Goal: Task Accomplishment & Management: Manage account settings

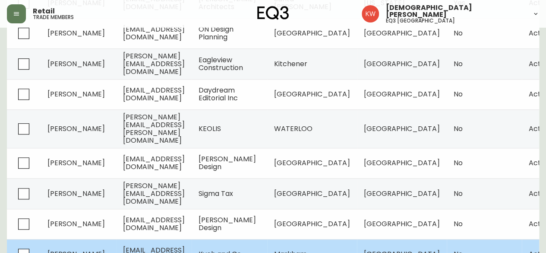
scroll to position [248, 0]
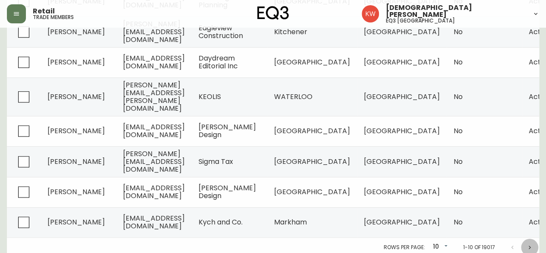
click at [529, 246] on icon "Next page" at bounding box center [529, 247] width 7 height 7
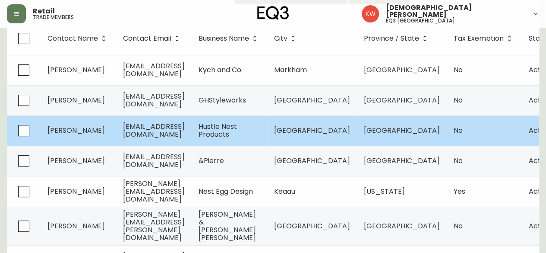
click at [185, 131] on span "[EMAIL_ADDRESS][DOMAIN_NAME]" at bounding box center [154, 130] width 62 height 18
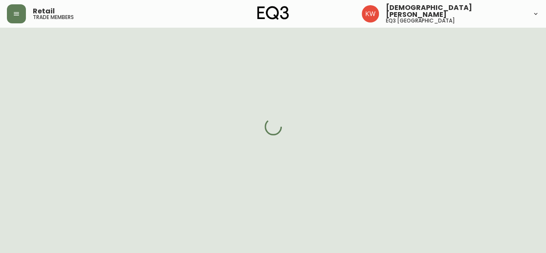
scroll to position [118, 0]
select select "AB"
select select "CA"
select select "CA_EN"
select select "Other"
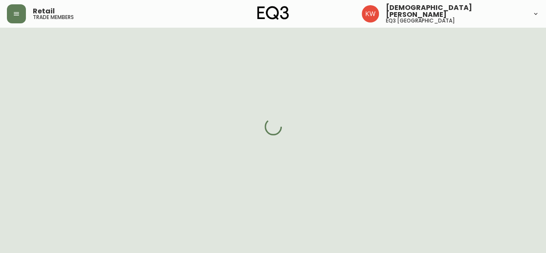
select select "Other"
select select "false"
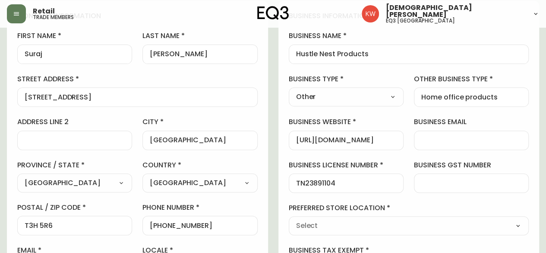
type input "EQ3 [GEOGRAPHIC_DATA]"
select select "cjw10z96m00006gs08l3o91tv"
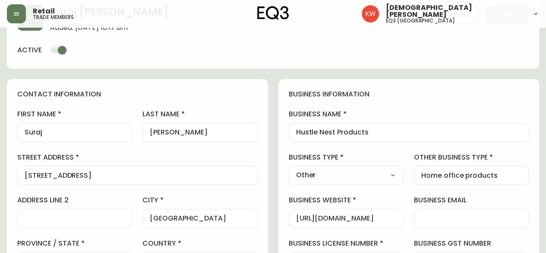
scroll to position [0, 0]
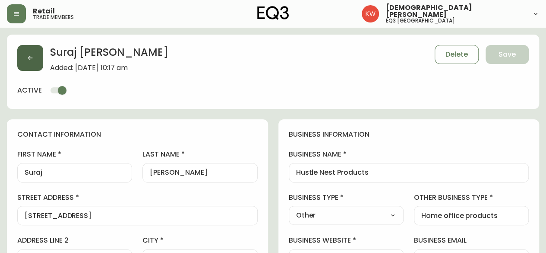
click at [30, 54] on icon "button" at bounding box center [30, 57] width 7 height 7
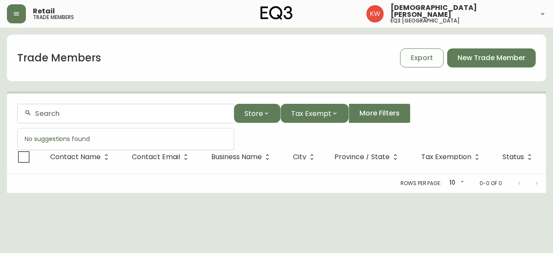
click at [158, 114] on input "text" at bounding box center [131, 113] width 192 height 8
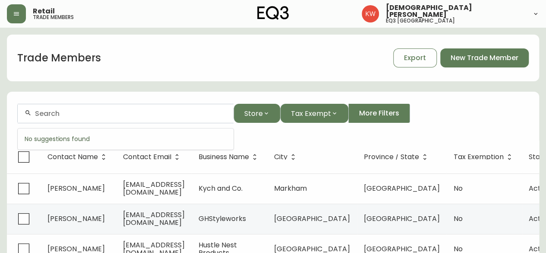
paste input "[PERSON_NAME][EMAIL_ADDRESS][DOMAIN_NAME]"
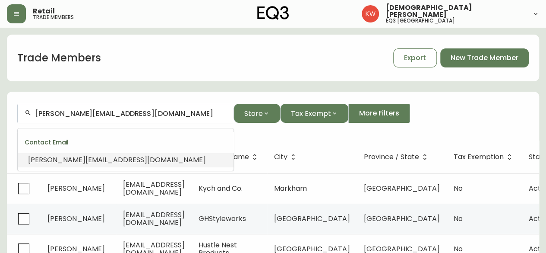
click at [67, 160] on span "[PERSON_NAME][EMAIL_ADDRESS][DOMAIN_NAME]" at bounding box center [117, 160] width 178 height 10
type input "[PERSON_NAME][EMAIL_ADDRESS][DOMAIN_NAME]"
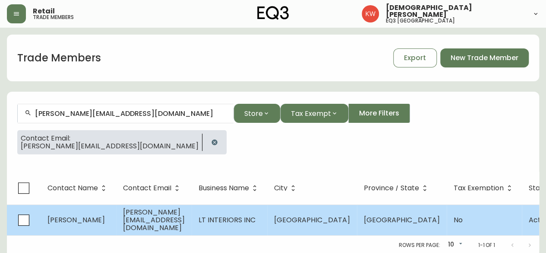
click at [95, 229] on td "[PERSON_NAME]" at bounding box center [79, 219] width 76 height 31
select select "AB"
select select "CA"
select select "CA_EN"
select select "Other"
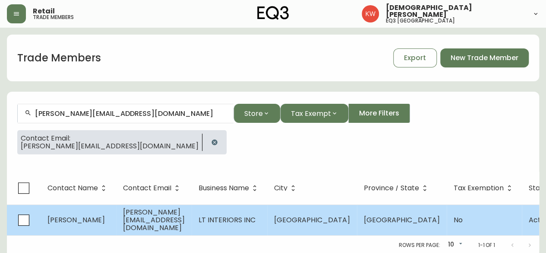
select select "Other"
select select "false"
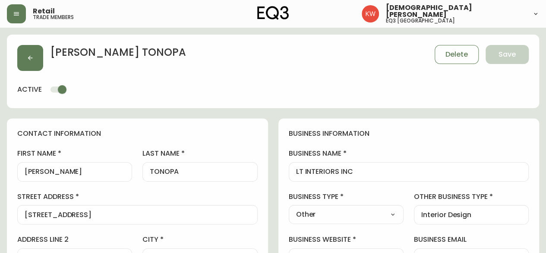
type input "EQ3 [GEOGRAPHIC_DATA]"
select select "cjw10z96m00006gs08l3o91tv"
click at [66, 174] on input "[PERSON_NAME]" at bounding box center [75, 172] width 100 height 8
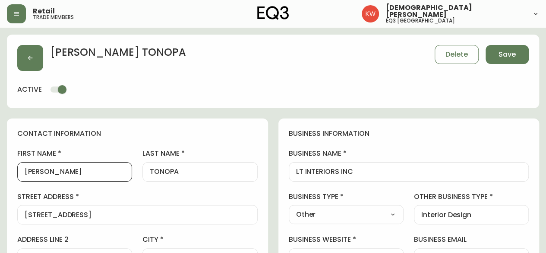
type input "[PERSON_NAME]"
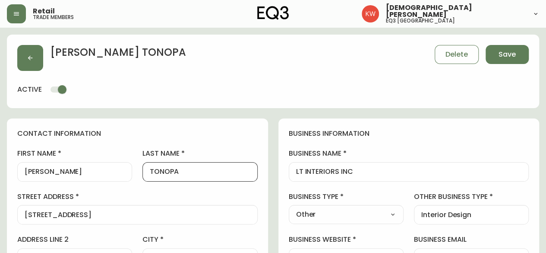
drag, startPoint x: 185, startPoint y: 171, endPoint x: 155, endPoint y: 172, distance: 29.8
click at [155, 172] on input "TONOPA" at bounding box center [200, 172] width 100 height 8
type input "Tonopa"
click at [518, 55] on button "Save" at bounding box center [507, 54] width 43 height 19
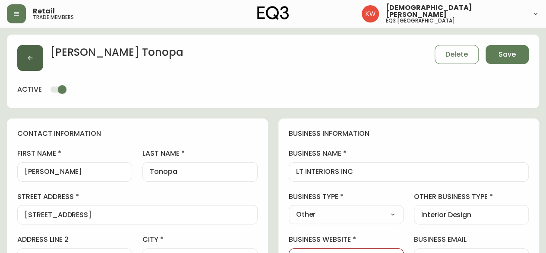
click at [28, 55] on icon "button" at bounding box center [30, 57] width 7 height 7
click at [503, 51] on span "Save" at bounding box center [507, 54] width 17 height 9
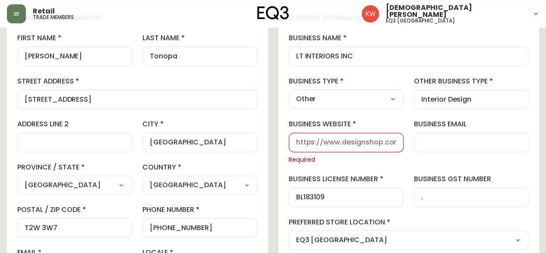
scroll to position [130, 0]
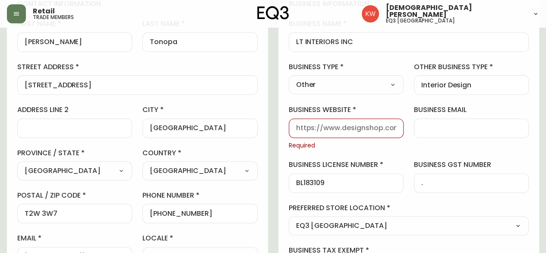
click at [370, 88] on select "Select Interior Designer Architect Home Builder Contractor Real Estate Agent Ho…" at bounding box center [346, 84] width 115 height 13
select select "Interior Designer"
click at [289, 78] on select "Select Interior Designer Architect Home Builder Contractor Real Estate Agent Ho…" at bounding box center [346, 84] width 115 height 13
type input "Interior Designer"
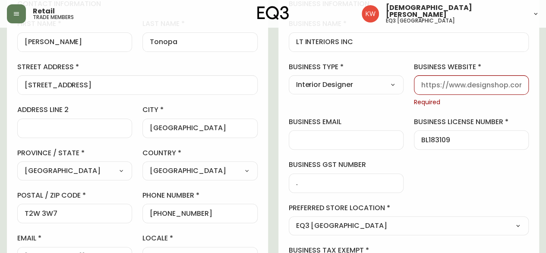
click at [465, 94] on div at bounding box center [471, 84] width 115 height 19
click at [468, 87] on input "business website" at bounding box center [471, 85] width 100 height 8
type input "[DOMAIN_NAME]"
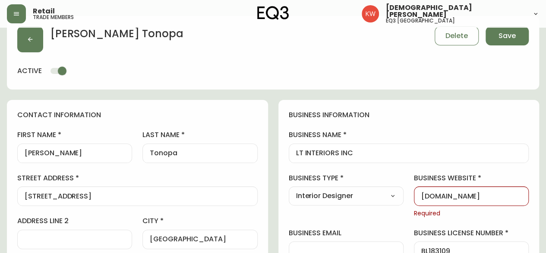
scroll to position [0, 0]
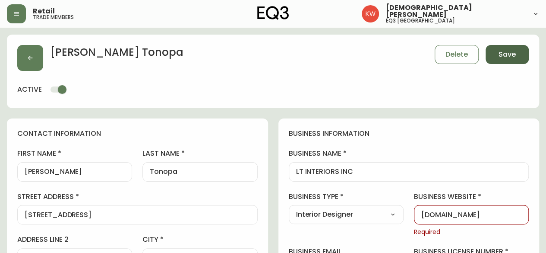
click at [501, 57] on span "Save" at bounding box center [507, 54] width 17 height 9
select select
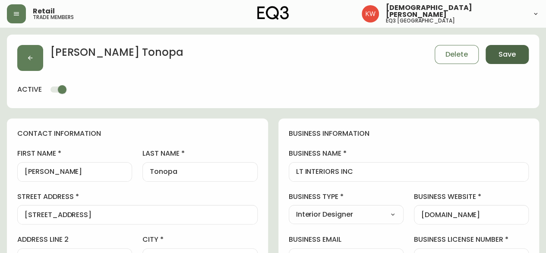
type input "Other"
select select "Other"
click at [29, 57] on icon "button" at bounding box center [30, 57] width 7 height 7
click at [34, 55] on button "button" at bounding box center [30, 58] width 26 height 26
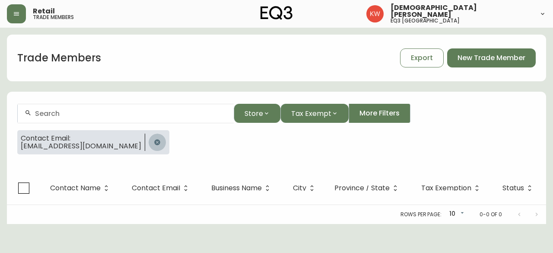
click at [161, 142] on icon "button" at bounding box center [157, 142] width 7 height 7
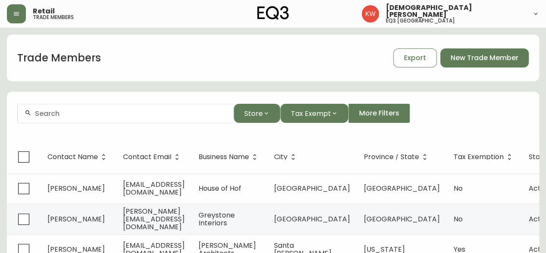
click at [67, 108] on div at bounding box center [126, 113] width 216 height 19
paste input "[PERSON_NAME][EMAIL_ADDRESS][DOMAIN_NAME]"
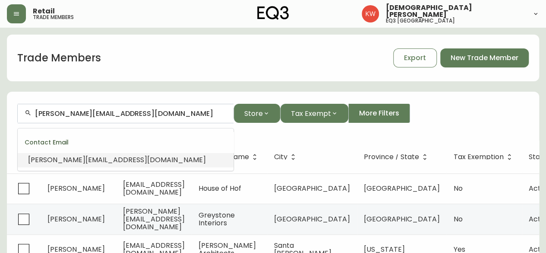
click at [96, 158] on span "[PERSON_NAME][EMAIL_ADDRESS][DOMAIN_NAME]" at bounding box center [117, 160] width 178 height 10
type input "[PERSON_NAME][EMAIL_ADDRESS][DOMAIN_NAME]"
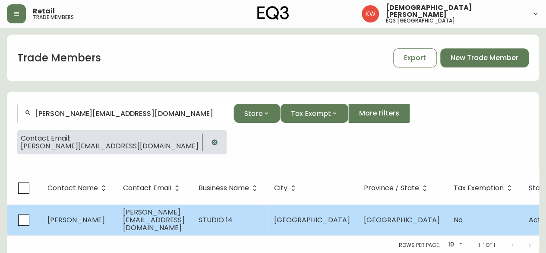
click at [89, 206] on td "[PERSON_NAME]" at bounding box center [79, 219] width 76 height 31
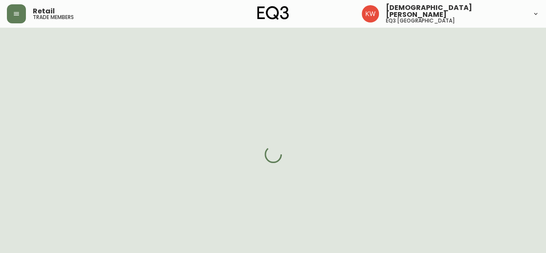
select select "AB"
select select "CA"
select select "CA_EN"
select select "Other"
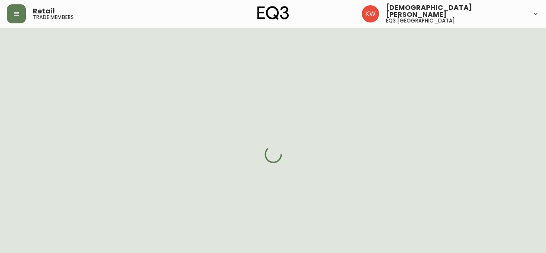
select select "cjw10z96m00006gs08l3o91tv"
select select "false"
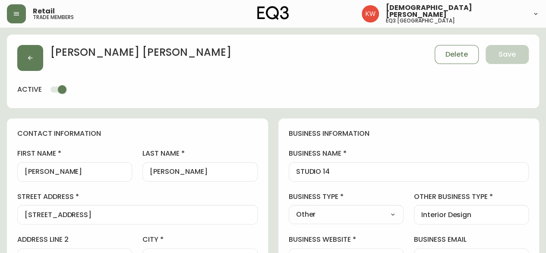
click at [69, 167] on div "[PERSON_NAME]" at bounding box center [74, 171] width 115 height 19
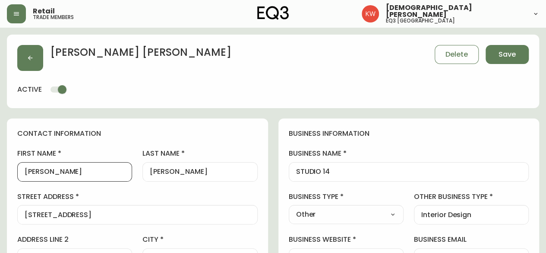
type input "[PERSON_NAME]"
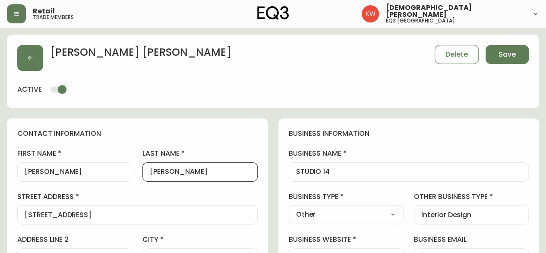
drag, startPoint x: 199, startPoint y: 171, endPoint x: 175, endPoint y: 173, distance: 24.2
click at [175, 173] on input "[PERSON_NAME]" at bounding box center [200, 172] width 100 height 8
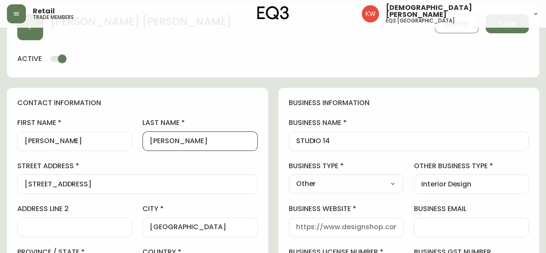
scroll to position [43, 0]
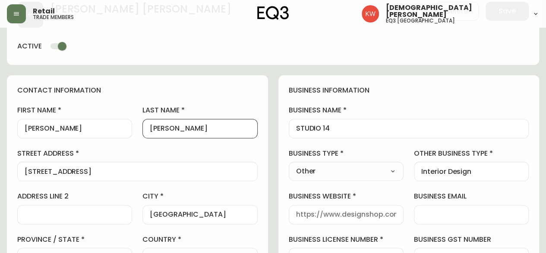
type input "[PERSON_NAME]"
click at [383, 168] on select "Select Interior Designer Architect Home Builder Contractor Real Estate Agent Ho…" at bounding box center [346, 171] width 115 height 13
select select "Interior Designer"
click at [289, 165] on select "Select Interior Designer Architect Home Builder Contractor Real Estate Agent Ho…" at bounding box center [346, 171] width 115 height 13
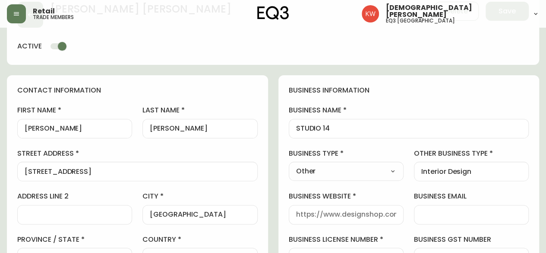
type input "Interior Designer"
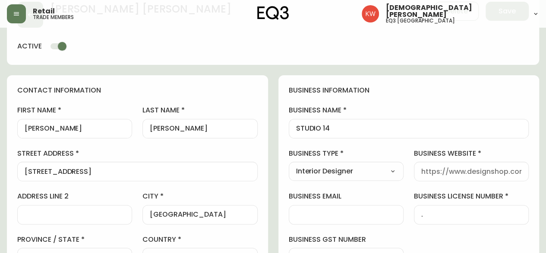
click at [452, 170] on input "business website" at bounding box center [471, 171] width 100 height 8
type input "[DOMAIN_NAME]"
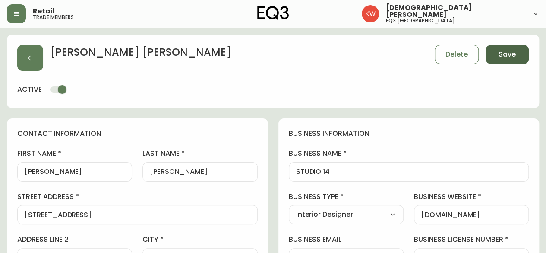
click at [503, 51] on span "Save" at bounding box center [507, 54] width 17 height 9
select select
type input "Other"
select select "Other"
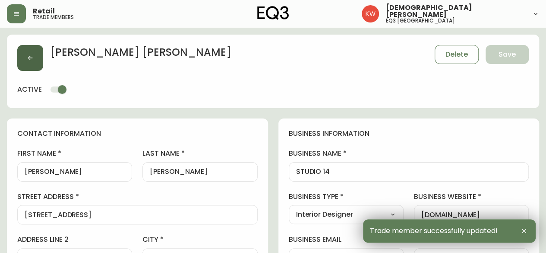
click at [34, 55] on button "button" at bounding box center [30, 58] width 26 height 26
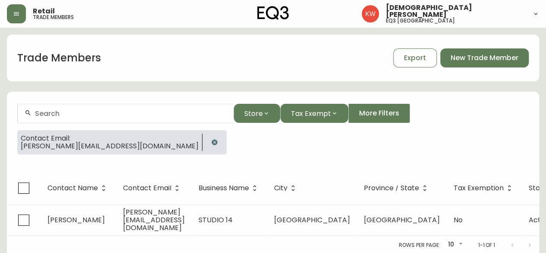
click at [211, 142] on icon "button" at bounding box center [214, 142] width 7 height 7
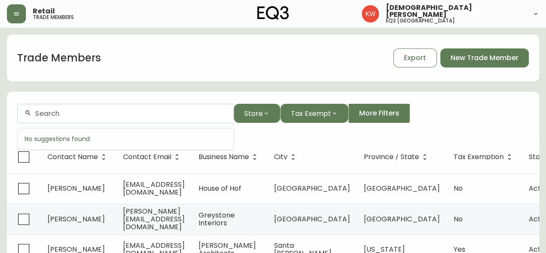
click at [58, 111] on input "text" at bounding box center [131, 113] width 192 height 8
paste input "[PERSON_NAME][EMAIL_ADDRESS][DOMAIN_NAME]"
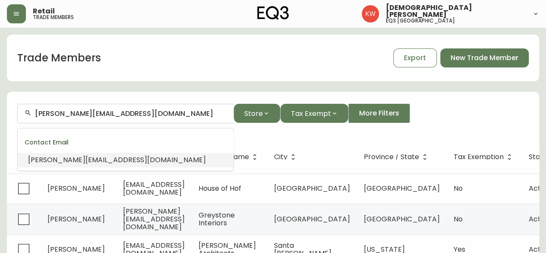
click at [109, 159] on span "[PERSON_NAME][EMAIL_ADDRESS][DOMAIN_NAME]" at bounding box center [117, 160] width 178 height 10
type input "[PERSON_NAME][EMAIL_ADDRESS][DOMAIN_NAME]"
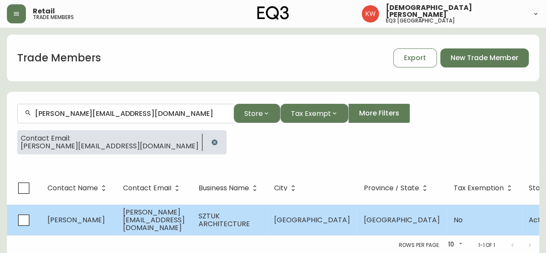
click at [175, 219] on span "[PERSON_NAME][EMAIL_ADDRESS][DOMAIN_NAME]" at bounding box center [154, 219] width 62 height 25
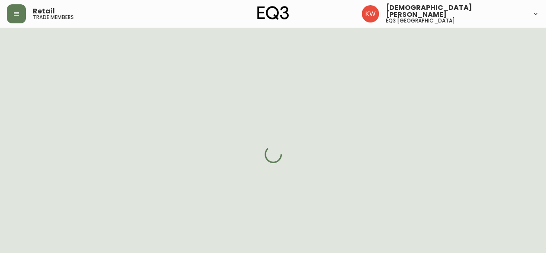
select select "AB"
select select "CA"
select select "CA_EN"
select select "Other"
select select "Architect"
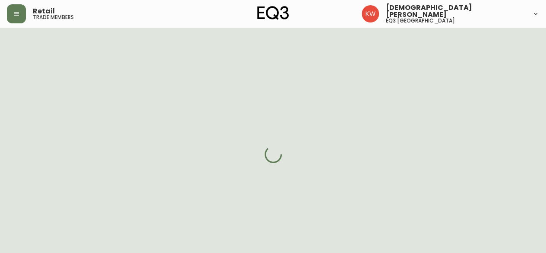
select select "cjw10z96m00006gs08l3o91tv"
select select "false"
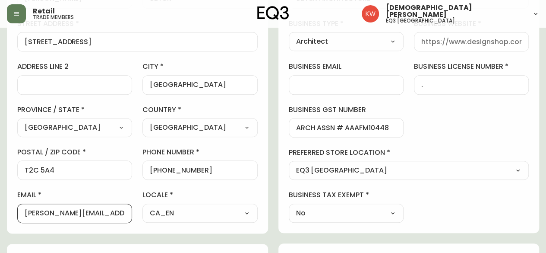
scroll to position [0, 9]
drag, startPoint x: 57, startPoint y: 212, endPoint x: 134, endPoint y: 216, distance: 76.5
click at [134, 216] on div "first name [PERSON_NAME] last name [PERSON_NAME] street address [STREET_ADDRESS…" at bounding box center [137, 99] width 241 height 247
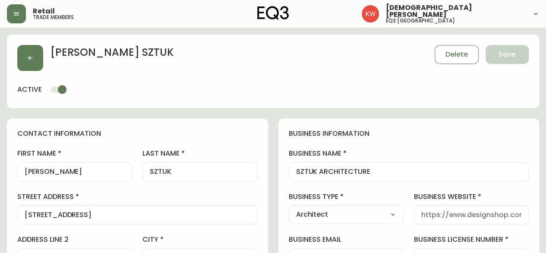
scroll to position [0, 0]
click at [457, 59] on button "Delete" at bounding box center [457, 54] width 44 height 19
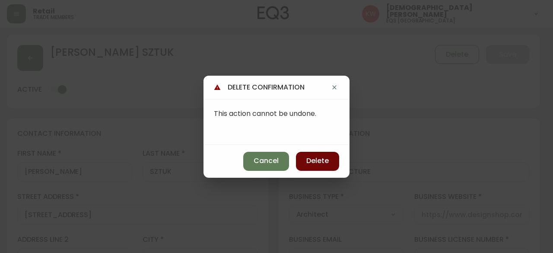
click at [322, 158] on span "Delete" at bounding box center [317, 160] width 22 height 9
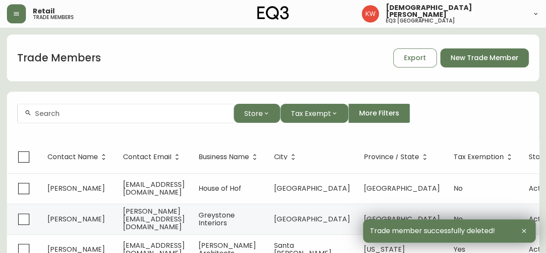
click at [139, 111] on input "text" at bounding box center [131, 113] width 192 height 8
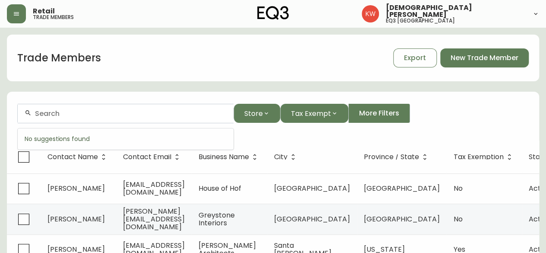
paste input "[EMAIL_ADDRESS][DOMAIN_NAME]"
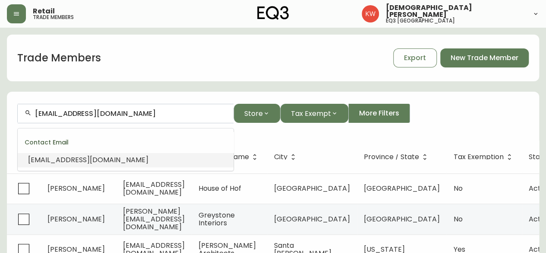
click at [110, 158] on li "[EMAIL_ADDRESS][DOMAIN_NAME]" at bounding box center [126, 159] width 216 height 15
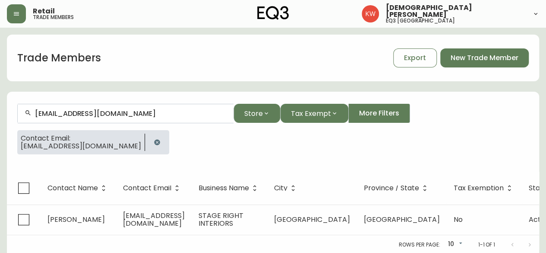
type input "[EMAIL_ADDRESS][DOMAIN_NAME]"
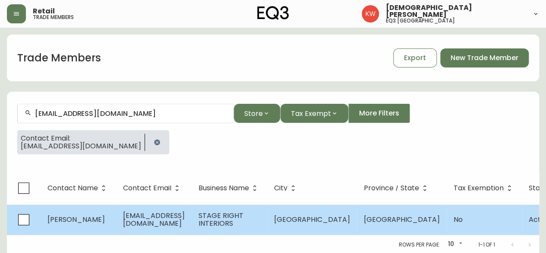
click at [178, 215] on span "[EMAIL_ADDRESS][DOMAIN_NAME]" at bounding box center [154, 219] width 62 height 18
select select "AB"
select select "CA"
select select "CA_EN"
select select "Other"
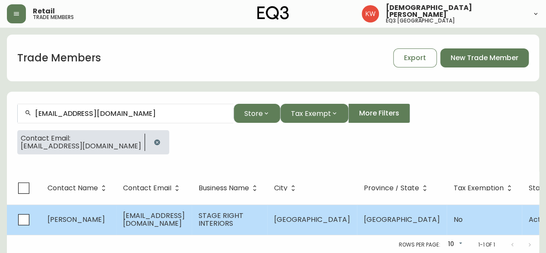
select select "Other"
select select "false"
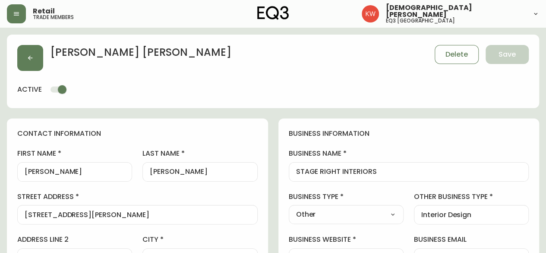
type input "EQ3 [GEOGRAPHIC_DATA]"
select select "cjw10z96m00006gs08l3o91tv"
click at [83, 165] on div "[PERSON_NAME]" at bounding box center [74, 171] width 115 height 19
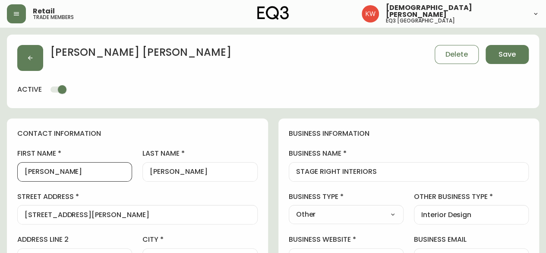
type input "[PERSON_NAME]"
click at [391, 215] on select "Select Interior Designer Architect Home Builder Contractor Real Estate Agent Ho…" at bounding box center [346, 214] width 115 height 13
select select "Interior Designer"
click at [289, 208] on select "Select Interior Designer Architect Home Builder Contractor Real Estate Agent Ho…" at bounding box center [346, 214] width 115 height 13
type input "Interior Designer"
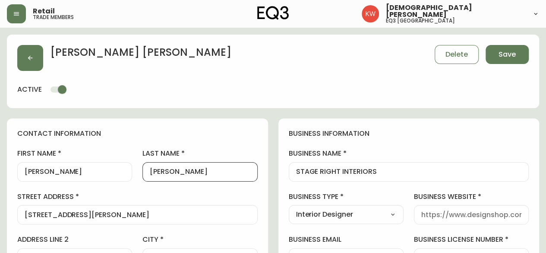
drag, startPoint x: 215, startPoint y: 170, endPoint x: 157, endPoint y: 173, distance: 58.4
click at [157, 173] on input "[PERSON_NAME]" at bounding box center [200, 172] width 100 height 8
type input "[PERSON_NAME]"
click at [456, 212] on input "business website" at bounding box center [471, 214] width 100 height 8
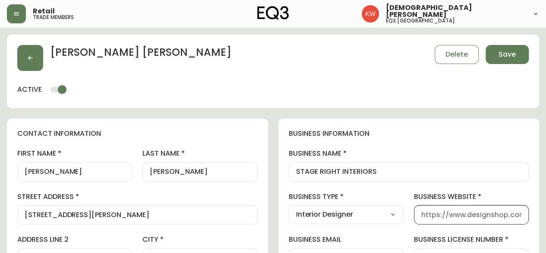
type input "[DOMAIN_NAME]"
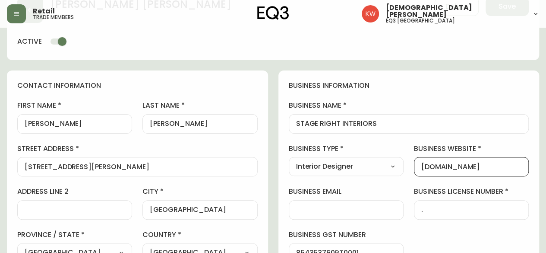
scroll to position [86, 0]
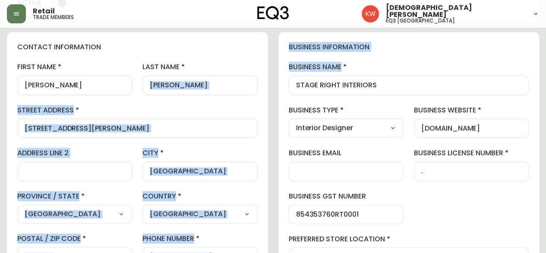
drag, startPoint x: 382, startPoint y: 78, endPoint x: 219, endPoint y: 95, distance: 163.7
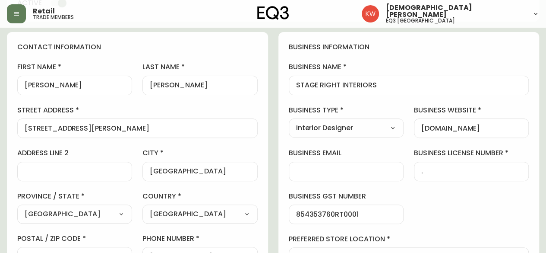
click at [413, 86] on input "STAGE RIGHT INTERIORS" at bounding box center [409, 85] width 226 height 8
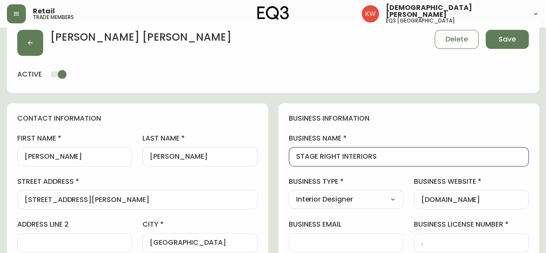
scroll to position [0, 0]
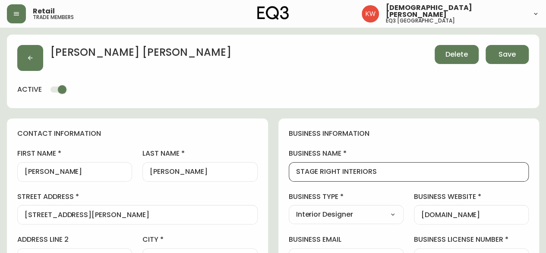
click at [459, 53] on span "Delete" at bounding box center [457, 54] width 22 height 9
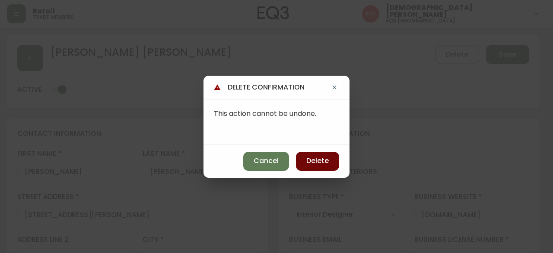
click at [328, 158] on span "Delete" at bounding box center [317, 160] width 22 height 9
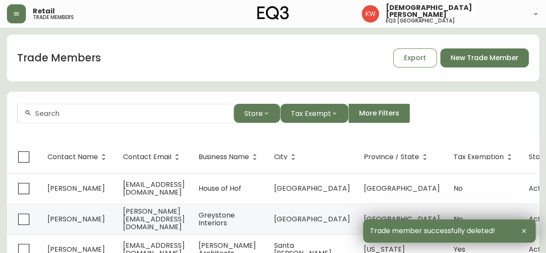
click at [170, 111] on input "text" at bounding box center [131, 113] width 192 height 8
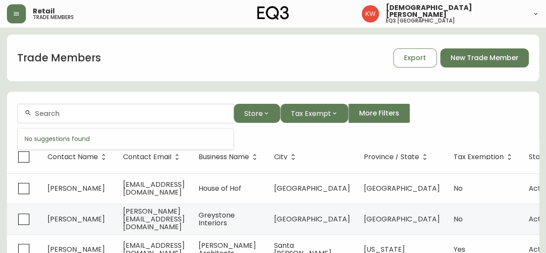
paste input "[PERSON_NAME][EMAIL_ADDRESS][DOMAIN_NAME]"
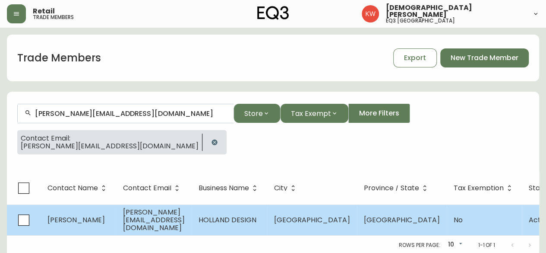
type input "[PERSON_NAME][EMAIL_ADDRESS][DOMAIN_NAME]"
click at [185, 221] on span "[PERSON_NAME][EMAIL_ADDRESS][DOMAIN_NAME]" at bounding box center [154, 219] width 62 height 25
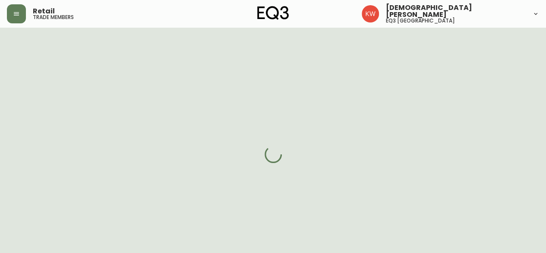
select select "AB"
select select "CA"
select select "CA_EN"
select select "Other"
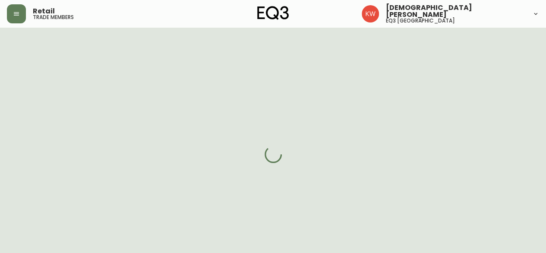
select select "cjw10z96m00006gs08l3o91tv"
select select "false"
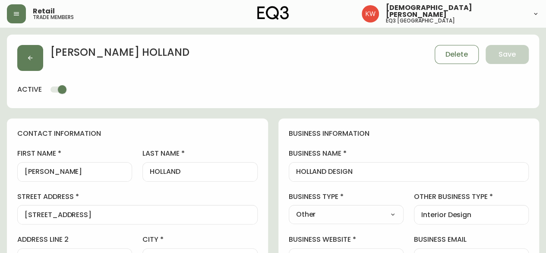
click at [83, 166] on div "[PERSON_NAME]" at bounding box center [74, 171] width 115 height 19
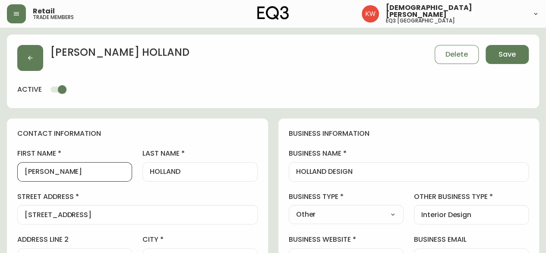
type input "[PERSON_NAME]"
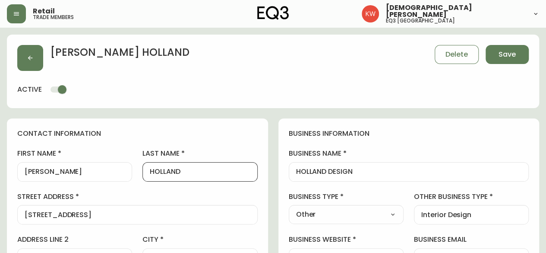
drag, startPoint x: 203, startPoint y: 173, endPoint x: 155, endPoint y: 172, distance: 47.9
click at [155, 172] on input "HOLLAND" at bounding box center [200, 172] width 100 height 8
type input "Holland"
click at [385, 215] on select "Select Interior Designer Architect Home Builder Contractor Real Estate Agent Ho…" at bounding box center [346, 214] width 115 height 13
select select "Interior Designer"
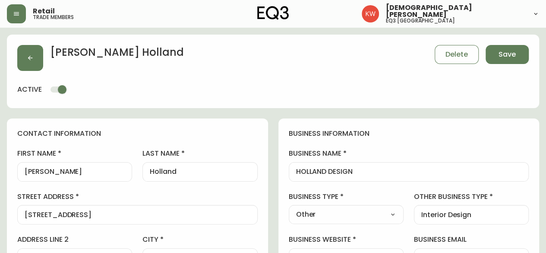
click at [289, 208] on select "Select Interior Designer Architect Home Builder Contractor Real Estate Agent Ho…" at bounding box center [346, 214] width 115 height 13
type input "Interior Designer"
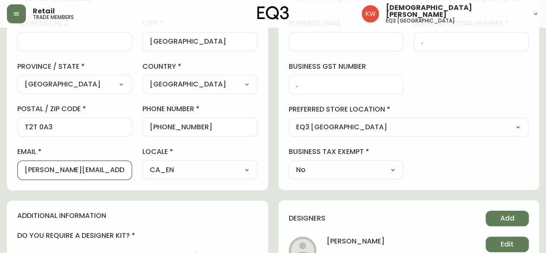
drag, startPoint x: 52, startPoint y: 169, endPoint x: 125, endPoint y: 174, distance: 73.6
click at [125, 174] on div "[PERSON_NAME][EMAIL_ADDRESS][DOMAIN_NAME]" at bounding box center [74, 169] width 115 height 19
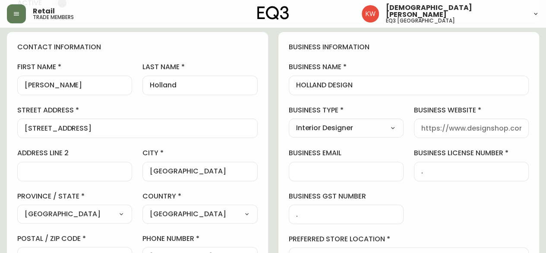
click at [472, 130] on input "business website" at bounding box center [471, 128] width 100 height 8
paste input "[DOMAIN_NAME]"
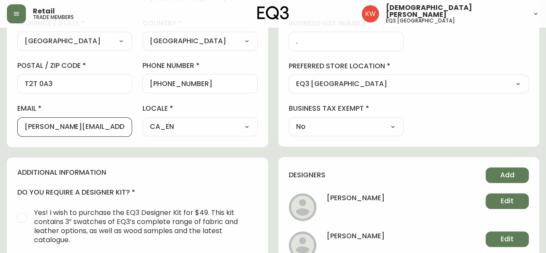
drag, startPoint x: 108, startPoint y: 128, endPoint x: 0, endPoint y: 132, distance: 108.4
click at [0, 132] on main "[PERSON_NAME] Save active contact information first name [PERSON_NAME] last nam…" at bounding box center [273, 164] width 546 height 791
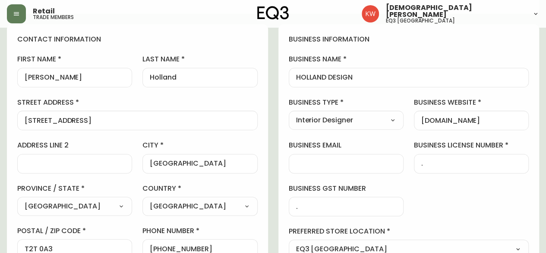
scroll to position [86, 0]
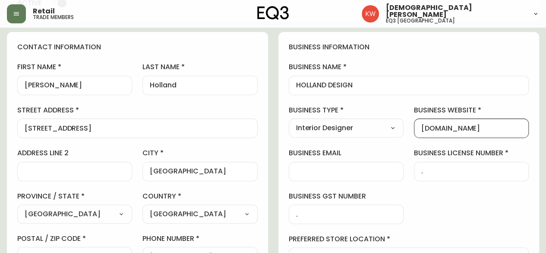
drag, startPoint x: 484, startPoint y: 127, endPoint x: 385, endPoint y: 127, distance: 98.9
click at [387, 127] on div "business information business name HOLLAND DESIGN business type Interior Design…" at bounding box center [409, 175] width 261 height 287
paste input "ttps://[DOMAIN_NAME][URL][PERSON_NAME]"
drag, startPoint x: 418, startPoint y: 128, endPoint x: 528, endPoint y: 128, distance: 109.2
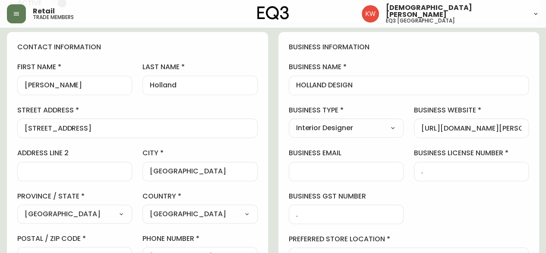
click at [528, 128] on div "[URL][DOMAIN_NAME][PERSON_NAME]" at bounding box center [471, 127] width 115 height 19
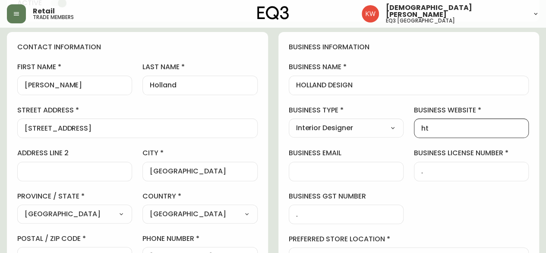
type input "h"
paste input "[URL][DOMAIN_NAME]"
type input "[URL][DOMAIN_NAME]"
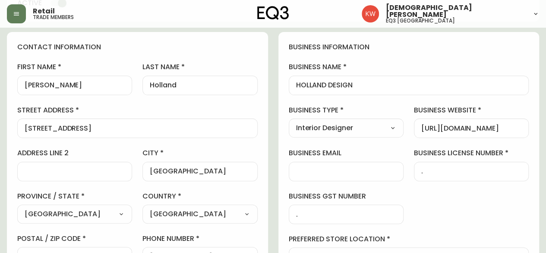
click at [385, 63] on label "business name" at bounding box center [409, 66] width 241 height 9
click at [385, 81] on input "HOLLAND DESIGN" at bounding box center [409, 85] width 226 height 8
click at [336, 171] on input "business email" at bounding box center [346, 171] width 100 height 8
paste input "[EMAIL_ADDRESS][DOMAIN_NAME]"
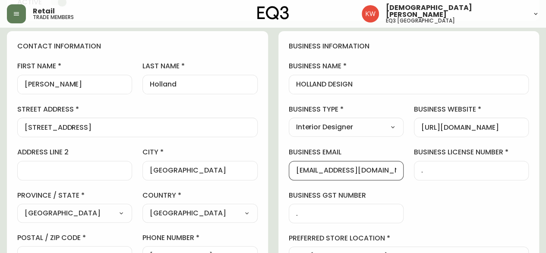
scroll to position [86, 0]
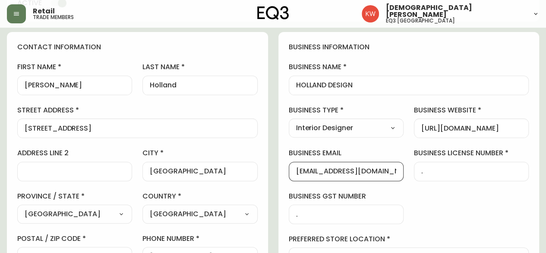
type input "[EMAIL_ADDRESS][DOMAIN_NAME]"
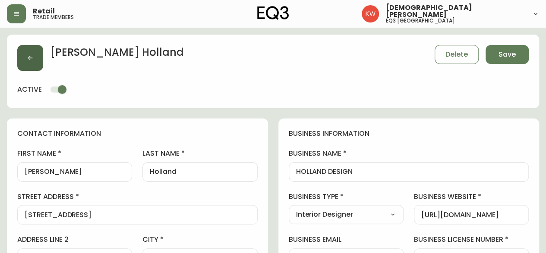
click at [28, 53] on button "button" at bounding box center [30, 58] width 26 height 26
click at [503, 53] on span "Save" at bounding box center [507, 54] width 17 height 9
type input "Other"
select select "Other"
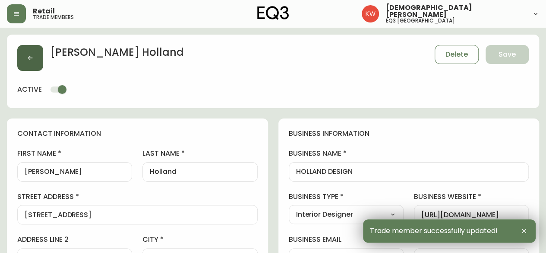
click at [26, 58] on button "button" at bounding box center [30, 58] width 26 height 26
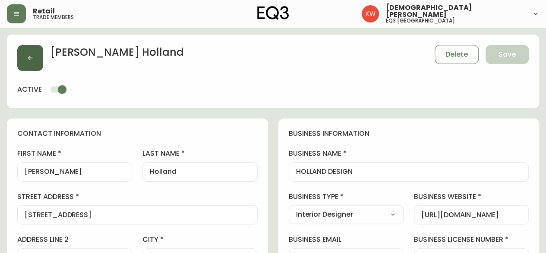
click at [35, 54] on button "button" at bounding box center [30, 58] width 26 height 26
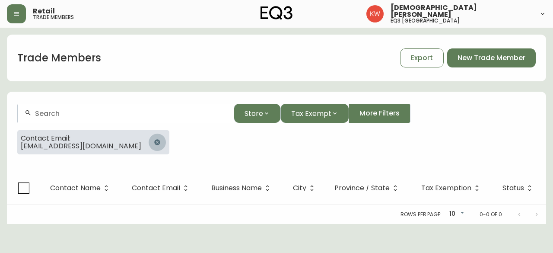
click at [154, 143] on icon "button" at bounding box center [157, 142] width 6 height 6
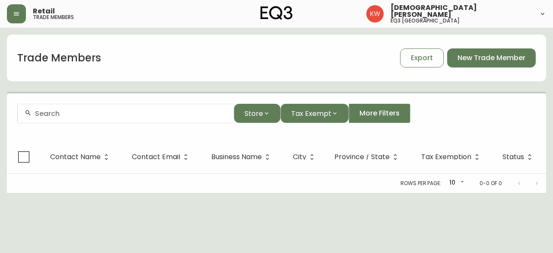
click at [85, 108] on div at bounding box center [126, 113] width 216 height 19
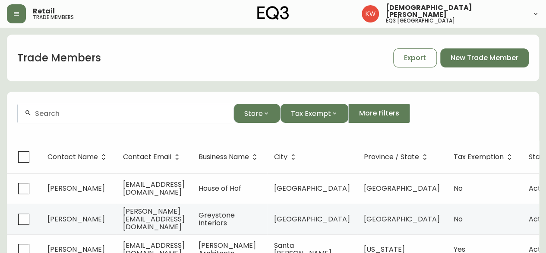
paste input "[PERSON_NAME][EMAIL_ADDRESS][DOMAIN_NAME]"
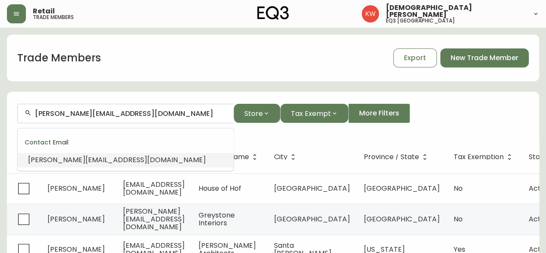
click at [67, 161] on span "[PERSON_NAME][EMAIL_ADDRESS][DOMAIN_NAME]" at bounding box center [117, 160] width 178 height 10
type input "[PERSON_NAME][EMAIL_ADDRESS][DOMAIN_NAME]"
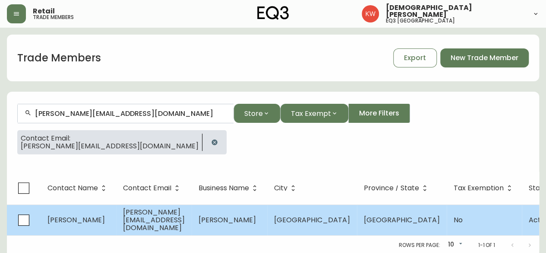
click at [93, 227] on td "[PERSON_NAME]" at bounding box center [79, 219] width 76 height 31
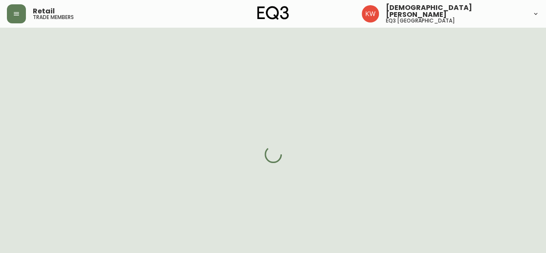
select select "AB"
select select "CA"
select select "CA_EN"
select select "Other"
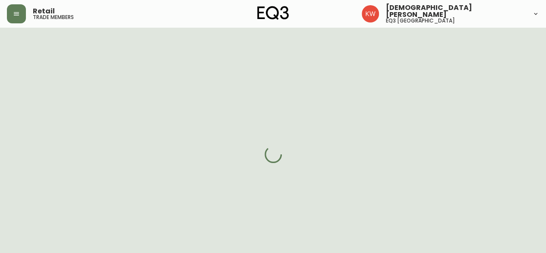
select select "cjw10z96m00006gs08l3o91tv"
select select "false"
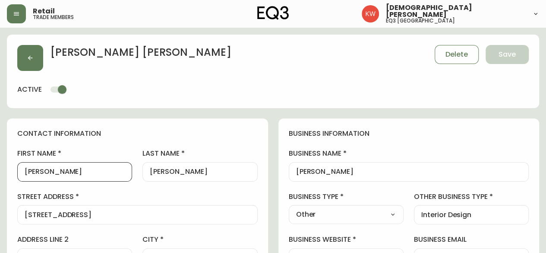
click at [76, 168] on input "[PERSON_NAME]" at bounding box center [75, 172] width 100 height 8
type input "[PERSON_NAME]"
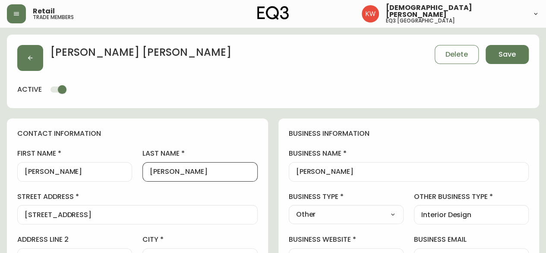
drag, startPoint x: 202, startPoint y: 172, endPoint x: 168, endPoint y: 171, distance: 34.1
click at [168, 171] on input "[PERSON_NAME]" at bounding box center [200, 172] width 100 height 8
drag, startPoint x: 167, startPoint y: 170, endPoint x: 155, endPoint y: 173, distance: 12.5
click at [155, 173] on input "[PERSON_NAME]" at bounding box center [200, 172] width 100 height 8
type input "[PERSON_NAME]"
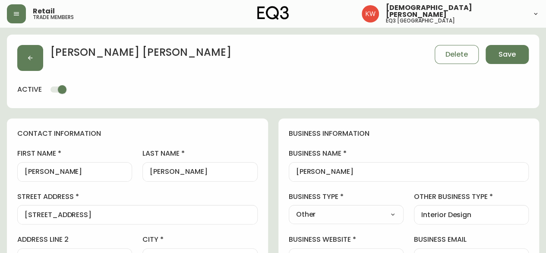
click at [212, 136] on h4 "contact information" at bounding box center [137, 133] width 241 height 9
click at [383, 215] on select "Select Interior Designer Architect Home Builder Contractor Real Estate Agent Ho…" at bounding box center [346, 214] width 115 height 13
select select "Interior Designer"
click at [289, 208] on select "Select Interior Designer Architect Home Builder Contractor Real Estate Agent Ho…" at bounding box center [346, 214] width 115 height 13
type input "Interior Designer"
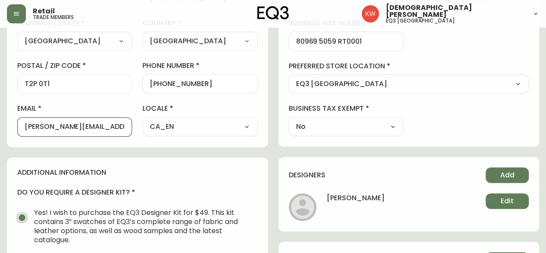
scroll to position [0, 1]
drag, startPoint x: 51, startPoint y: 123, endPoint x: 141, endPoint y: 131, distance: 90.1
click at [141, 131] on div "first name [PERSON_NAME] last name [PERSON_NAME][GEOGRAPHIC_DATA] address [STRE…" at bounding box center [137, 12] width 241 height 247
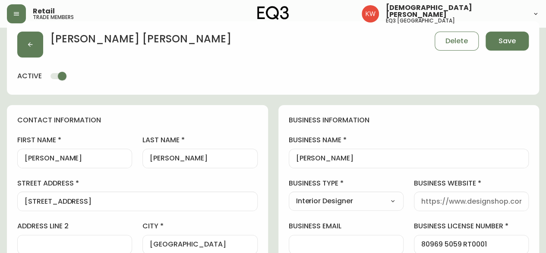
scroll to position [0, 0]
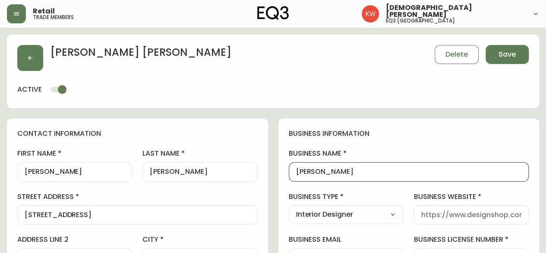
drag, startPoint x: 366, startPoint y: 169, endPoint x: 332, endPoint y: 170, distance: 33.3
click at [332, 170] on input "[PERSON_NAME]" at bounding box center [409, 172] width 226 height 8
type input "[PERSON_NAME][GEOGRAPHIC_DATA]"
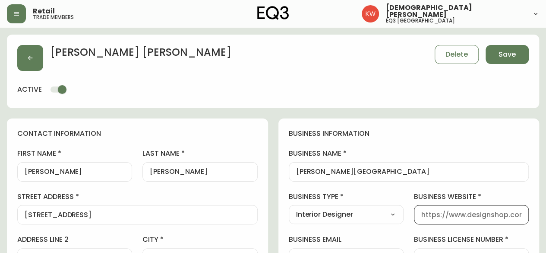
click at [455, 212] on input "business website" at bounding box center [471, 214] width 100 height 8
paste input "[URL][DOMAIN_NAME]"
type input "[URL][DOMAIN_NAME]"
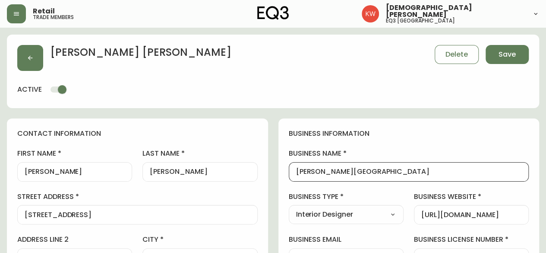
drag, startPoint x: 328, startPoint y: 170, endPoint x: 301, endPoint y: 172, distance: 26.4
click at [301, 172] on input "[PERSON_NAME][GEOGRAPHIC_DATA]" at bounding box center [409, 172] width 226 height 8
type input "[PERSON_NAME][GEOGRAPHIC_DATA]"
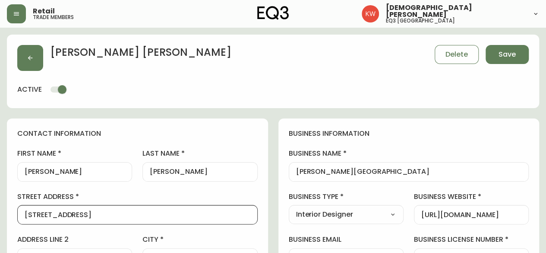
drag, startPoint x: 83, startPoint y: 215, endPoint x: 0, endPoint y: 210, distance: 83.1
paste input ", [STREET_ADDRESS]"
type input "[STREET_ADDRESS]"
click at [502, 52] on span "Save" at bounding box center [507, 54] width 17 height 9
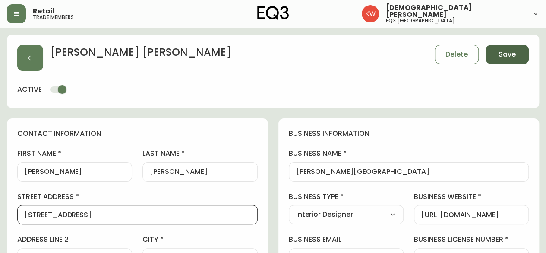
select select
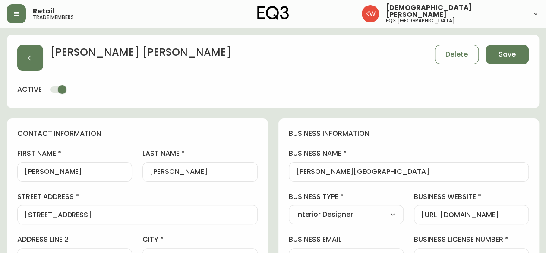
type input "Other"
select select "Other"
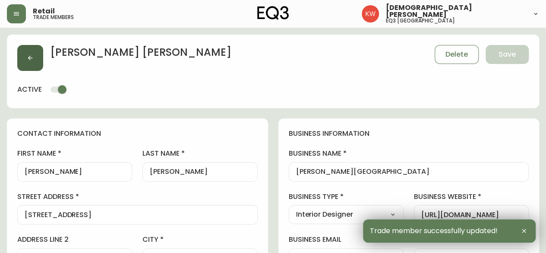
click at [25, 49] on button "button" at bounding box center [30, 58] width 26 height 26
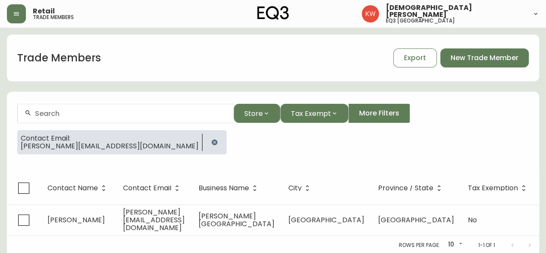
click at [212, 143] on icon "button" at bounding box center [215, 142] width 6 height 6
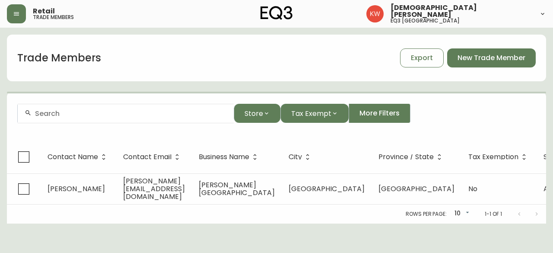
click at [138, 118] on div at bounding box center [126, 113] width 216 height 19
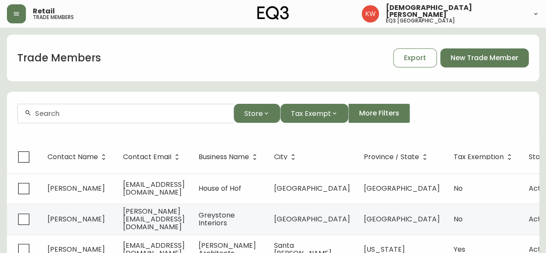
paste input "[EMAIL_ADDRESS][DOMAIN_NAME]"
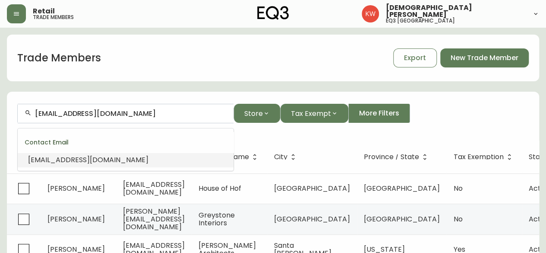
click at [122, 156] on span "[EMAIL_ADDRESS][DOMAIN_NAME]" at bounding box center [88, 160] width 120 height 10
type input "[EMAIL_ADDRESS][DOMAIN_NAME]"
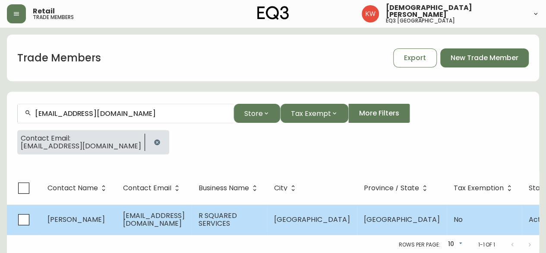
click at [117, 221] on td "[EMAIL_ADDRESS][DOMAIN_NAME]" at bounding box center [154, 219] width 76 height 30
select select "AB"
select select "CA"
select select "CA_EN"
select select "Other"
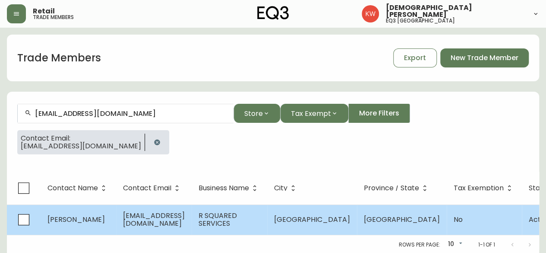
select select "Other"
select select "false"
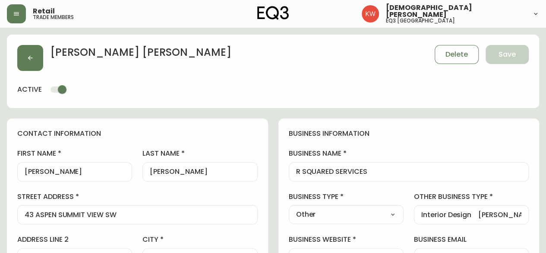
type input "EQ3 [GEOGRAPHIC_DATA]"
select select "cjw10z96m00006gs08l3o91tv"
click at [76, 171] on input "[PERSON_NAME]" at bounding box center [75, 172] width 100 height 8
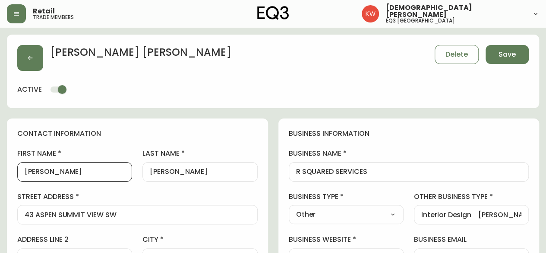
type input "[PERSON_NAME]"
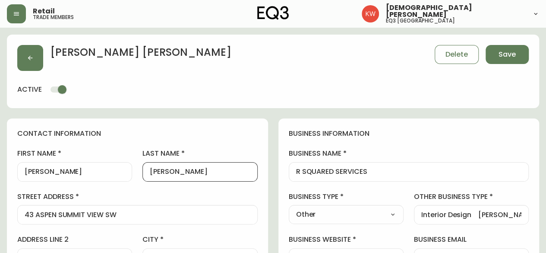
drag, startPoint x: 183, startPoint y: 173, endPoint x: 155, endPoint y: 177, distance: 27.8
click at [155, 177] on div "[PERSON_NAME]" at bounding box center [199, 171] width 115 height 19
type input "[PERSON_NAME]"
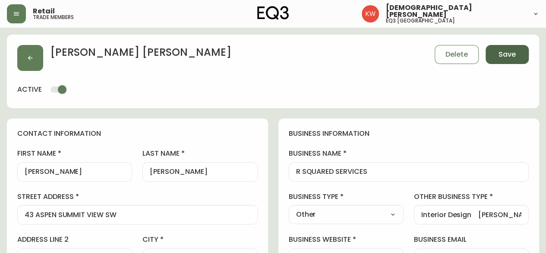
click at [507, 54] on span "Save" at bounding box center [507, 54] width 17 height 9
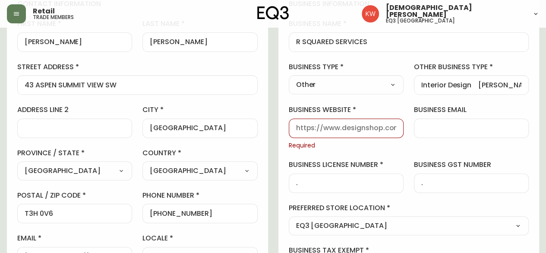
scroll to position [173, 0]
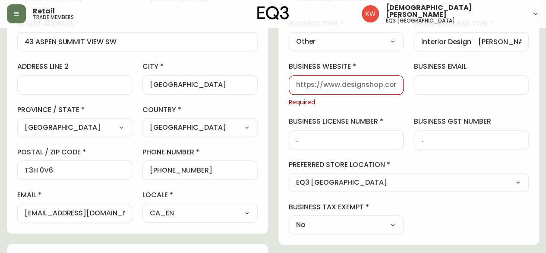
click at [340, 86] on input "business website" at bounding box center [346, 85] width 100 height 8
type input "[DOMAIN_NAME]"
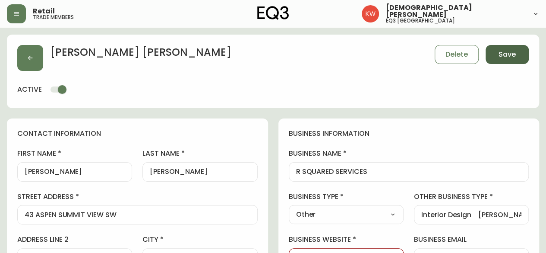
click at [506, 51] on span "Save" at bounding box center [507, 54] width 17 height 9
select select
type input "Other"
select select "Other"
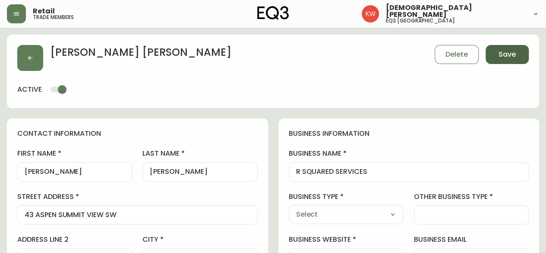
type input "Other"
select select "Other"
type input "Interior Design [PERSON_NAME] - REAL ESTATE"
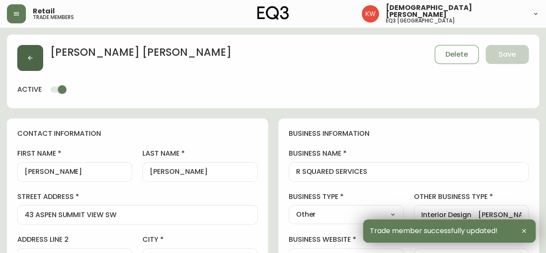
click at [26, 53] on button "button" at bounding box center [30, 58] width 26 height 26
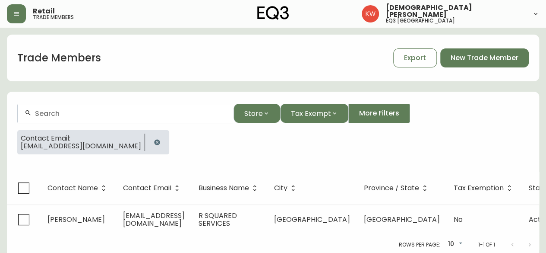
click at [161, 139] on icon "button" at bounding box center [157, 142] width 7 height 7
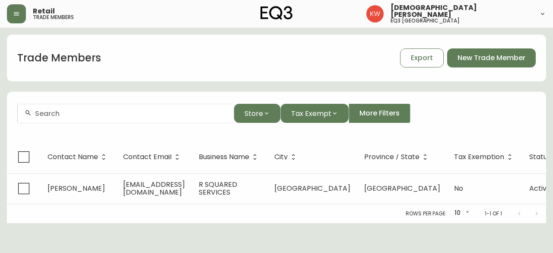
click at [149, 107] on div at bounding box center [126, 113] width 216 height 19
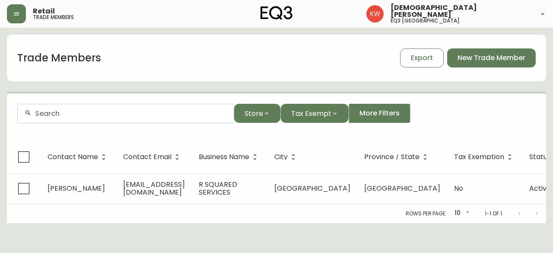
paste input "[EMAIL_ADDRESS][PERSON_NAME][DOMAIN_NAME]"
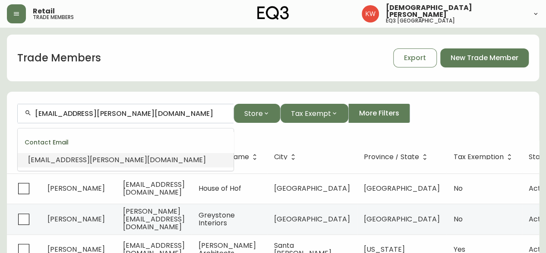
click at [99, 156] on span "[EMAIL_ADDRESS][PERSON_NAME][DOMAIN_NAME]" at bounding box center [117, 160] width 178 height 10
type input "[EMAIL_ADDRESS][PERSON_NAME][DOMAIN_NAME]"
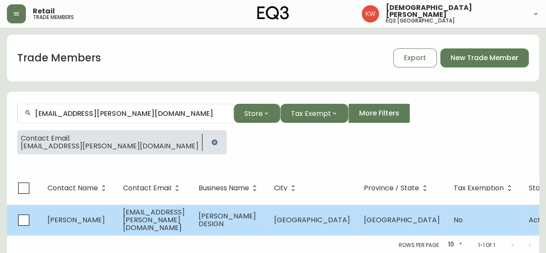
click at [97, 215] on span "[PERSON_NAME]" at bounding box center [75, 220] width 57 height 10
select select "AB"
select select "CA"
select select "CA_EN"
select select "Other"
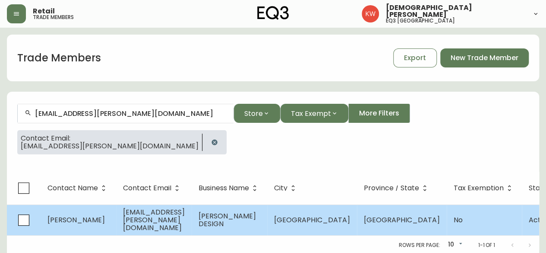
select select "Other"
select select "false"
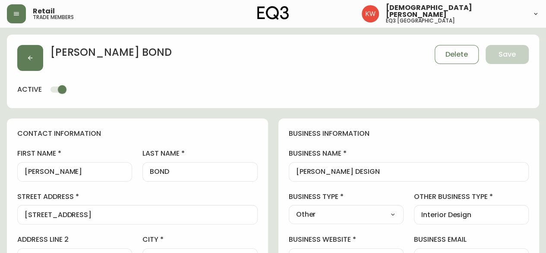
type input "EQ3 [GEOGRAPHIC_DATA]"
select select "cjw10z96m00006gs08l3o91tv"
drag, startPoint x: 75, startPoint y: 171, endPoint x: 29, endPoint y: 171, distance: 45.8
click at [29, 171] on input "[PERSON_NAME]" at bounding box center [75, 172] width 100 height 8
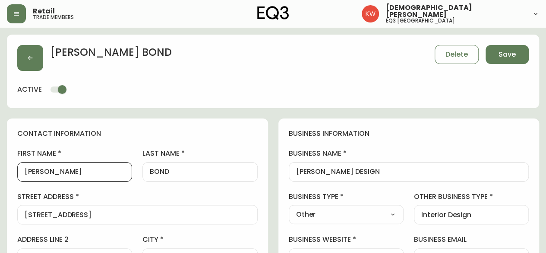
type input "[PERSON_NAME]"
drag, startPoint x: 182, startPoint y: 165, endPoint x: 157, endPoint y: 170, distance: 25.9
click at [157, 170] on div "BOND" at bounding box center [199, 171] width 115 height 19
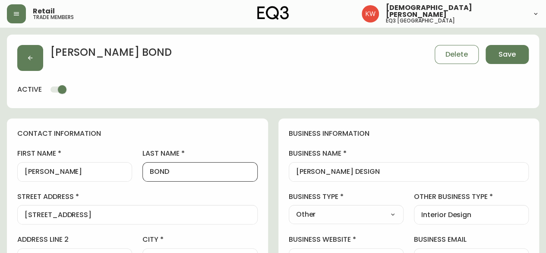
drag, startPoint x: 172, startPoint y: 170, endPoint x: 156, endPoint y: 173, distance: 15.8
click at [156, 173] on input "BOND" at bounding box center [200, 172] width 100 height 8
type input "Bond"
click at [392, 213] on select "Select Interior Designer Architect Home Builder Contractor Real Estate Agent Ho…" at bounding box center [346, 214] width 115 height 13
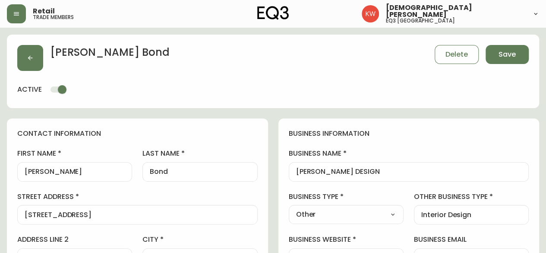
select select "Interior Designer"
click at [289, 208] on select "Select Interior Designer Architect Home Builder Contractor Real Estate Agent Ho…" at bounding box center [346, 214] width 115 height 13
type input "Interior Designer"
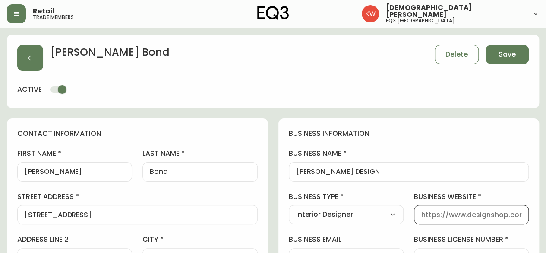
click at [468, 210] on input "business website" at bounding box center [471, 214] width 100 height 8
type input "[DOMAIN_NAME]"
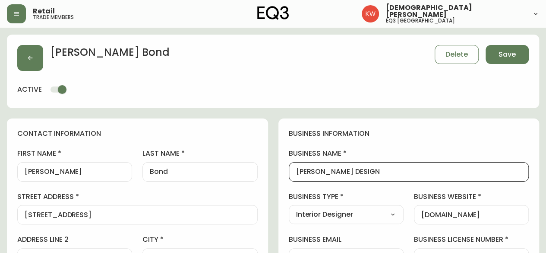
drag, startPoint x: 394, startPoint y: 168, endPoint x: 292, endPoint y: 161, distance: 102.6
click at [292, 161] on div "business name [PERSON_NAME] DESIGN" at bounding box center [409, 165] width 241 height 32
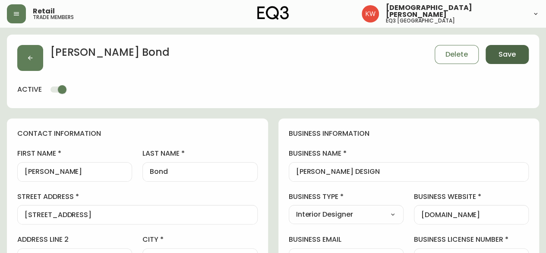
click at [511, 57] on span "Save" at bounding box center [507, 54] width 17 height 9
select select
type input "Other"
select select "Other"
click at [35, 62] on button "button" at bounding box center [30, 58] width 26 height 26
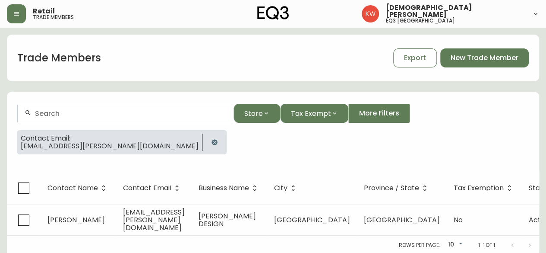
click at [212, 141] on icon "button" at bounding box center [215, 142] width 6 height 6
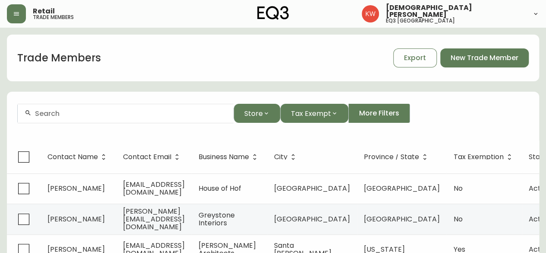
click at [98, 114] on input "text" at bounding box center [131, 113] width 192 height 8
paste input "[EMAIL_ADDRESS][PERSON_NAME][DOMAIN_NAME]"
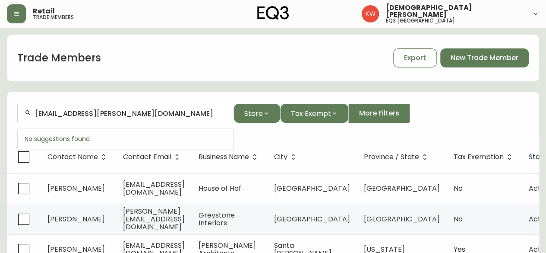
type input "[EMAIL_ADDRESS][PERSON_NAME][DOMAIN_NAME]"
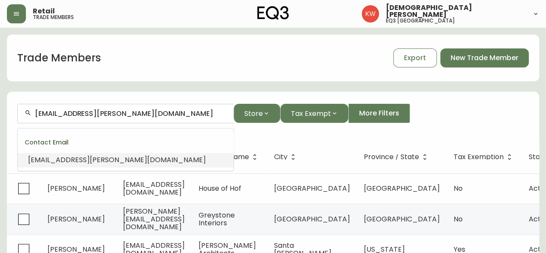
click at [54, 161] on span "[EMAIL_ADDRESS][PERSON_NAME][DOMAIN_NAME]" at bounding box center [117, 160] width 178 height 10
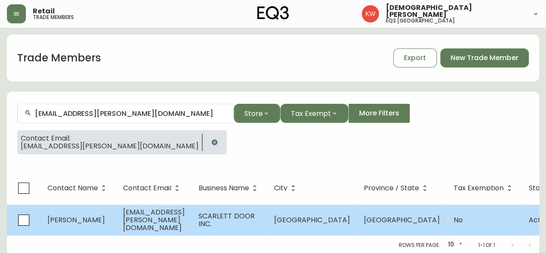
click at [92, 218] on span "[PERSON_NAME]" at bounding box center [75, 220] width 57 height 10
select select "AB"
select select "CA"
select select "CA_EN"
select select "Other"
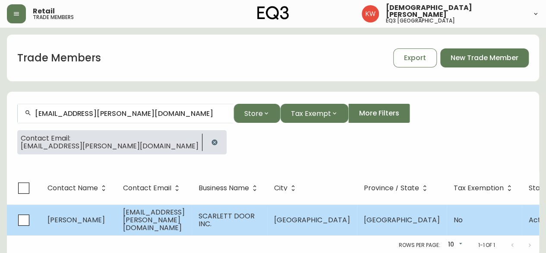
select select "false"
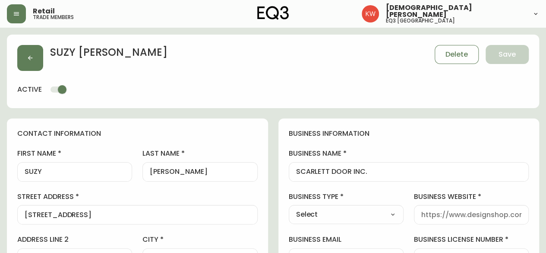
type input "EQ3 [GEOGRAPHIC_DATA]"
select select "cjw10z96m00006gs08l3o91tv"
click at [58, 169] on input "SUZY" at bounding box center [75, 172] width 100 height 8
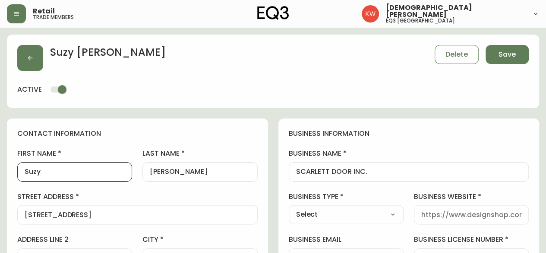
type input "Suzy"
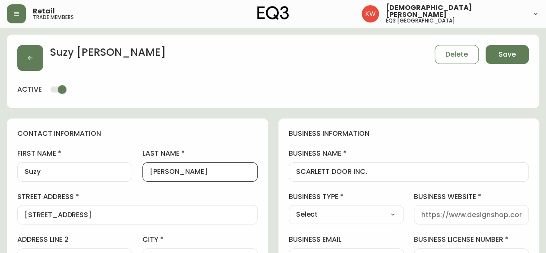
drag, startPoint x: 189, startPoint y: 174, endPoint x: 152, endPoint y: 171, distance: 36.4
click at [152, 171] on input "[PERSON_NAME]" at bounding box center [200, 172] width 100 height 8
type input "[PERSON_NAME]"
click at [509, 55] on span "Save" at bounding box center [507, 54] width 17 height 9
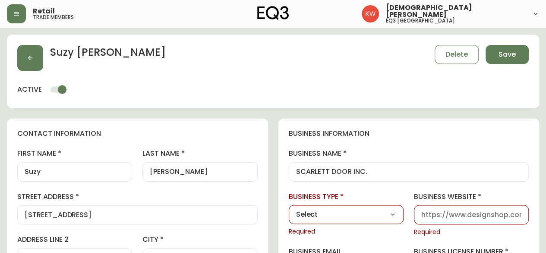
click at [373, 212] on select "Select Interior Designer Architect Home Builder Contractor Real Estate Agent Ho…" at bounding box center [346, 214] width 115 height 13
select select "Interior Designer"
click at [289, 208] on select "Select Interior Designer Architect Home Builder Contractor Real Estate Agent Ho…" at bounding box center [346, 214] width 115 height 13
type input "Interior Designer"
click at [441, 214] on input "business website" at bounding box center [471, 214] width 100 height 8
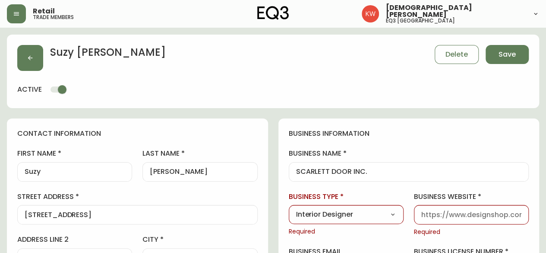
type input "[DOMAIN_NAME]"
click at [513, 53] on span "Save" at bounding box center [507, 54] width 17 height 9
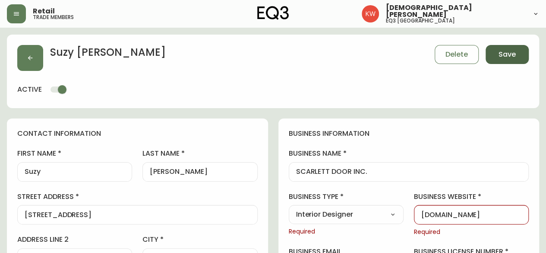
select select
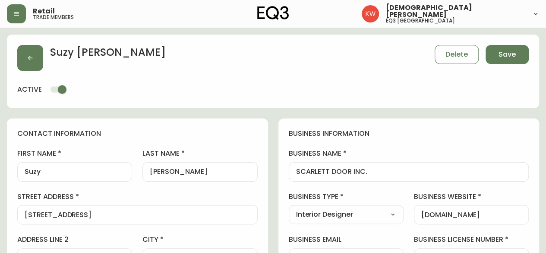
type input "Other"
select select "Other"
click at [25, 53] on button "button" at bounding box center [30, 58] width 26 height 26
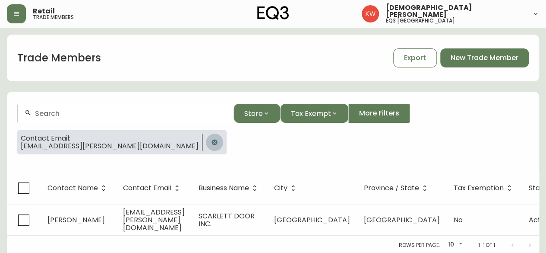
click at [212, 140] on icon "button" at bounding box center [215, 142] width 6 height 6
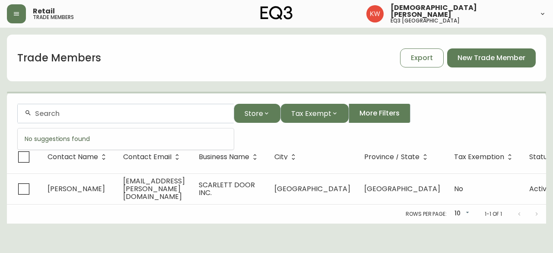
click at [120, 117] on input "text" at bounding box center [131, 113] width 192 height 8
paste input "[EMAIL_ADDRESS][DOMAIN_NAME]"
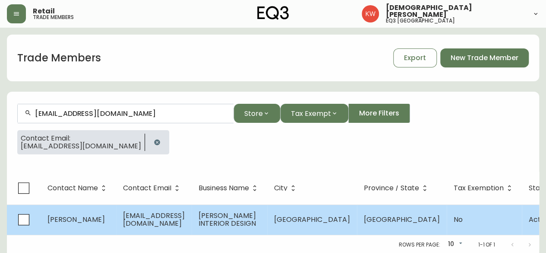
type input "[EMAIL_ADDRESS][DOMAIN_NAME]"
click at [119, 210] on td "[EMAIL_ADDRESS][DOMAIN_NAME]" at bounding box center [154, 219] width 76 height 30
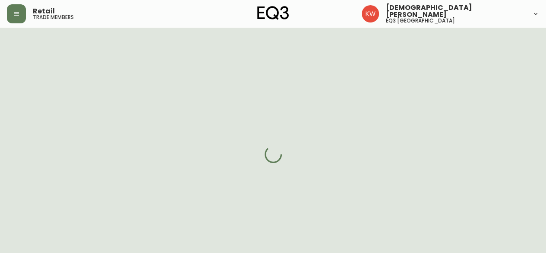
select select "AB"
select select "CA"
select select "CA_EN"
select select "Other"
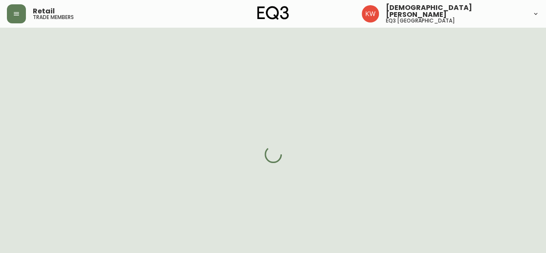
select select "cjw10z96m00006gs08l3o91tv"
select select "false"
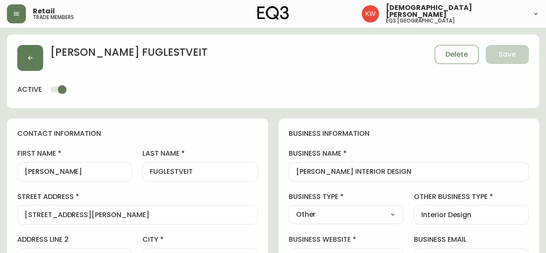
click at [62, 172] on input "[PERSON_NAME]" at bounding box center [75, 172] width 100 height 8
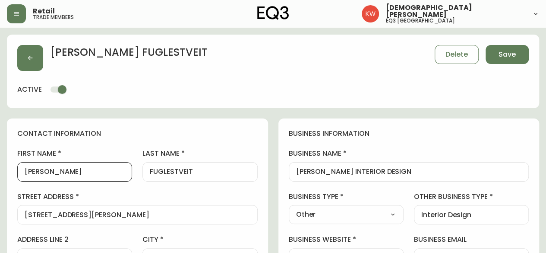
type input "[PERSON_NAME]"
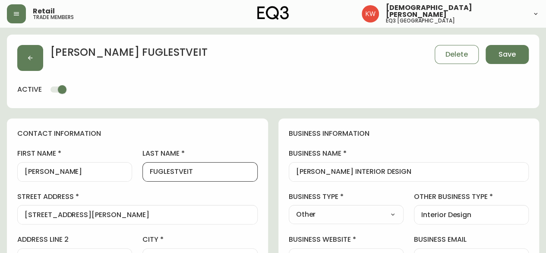
drag, startPoint x: 193, startPoint y: 171, endPoint x: 178, endPoint y: 174, distance: 15.3
click at [178, 174] on input "FUGLESTVEIT" at bounding box center [200, 172] width 100 height 8
drag, startPoint x: 178, startPoint y: 172, endPoint x: 164, endPoint y: 175, distance: 14.5
click at [164, 175] on input "FUGLESTveit" at bounding box center [200, 172] width 100 height 8
click at [162, 171] on input "FUGlestveit" at bounding box center [200, 172] width 100 height 8
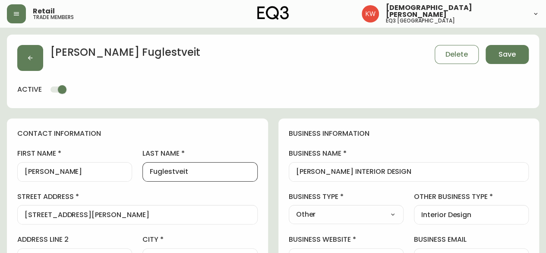
type input "Fuglestveit"
click at [392, 211] on select "Select Interior Designer Architect Home Builder Contractor Real Estate Agent Ho…" at bounding box center [346, 214] width 115 height 13
select select "Interior Designer"
click at [289, 208] on select "Select Interior Designer Architect Home Builder Contractor Real Estate Agent Ho…" at bounding box center [346, 214] width 115 height 13
type input "Interior Designer"
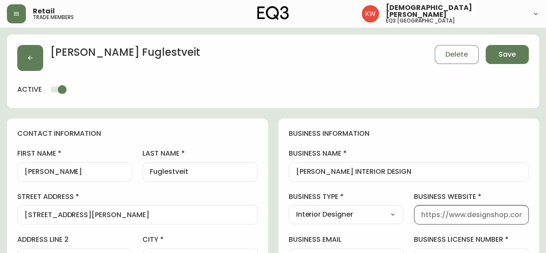
click at [472, 215] on input "business website" at bounding box center [471, 214] width 100 height 8
type input "[DOMAIN_NAME]"
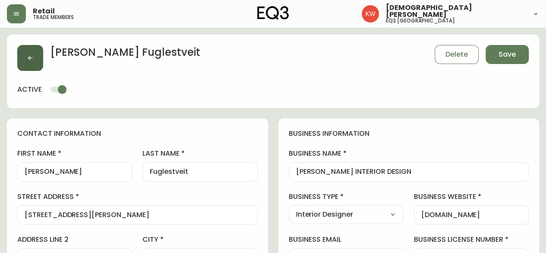
click at [35, 56] on button "button" at bounding box center [30, 58] width 26 height 26
click at [518, 58] on button "Save" at bounding box center [507, 54] width 43 height 19
select select
type input "Other"
select select "Other"
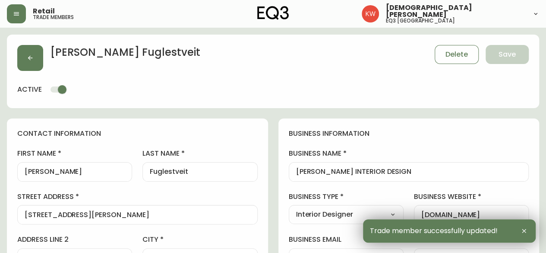
click at [26, 42] on div "[PERSON_NAME] Delete Save active" at bounding box center [273, 71] width 532 height 73
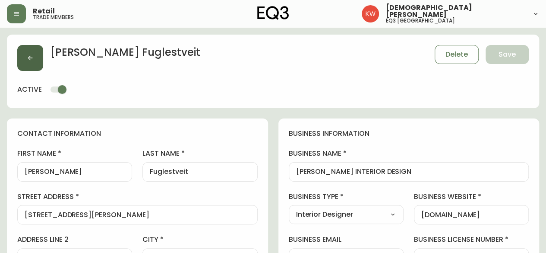
click at [32, 57] on icon "button" at bounding box center [30, 57] width 7 height 7
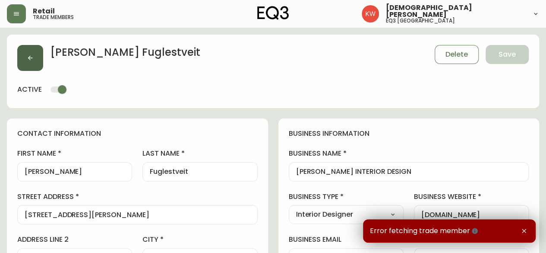
click at [33, 58] on icon "button" at bounding box center [30, 57] width 7 height 7
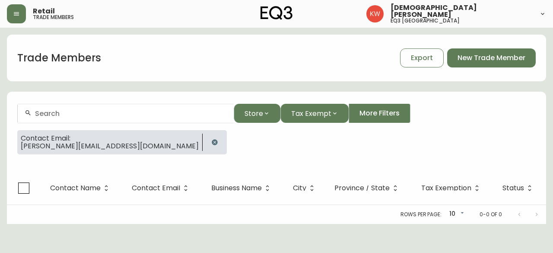
click at [212, 144] on icon "button" at bounding box center [215, 142] width 6 height 6
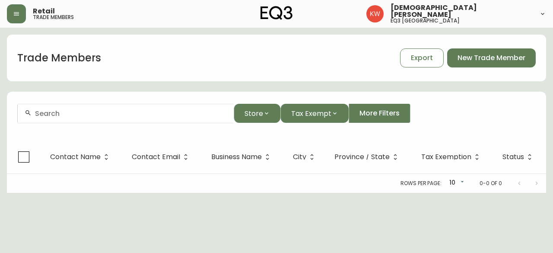
click at [111, 114] on input "text" at bounding box center [131, 113] width 192 height 8
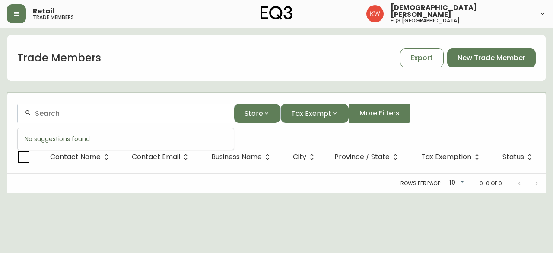
paste input "[EMAIL_ADDRESS][DOMAIN_NAME]"
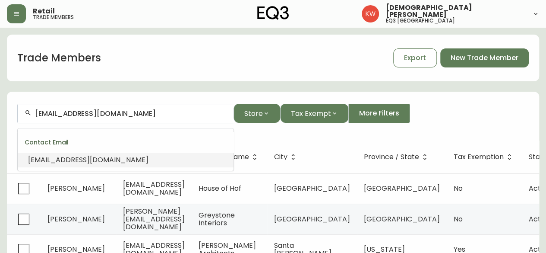
click at [123, 161] on span "[EMAIL_ADDRESS][DOMAIN_NAME]" at bounding box center [88, 160] width 120 height 10
type input "[EMAIL_ADDRESS][DOMAIN_NAME]"
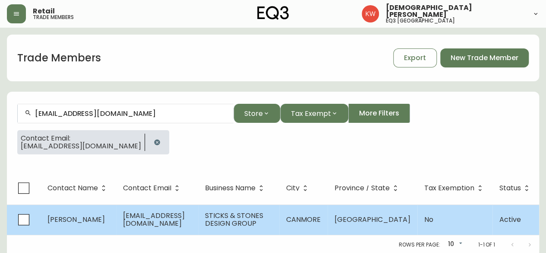
click at [92, 222] on td "[PERSON_NAME]" at bounding box center [79, 219] width 76 height 30
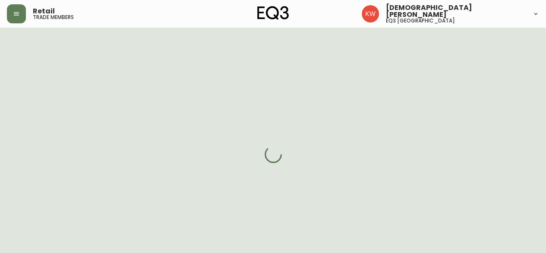
select select "AB"
select select "CA"
select select "CA_EN"
select select "Other"
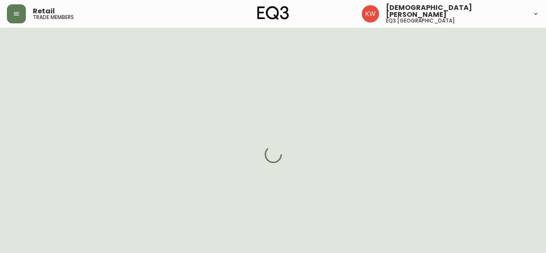
select select "cjw10z96m00006gs08l3o91tv"
select select "false"
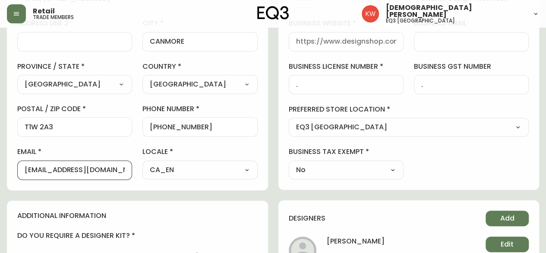
drag, startPoint x: 47, startPoint y: 167, endPoint x: 129, endPoint y: 170, distance: 82.1
click at [129, 170] on div "[EMAIL_ADDRESS][DOMAIN_NAME]" at bounding box center [74, 169] width 115 height 19
click at [125, 168] on input "[EMAIL_ADDRESS][DOMAIN_NAME]" at bounding box center [75, 170] width 100 height 8
drag, startPoint x: 125, startPoint y: 168, endPoint x: 14, endPoint y: 164, distance: 110.6
click at [14, 164] on div "contact information first name [PERSON_NAME] last name [PERSON_NAME][GEOGRAPHIC…" at bounding box center [137, 46] width 261 height 288
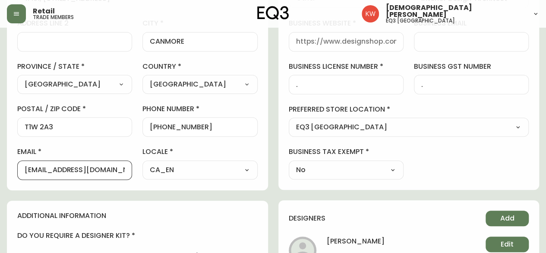
paste input "hello"
type input "[EMAIL_ADDRESS][DOMAIN_NAME]"
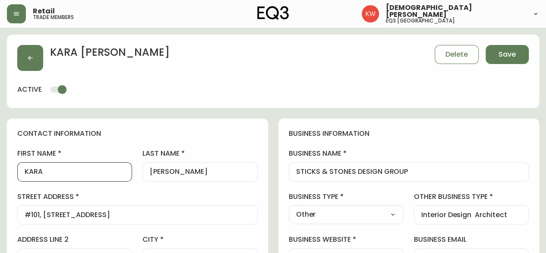
drag, startPoint x: 81, startPoint y: 168, endPoint x: 22, endPoint y: 168, distance: 59.6
click at [22, 168] on div "KARA" at bounding box center [74, 171] width 115 height 19
type input "Sticks & Stones"
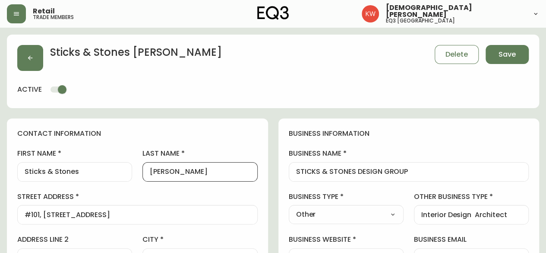
drag, startPoint x: 186, startPoint y: 174, endPoint x: 134, endPoint y: 176, distance: 51.4
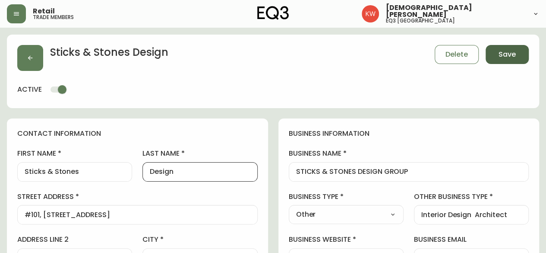
type input "Design"
click at [504, 55] on span "Save" at bounding box center [507, 54] width 17 height 9
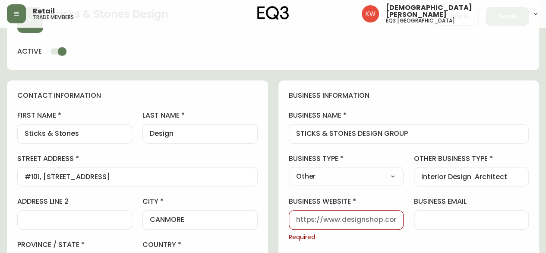
scroll to position [86, 0]
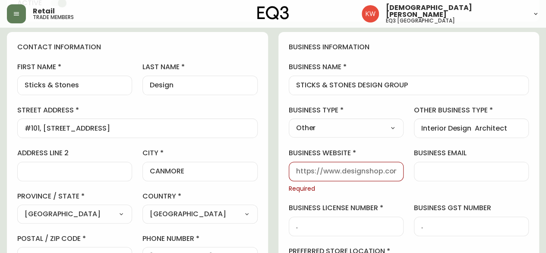
click at [342, 168] on input "business website" at bounding box center [346, 171] width 100 height 8
paste input "[URL][DOMAIN_NAME]"
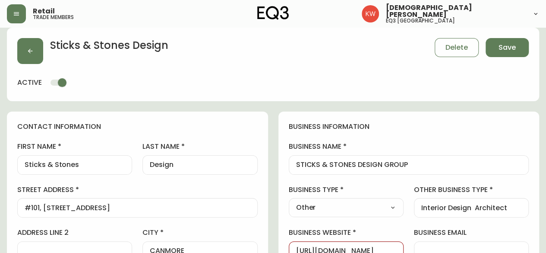
scroll to position [0, 0]
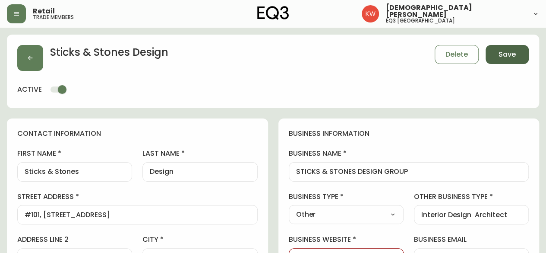
type input "[URL][DOMAIN_NAME]"
click at [517, 57] on button "Save" at bounding box center [507, 54] width 43 height 19
select select
type input "Other"
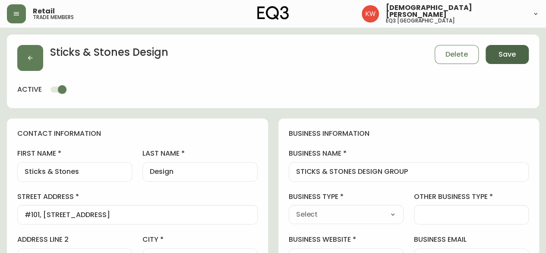
select select "Other"
type input "Other"
select select "Other"
type input "Interior Design Architect"
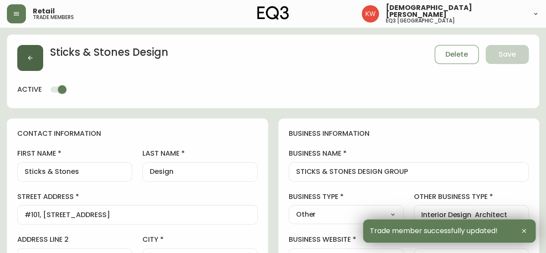
click at [28, 54] on icon "button" at bounding box center [30, 57] width 7 height 7
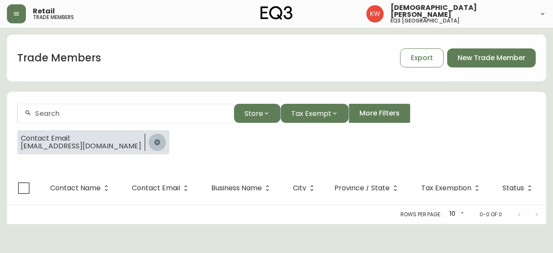
click at [154, 142] on icon "button" at bounding box center [157, 142] width 7 height 7
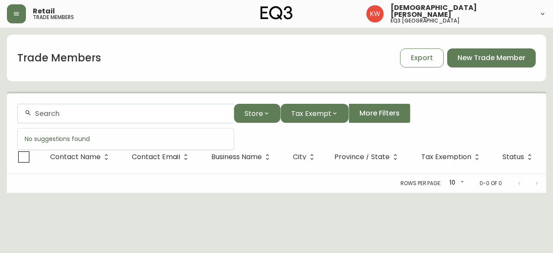
click at [114, 117] on input "text" at bounding box center [131, 113] width 192 height 8
paste input "[EMAIL_ADDRESS][DOMAIN_NAME]"
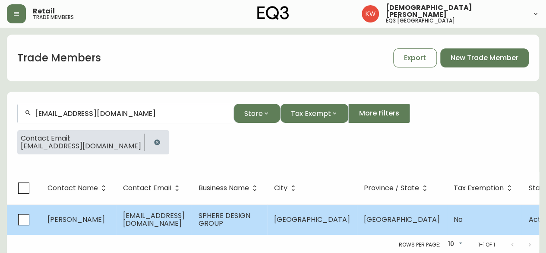
type input "[EMAIL_ADDRESS][DOMAIN_NAME]"
click at [134, 219] on span "[EMAIL_ADDRESS][DOMAIN_NAME]" at bounding box center [154, 219] width 62 height 18
select select "AB"
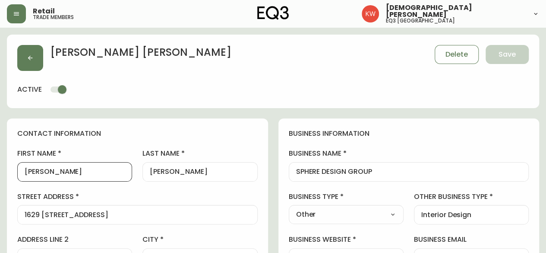
drag, startPoint x: 71, startPoint y: 174, endPoint x: 29, endPoint y: 175, distance: 41.5
click at [29, 175] on input "[PERSON_NAME]" at bounding box center [75, 172] width 100 height 8
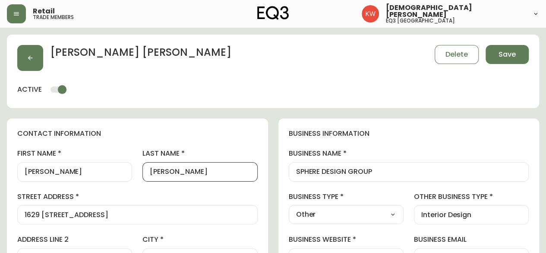
drag, startPoint x: 181, startPoint y: 172, endPoint x: 162, endPoint y: 173, distance: 19.0
click at [162, 173] on input "[PERSON_NAME]" at bounding box center [200, 172] width 100 height 8
click at [362, 215] on select "Select Interior Designer Architect Home Builder Contractor Real Estate Agent Ho…" at bounding box center [346, 214] width 115 height 13
click at [289, 208] on select "Select Interior Designer Architect Home Builder Contractor Real Estate Agent Ho…" at bounding box center [346, 214] width 115 height 13
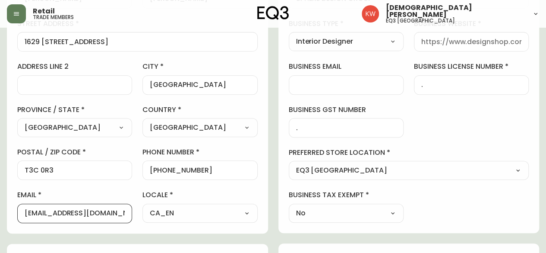
scroll to position [0, 5]
drag, startPoint x: 46, startPoint y: 213, endPoint x: 136, endPoint y: 218, distance: 90.4
click at [136, 218] on div "first name [PERSON_NAME] last name [PERSON_NAME][GEOGRAPHIC_DATA] address [STRE…" at bounding box center [137, 99] width 241 height 247
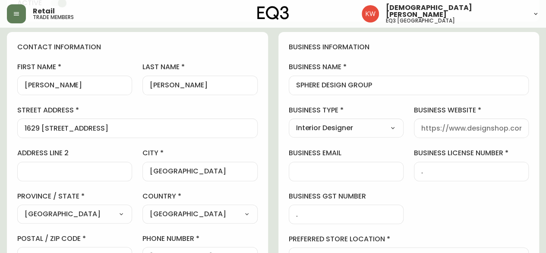
scroll to position [0, 0]
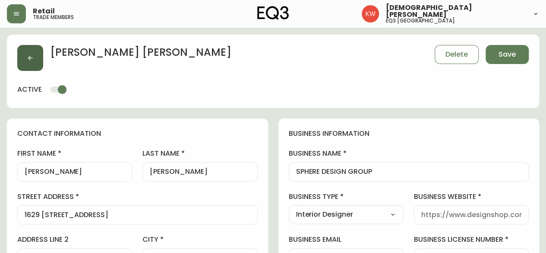
click at [34, 54] on button "button" at bounding box center [30, 58] width 26 height 26
click at [459, 55] on span "Delete" at bounding box center [457, 54] width 22 height 9
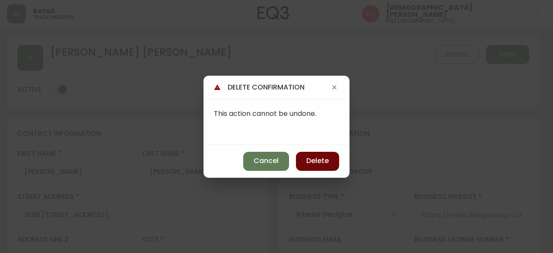
click at [313, 159] on span "Delete" at bounding box center [317, 160] width 22 height 9
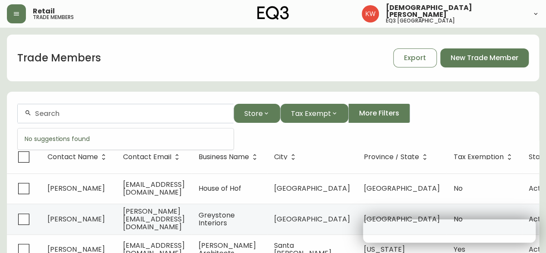
click at [80, 114] on input "text" at bounding box center [131, 113] width 192 height 8
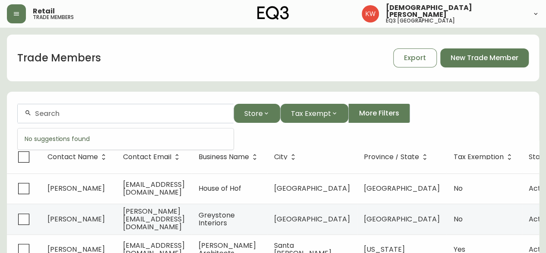
paste input "[PERSON_NAME][EMAIL_ADDRESS][DOMAIN_NAME]"
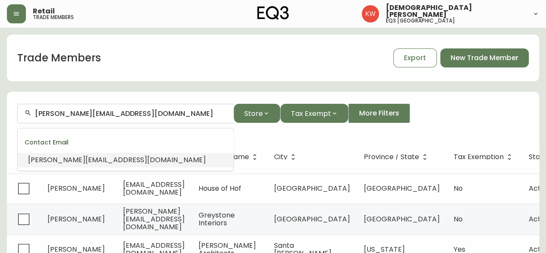
click at [96, 158] on span "[PERSON_NAME][EMAIL_ADDRESS][DOMAIN_NAME]" at bounding box center [117, 160] width 178 height 10
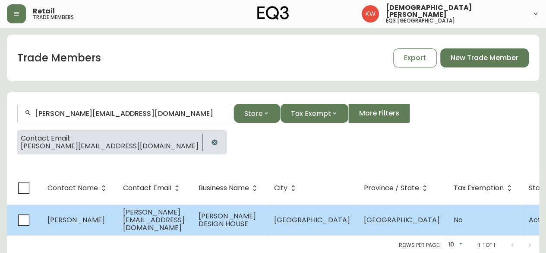
click at [86, 220] on span "[PERSON_NAME]" at bounding box center [75, 220] width 57 height 10
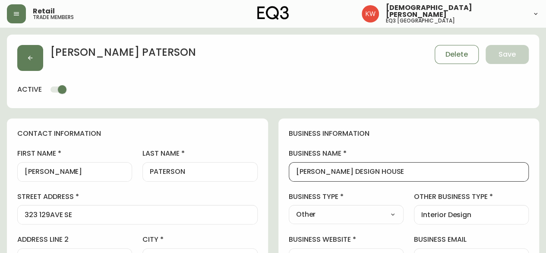
drag, startPoint x: 414, startPoint y: 174, endPoint x: 285, endPoint y: 181, distance: 128.9
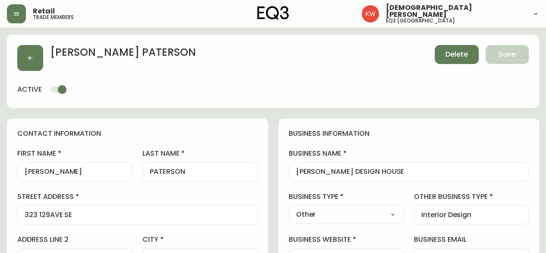
click at [449, 55] on span "Delete" at bounding box center [457, 54] width 22 height 9
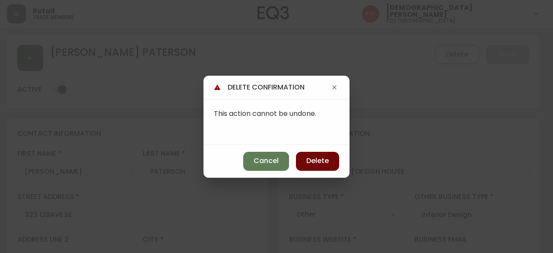
click at [323, 160] on span "Delete" at bounding box center [317, 160] width 22 height 9
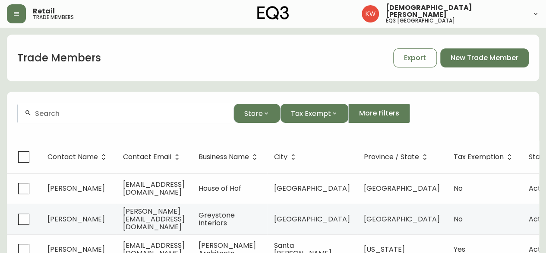
click at [79, 117] on input "text" at bounding box center [131, 113] width 192 height 8
paste input "[PERSON_NAME][EMAIL_ADDRESS][PERSON_NAME][DOMAIN_NAME]"
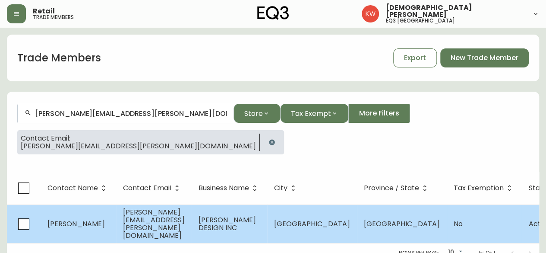
click at [84, 227] on span "[PERSON_NAME]" at bounding box center [75, 223] width 57 height 10
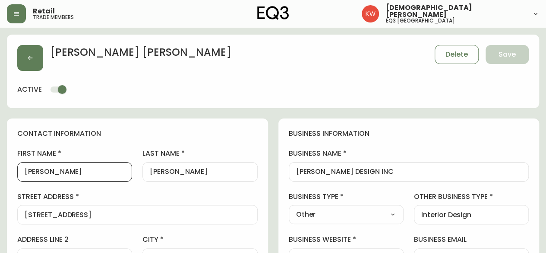
drag, startPoint x: 60, startPoint y: 171, endPoint x: 29, endPoint y: 171, distance: 30.2
click at [29, 171] on input "[PERSON_NAME]" at bounding box center [75, 172] width 100 height 8
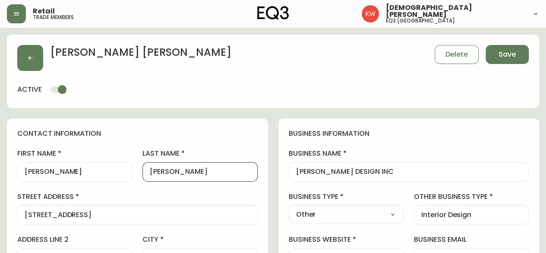
drag, startPoint x: 195, startPoint y: 170, endPoint x: 174, endPoint y: 172, distance: 20.8
click at [174, 172] on input "[PERSON_NAME]" at bounding box center [200, 172] width 100 height 8
click at [185, 178] on div "[GEOGRAPHIC_DATA]" at bounding box center [199, 171] width 115 height 19
drag, startPoint x: 173, startPoint y: 171, endPoint x: 155, endPoint y: 173, distance: 18.7
click at [155, 173] on input "[GEOGRAPHIC_DATA]" at bounding box center [200, 172] width 100 height 8
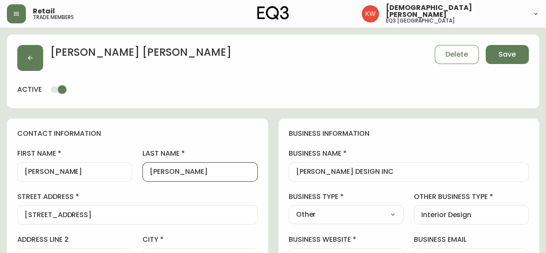
click at [396, 218] on select "Select Interior Designer Architect Home Builder Contractor Real Estate Agent Ho…" at bounding box center [346, 214] width 115 height 13
click at [289, 208] on select "Select Interior Designer Architect Home Builder Contractor Real Estate Agent Ho…" at bounding box center [346, 214] width 115 height 13
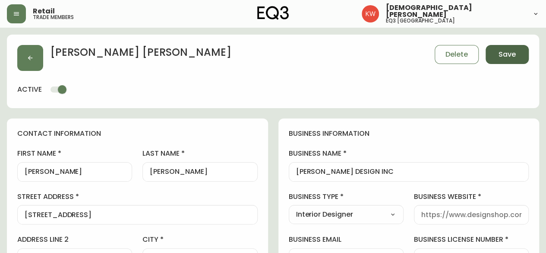
click at [512, 53] on span "Save" at bounding box center [507, 54] width 17 height 9
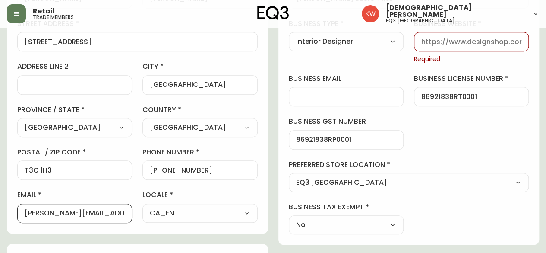
drag, startPoint x: 88, startPoint y: 214, endPoint x: 129, endPoint y: 217, distance: 41.1
click at [129, 217] on div "[PERSON_NAME][EMAIL_ADDRESS][PERSON_NAME][DOMAIN_NAME]" at bounding box center [74, 212] width 115 height 19
click at [481, 40] on input "business website" at bounding box center [471, 42] width 100 height 8
paste input "[DOMAIN_NAME]"
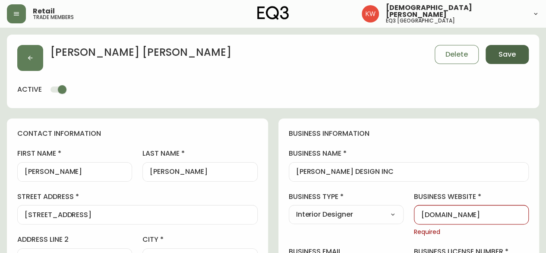
click at [510, 54] on span "Save" at bounding box center [507, 54] width 17 height 9
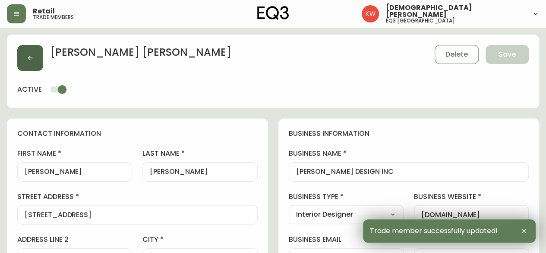
click at [27, 54] on button "button" at bounding box center [30, 58] width 26 height 26
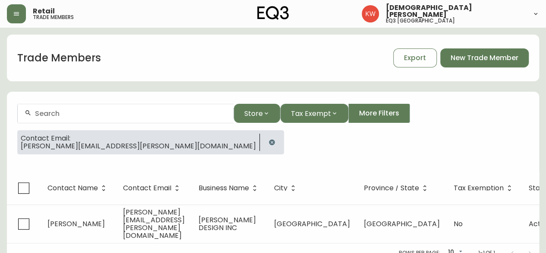
click at [269, 143] on icon "button" at bounding box center [272, 142] width 7 height 7
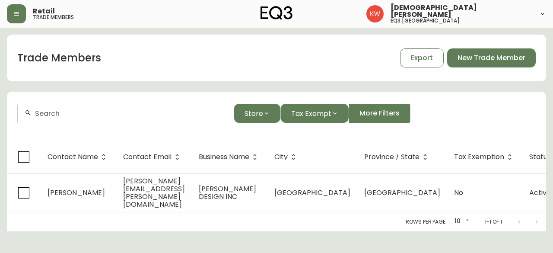
click at [142, 115] on input "text" at bounding box center [131, 113] width 192 height 8
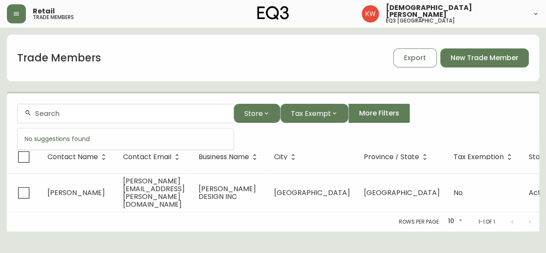
paste input "[EMAIL_ADDRESS][PERSON_NAME][DOMAIN_NAME]"
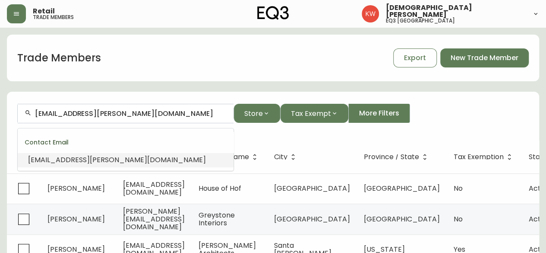
click at [85, 166] on li "[EMAIL_ADDRESS][PERSON_NAME][DOMAIN_NAME]" at bounding box center [126, 159] width 216 height 15
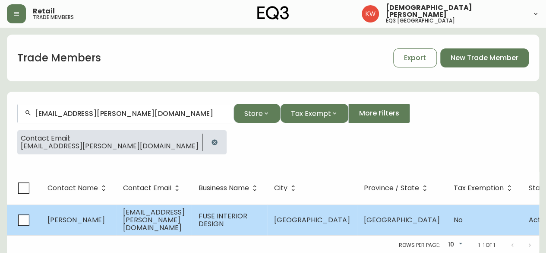
click at [104, 222] on td "[PERSON_NAME]" at bounding box center [79, 219] width 76 height 31
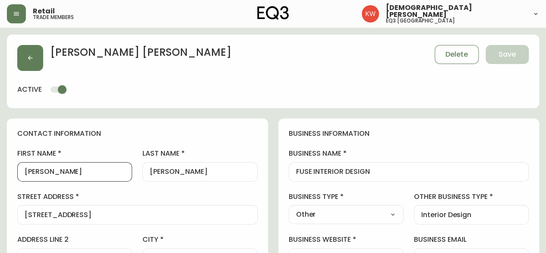
click at [73, 171] on input "[PERSON_NAME]" at bounding box center [75, 172] width 100 height 8
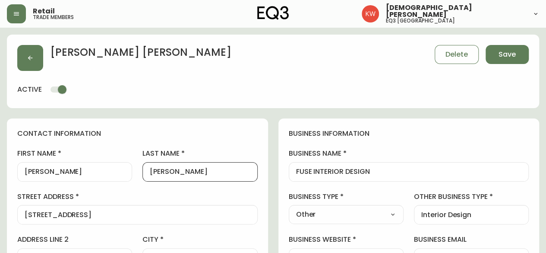
drag, startPoint x: 195, startPoint y: 170, endPoint x: 157, endPoint y: 174, distance: 38.6
click at [157, 174] on input "[PERSON_NAME]" at bounding box center [200, 172] width 100 height 8
click at [393, 216] on select "Select Interior Designer Architect Home Builder Contractor Real Estate Agent Ho…" at bounding box center [346, 214] width 115 height 13
click at [289, 208] on select "Select Interior Designer Architect Home Builder Contractor Real Estate Agent Ho…" at bounding box center [346, 214] width 115 height 13
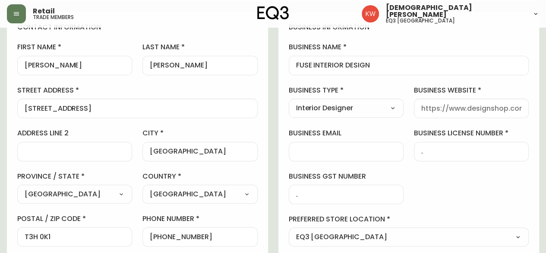
scroll to position [86, 0]
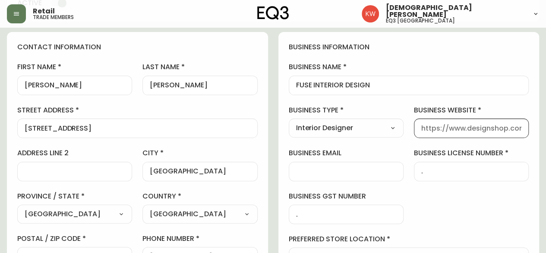
click at [486, 128] on input "business website" at bounding box center [471, 128] width 100 height 8
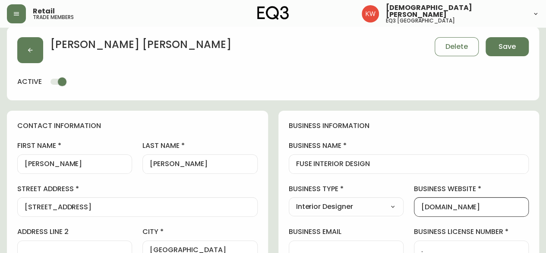
scroll to position [0, 0]
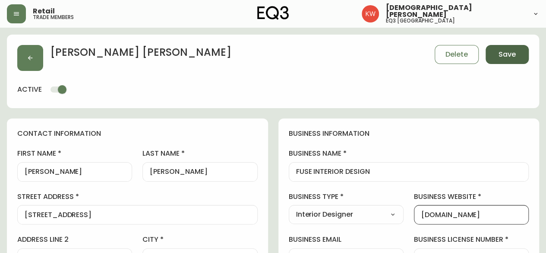
click at [509, 51] on span "Save" at bounding box center [507, 54] width 17 height 9
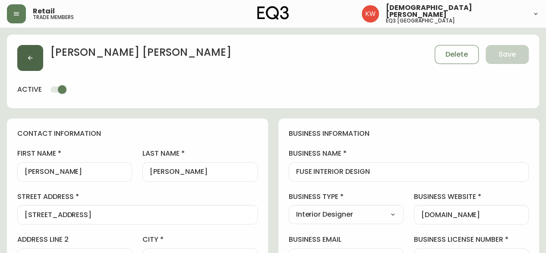
click at [38, 57] on button "button" at bounding box center [30, 58] width 26 height 26
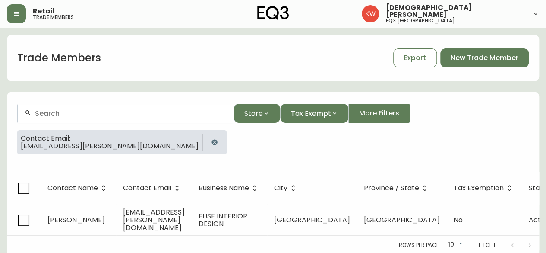
click at [212, 139] on icon "button" at bounding box center [215, 142] width 6 height 6
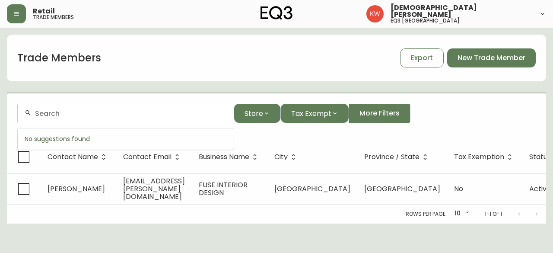
click at [129, 116] on input "text" at bounding box center [131, 113] width 192 height 8
paste input "[PERSON_NAME][EMAIL_ADDRESS][DOMAIN_NAME]"
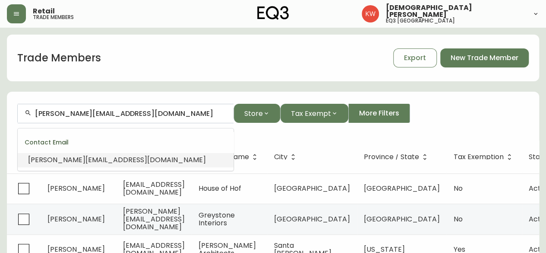
click at [107, 159] on li "[PERSON_NAME][EMAIL_ADDRESS][DOMAIN_NAME]" at bounding box center [126, 159] width 216 height 15
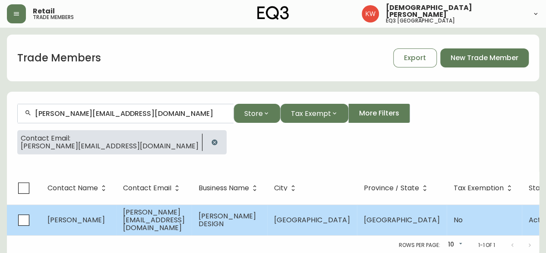
click at [79, 217] on span "[PERSON_NAME]" at bounding box center [75, 220] width 57 height 10
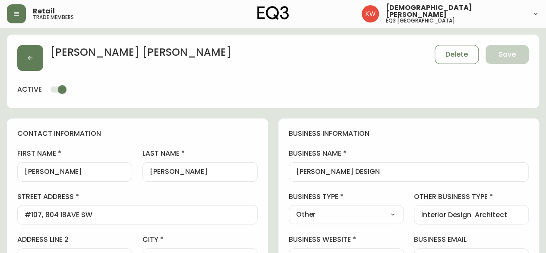
click at [68, 175] on input "[PERSON_NAME]" at bounding box center [75, 172] width 100 height 8
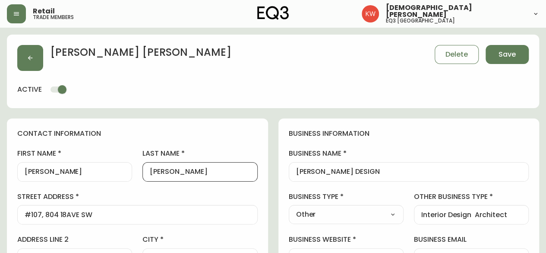
drag, startPoint x: 188, startPoint y: 171, endPoint x: 177, endPoint y: 170, distance: 11.7
click at [177, 170] on input "[PERSON_NAME]" at bounding box center [200, 172] width 100 height 8
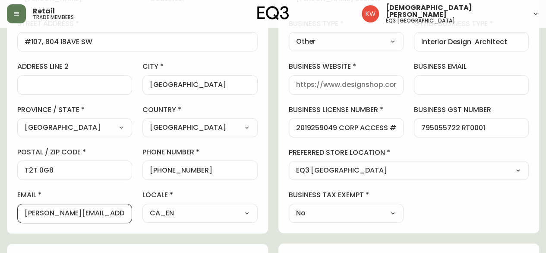
drag, startPoint x: 54, startPoint y: 214, endPoint x: 121, endPoint y: 214, distance: 67.4
click at [121, 214] on input "[PERSON_NAME][EMAIL_ADDRESS][DOMAIN_NAME]" at bounding box center [75, 213] width 100 height 8
click at [332, 77] on div at bounding box center [346, 84] width 115 height 19
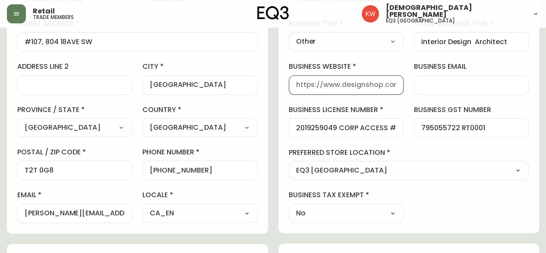
paste input "[DOMAIN_NAME]"
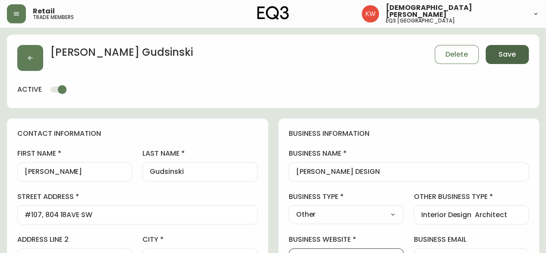
click at [516, 53] on button "Save" at bounding box center [507, 54] width 43 height 19
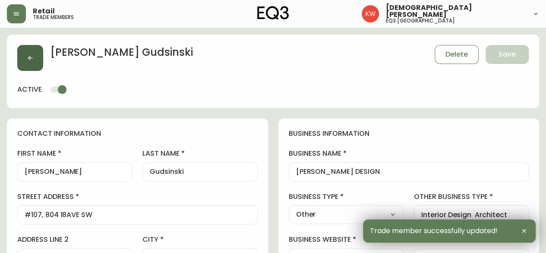
click at [26, 56] on button "button" at bounding box center [30, 58] width 26 height 26
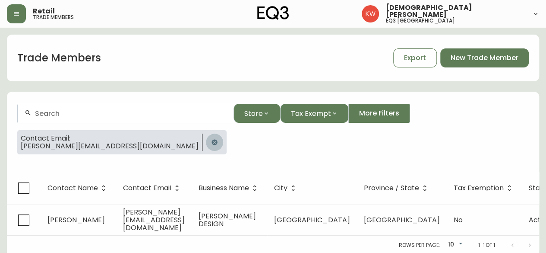
click at [212, 141] on icon "button" at bounding box center [215, 142] width 6 height 6
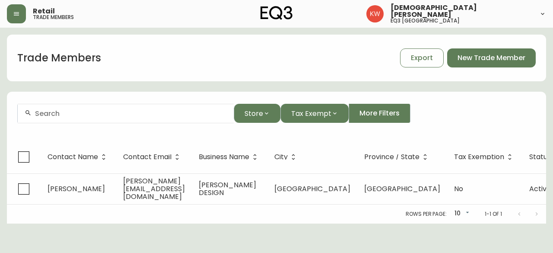
click at [99, 110] on input "text" at bounding box center [131, 113] width 192 height 8
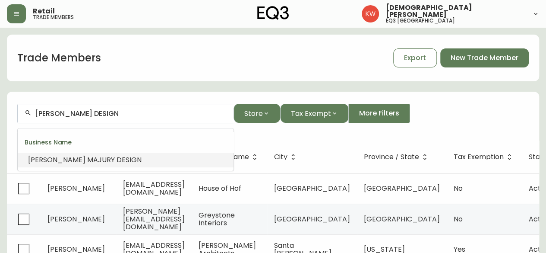
click at [117, 159] on span "DESIGN" at bounding box center [129, 160] width 25 height 10
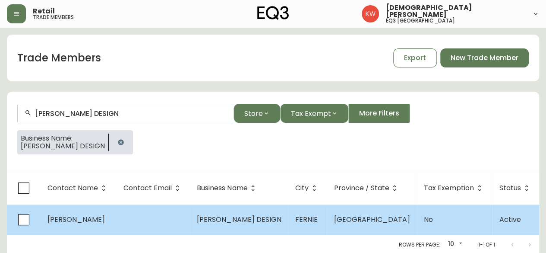
click at [98, 220] on td "[PERSON_NAME]" at bounding box center [79, 219] width 76 height 30
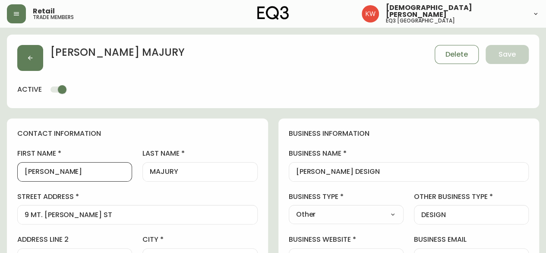
click at [79, 171] on input "[PERSON_NAME]" at bounding box center [75, 172] width 100 height 8
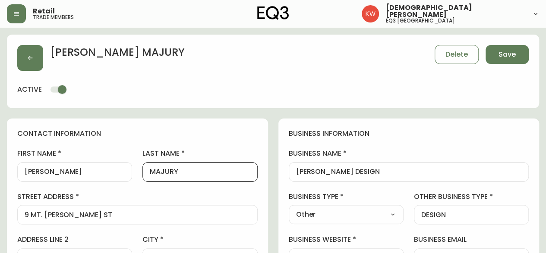
drag, startPoint x: 196, startPoint y: 169, endPoint x: 158, endPoint y: 172, distance: 38.1
click at [158, 172] on input "MAJURY" at bounding box center [200, 172] width 100 height 8
click at [394, 215] on select "Select Interior Designer Architect Home Builder Contractor Real Estate Agent Ho…" at bounding box center [346, 214] width 115 height 13
click at [289, 208] on select "Select Interior Designer Architect Home Builder Contractor Real Estate Agent Ho…" at bounding box center [346, 214] width 115 height 13
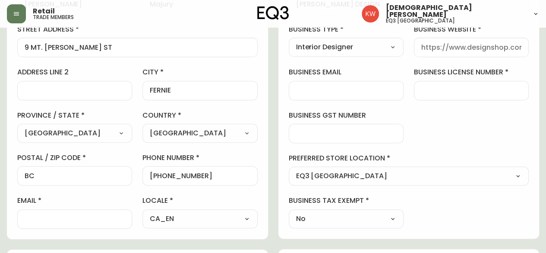
scroll to position [173, 0]
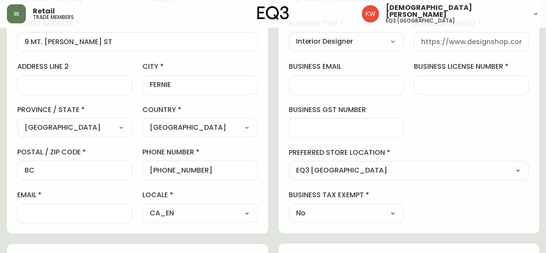
click at [93, 213] on input "email" at bounding box center [75, 213] width 100 height 8
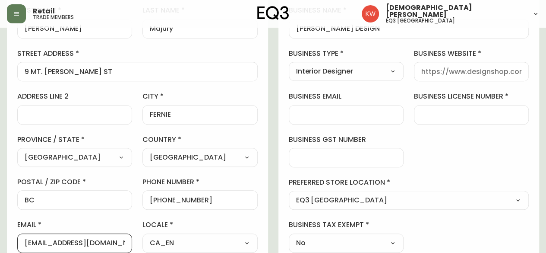
scroll to position [130, 0]
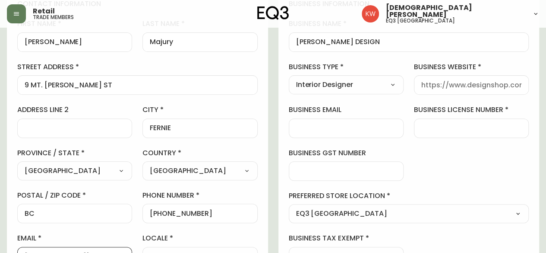
click at [466, 83] on input "business website" at bounding box center [471, 85] width 100 height 8
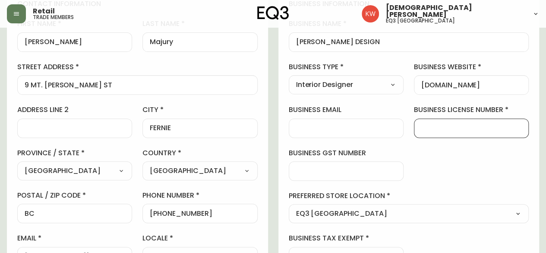
click at [456, 125] on input "business license number" at bounding box center [471, 128] width 100 height 8
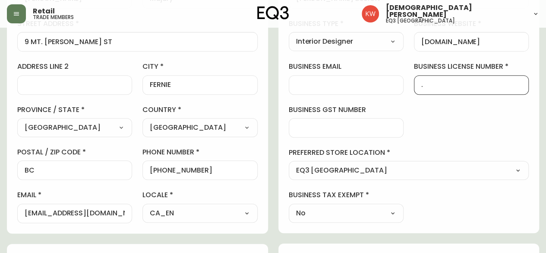
scroll to position [0, 0]
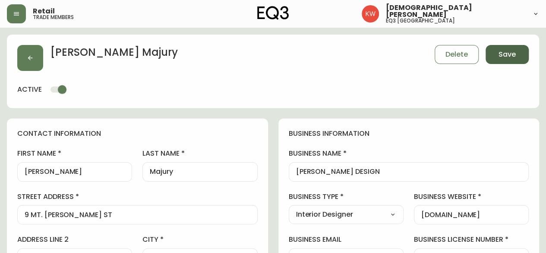
click at [513, 53] on span "Save" at bounding box center [507, 54] width 17 height 9
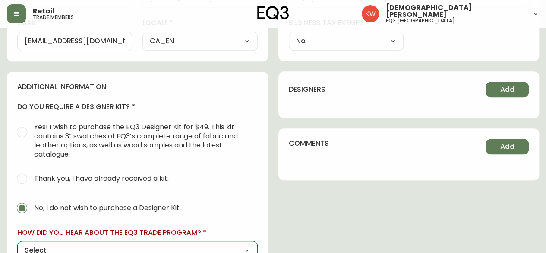
scroll to position [449, 0]
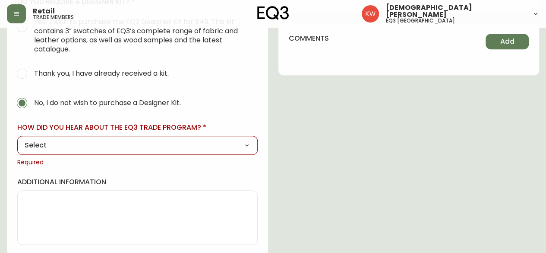
click at [69, 139] on select "Select Social Media Advertisement Trade Show Outreach from a Trade Rep Other" at bounding box center [137, 145] width 241 height 13
click at [17, 139] on select "Select Social Media Advertisement Trade Show Outreach from a Trade Rep Other" at bounding box center [137, 145] width 241 height 13
click at [51, 190] on div at bounding box center [137, 199] width 241 height 19
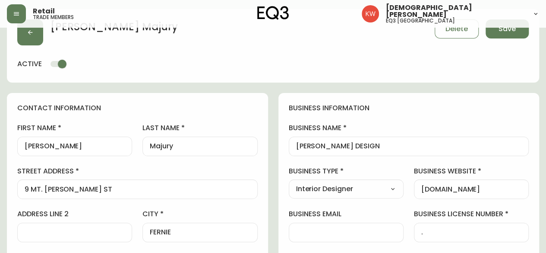
scroll to position [0, 0]
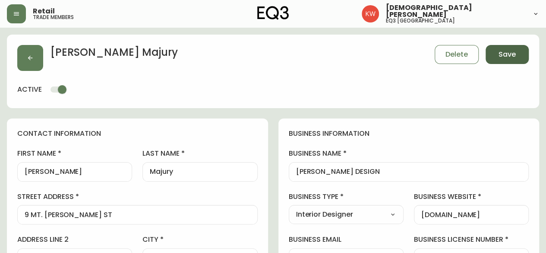
click at [510, 53] on span "Save" at bounding box center [507, 54] width 17 height 9
click at [27, 61] on icon "button" at bounding box center [30, 57] width 7 height 7
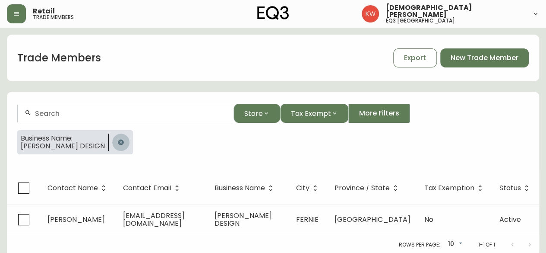
click at [118, 143] on icon "button" at bounding box center [121, 142] width 6 height 6
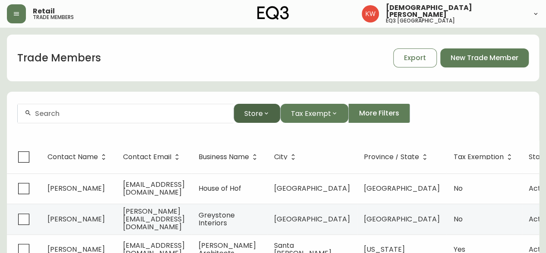
click at [269, 110] on icon "button" at bounding box center [266, 113] width 7 height 7
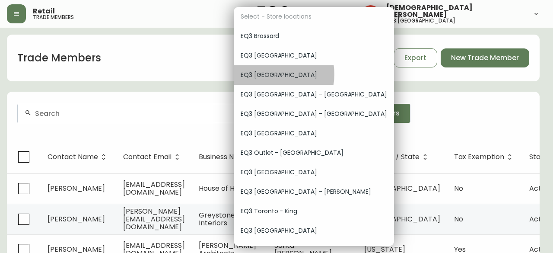
click at [275, 74] on span "EQ3 [GEOGRAPHIC_DATA]" at bounding box center [314, 74] width 146 height 9
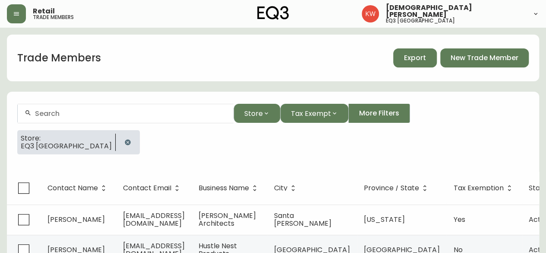
click at [417, 59] on span "Export" at bounding box center [415, 57] width 22 height 9
click at [125, 139] on icon "button" at bounding box center [128, 142] width 6 height 6
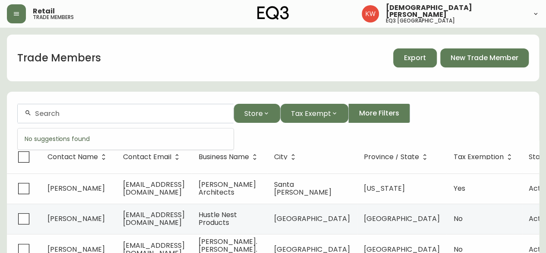
click at [79, 113] on input "text" at bounding box center [131, 113] width 192 height 8
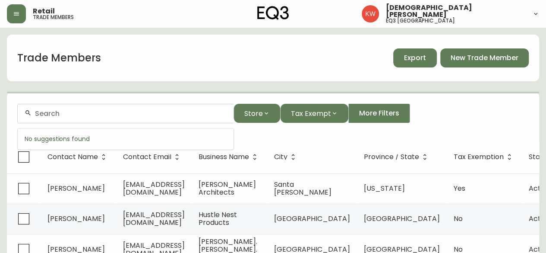
paste input "[EMAIL_ADDRESS][DOMAIN_NAME]"
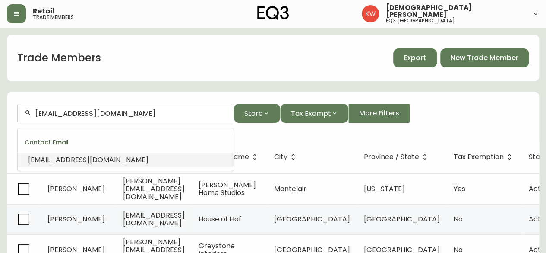
click at [76, 151] on div "Contact Email" at bounding box center [126, 142] width 216 height 21
click at [68, 158] on span "[EMAIL_ADDRESS][DOMAIN_NAME]" at bounding box center [88, 160] width 120 height 10
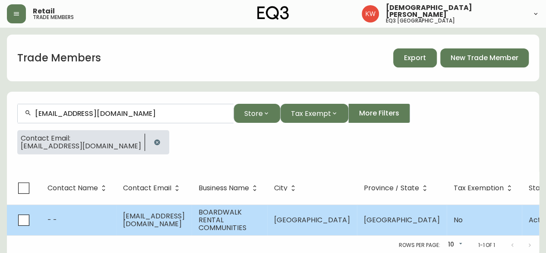
click at [96, 223] on td "- -" at bounding box center [79, 219] width 76 height 31
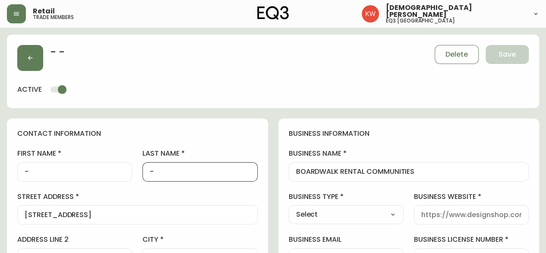
click at [172, 175] on input "-" at bounding box center [200, 172] width 100 height 8
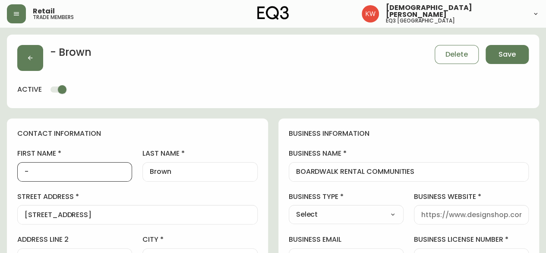
click at [99, 173] on input "-" at bounding box center [75, 172] width 100 height 8
click at [389, 215] on select "Select Interior Designer Architect Home Builder Contractor Real Estate Agent Ho…" at bounding box center [346, 214] width 115 height 13
click at [289, 208] on select "Select Interior Designer Architect Home Builder Contractor Real Estate Agent Ho…" at bounding box center [346, 214] width 115 height 13
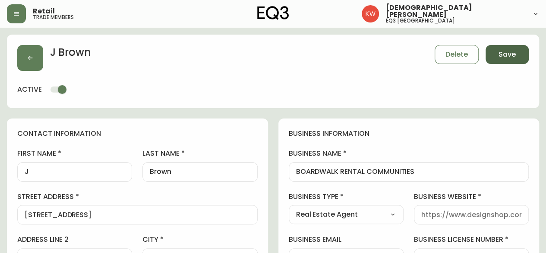
click at [509, 54] on span "Save" at bounding box center [507, 54] width 17 height 9
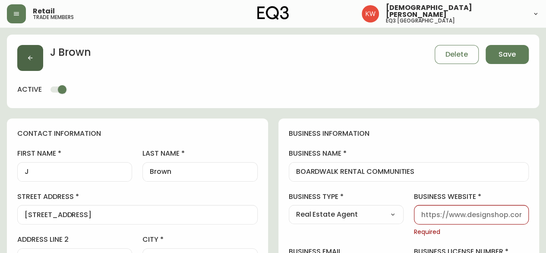
click at [35, 62] on button "button" at bounding box center [30, 58] width 26 height 26
click at [498, 54] on button "Save" at bounding box center [507, 54] width 43 height 19
click at [437, 215] on input "business website" at bounding box center [471, 214] width 100 height 8
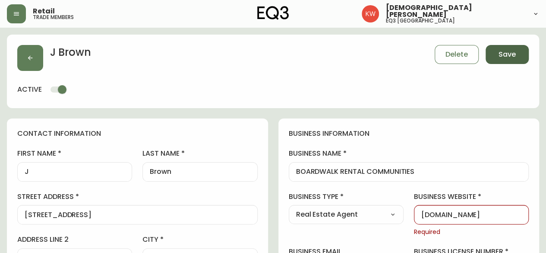
click at [507, 59] on span "Save" at bounding box center [507, 54] width 17 height 9
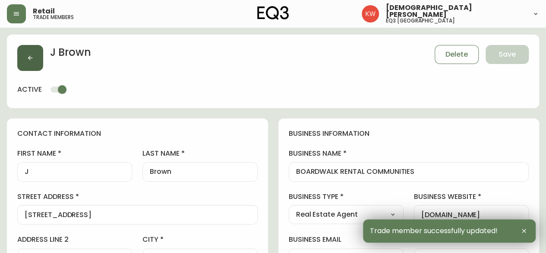
click at [27, 55] on icon "button" at bounding box center [30, 57] width 7 height 7
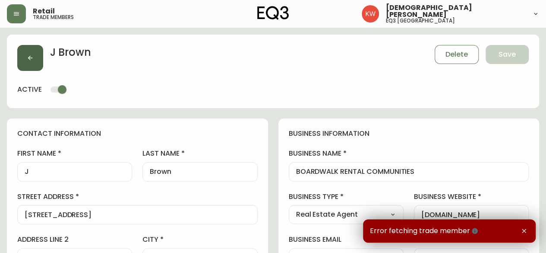
click at [36, 59] on button "button" at bounding box center [30, 58] width 26 height 26
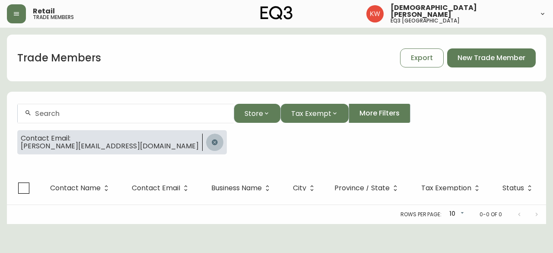
click at [211, 143] on icon "button" at bounding box center [214, 142] width 7 height 7
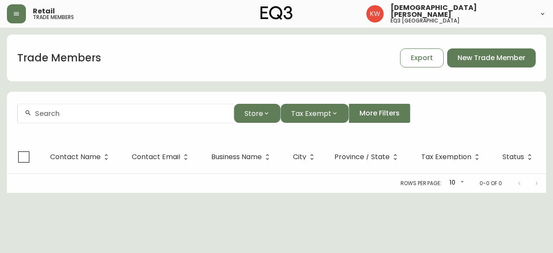
click at [158, 116] on input "text" at bounding box center [131, 113] width 192 height 8
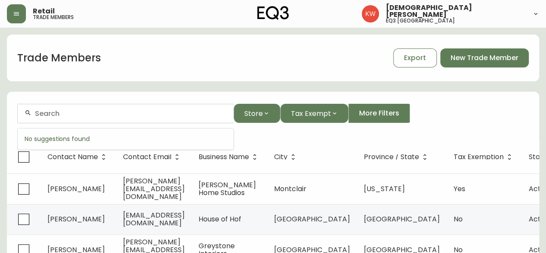
paste input "[EMAIL_ADDRESS][DOMAIN_NAME]"
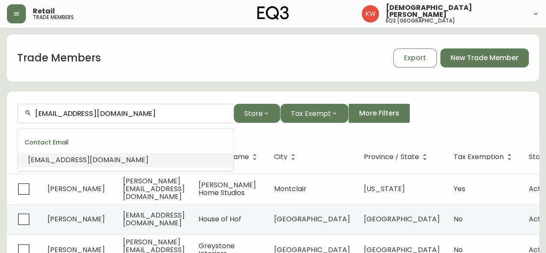
click at [106, 156] on span "[EMAIL_ADDRESS][DOMAIN_NAME]" at bounding box center [88, 160] width 120 height 10
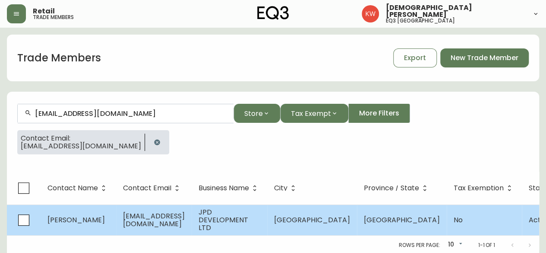
click at [108, 222] on td "[PERSON_NAME]" at bounding box center [79, 219] width 76 height 31
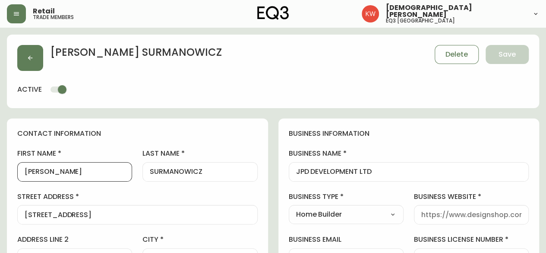
drag, startPoint x: 57, startPoint y: 167, endPoint x: 32, endPoint y: 172, distance: 25.5
click at [32, 172] on input "[PERSON_NAME]" at bounding box center [75, 172] width 100 height 8
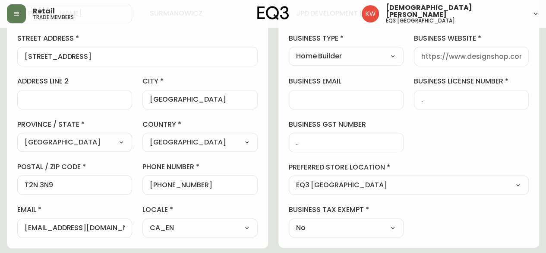
scroll to position [86, 0]
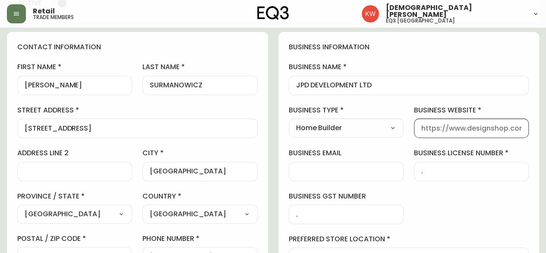
click at [450, 126] on input "business website" at bounding box center [471, 128] width 100 height 8
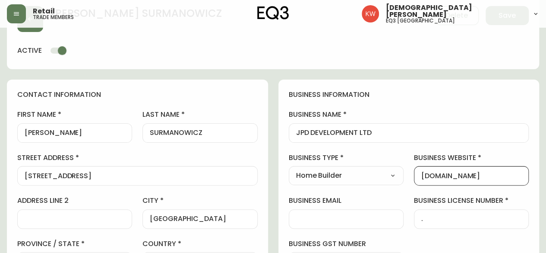
scroll to position [0, 0]
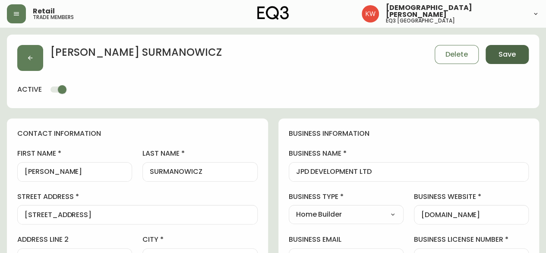
click at [506, 53] on span "Save" at bounding box center [507, 54] width 17 height 9
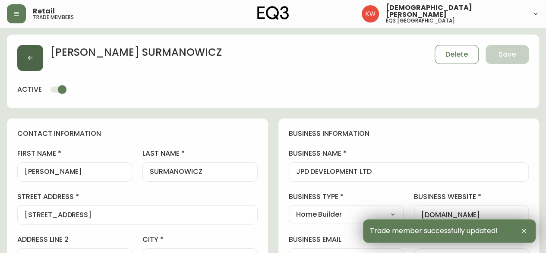
click at [31, 57] on icon "button" at bounding box center [30, 57] width 7 height 7
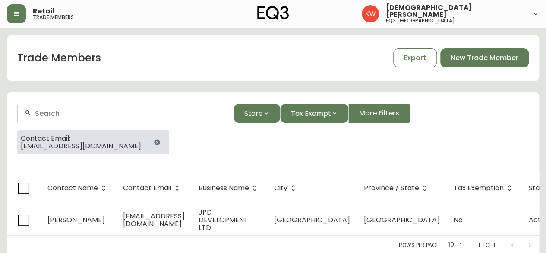
drag, startPoint x: 146, startPoint y: 140, endPoint x: 141, endPoint y: 135, distance: 7.0
click at [154, 140] on icon "button" at bounding box center [157, 142] width 6 height 6
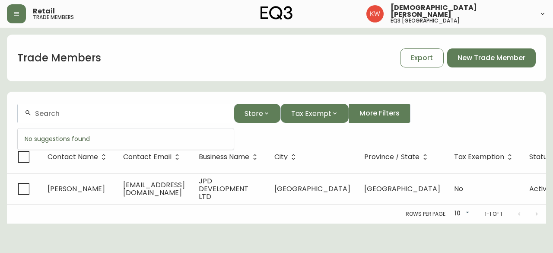
click at [113, 114] on input "text" at bounding box center [131, 113] width 192 height 8
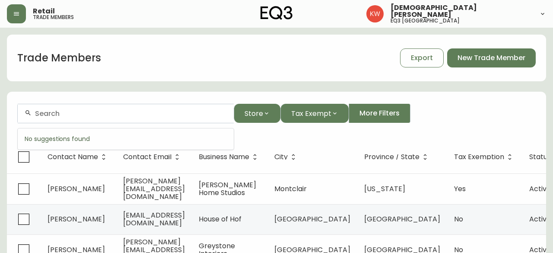
paste input "[PERSON_NAME][EMAIL_ADDRESS][DOMAIN_NAME]"
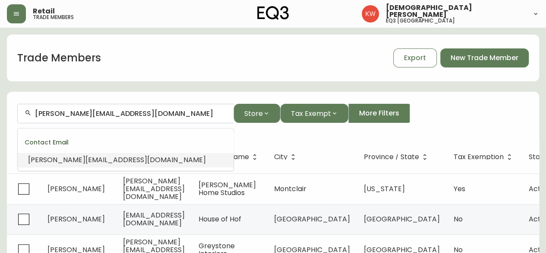
click at [102, 157] on span "[PERSON_NAME][EMAIL_ADDRESS][DOMAIN_NAME]" at bounding box center [117, 160] width 178 height 10
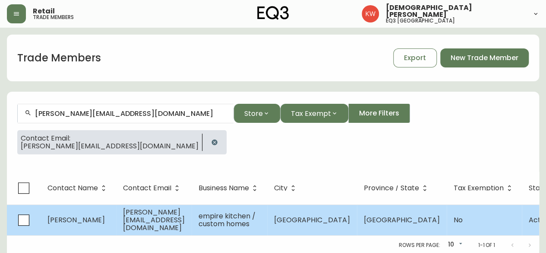
click at [91, 221] on span "[PERSON_NAME]" at bounding box center [75, 220] width 57 height 10
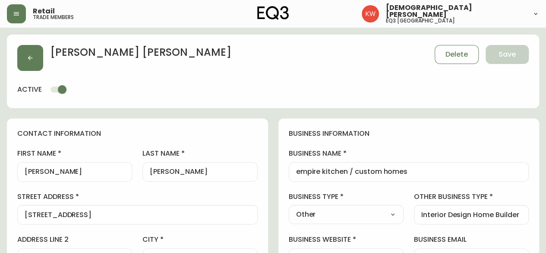
click at [27, 171] on input "[PERSON_NAME]" at bounding box center [75, 172] width 100 height 8
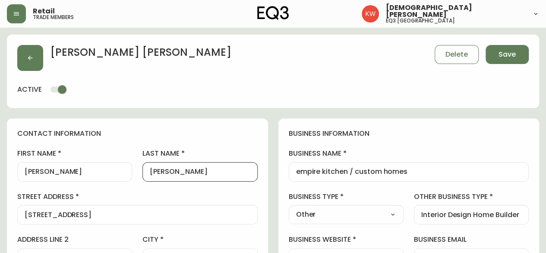
click at [155, 172] on input "[PERSON_NAME]" at bounding box center [200, 172] width 100 height 8
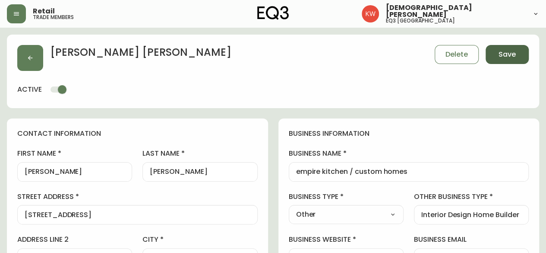
click at [511, 55] on span "Save" at bounding box center [507, 54] width 17 height 9
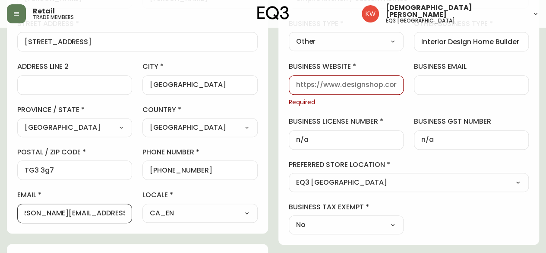
scroll to position [0, 30]
drag, startPoint x: 59, startPoint y: 212, endPoint x: 158, endPoint y: 214, distance: 99.8
click at [158, 214] on div "first name [PERSON_NAME] last name [PERSON_NAME][GEOGRAPHIC_DATA] address [STRE…" at bounding box center [137, 99] width 241 height 247
click at [345, 81] on input "business website" at bounding box center [346, 85] width 100 height 8
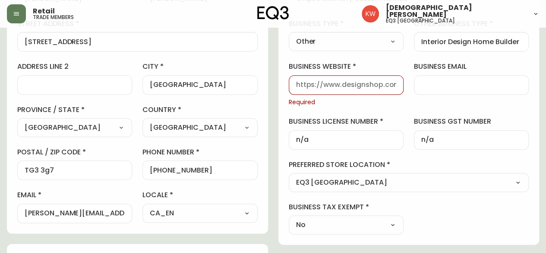
paste input "[DOMAIN_NAME]"
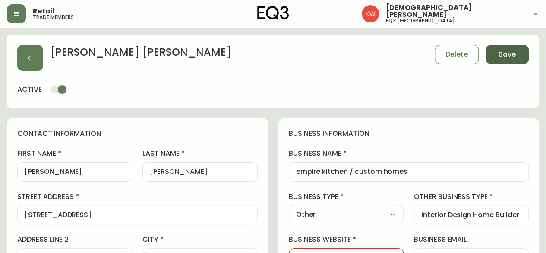
click at [506, 51] on span "Save" at bounding box center [507, 54] width 17 height 9
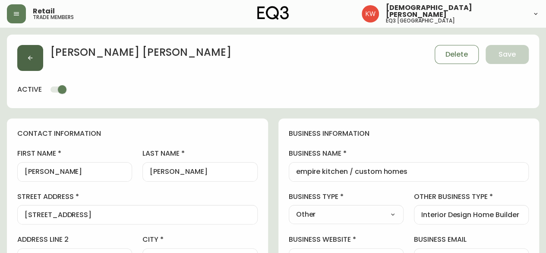
click at [30, 59] on icon "button" at bounding box center [30, 57] width 7 height 7
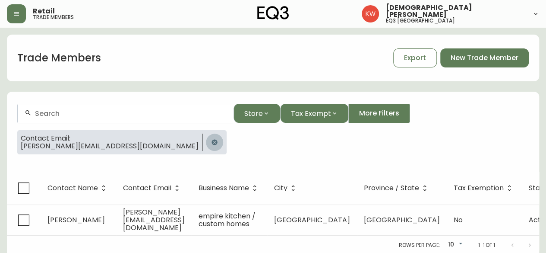
click at [212, 142] on icon "button" at bounding box center [215, 142] width 6 height 6
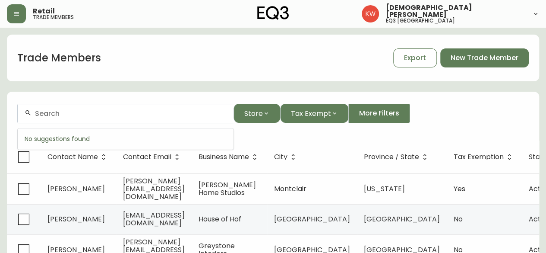
click at [141, 113] on input "text" at bounding box center [131, 113] width 192 height 8
paste input "[EMAIL_ADDRESS][DOMAIN_NAME]"
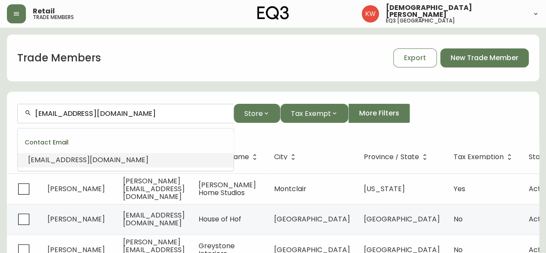
click at [72, 164] on span "[EMAIL_ADDRESS][DOMAIN_NAME]" at bounding box center [88, 160] width 120 height 10
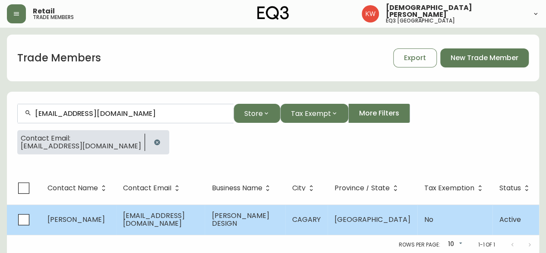
click at [76, 213] on td "[PERSON_NAME]" at bounding box center [79, 219] width 76 height 30
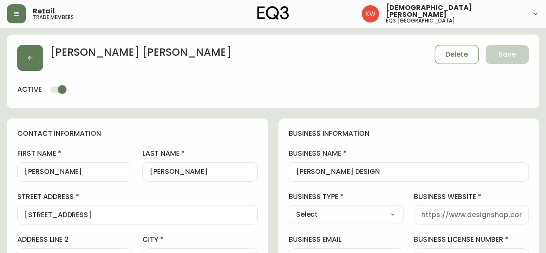
drag, startPoint x: 76, startPoint y: 176, endPoint x: 29, endPoint y: 168, distance: 47.2
click at [28, 168] on div "[PERSON_NAME]" at bounding box center [74, 171] width 115 height 19
drag, startPoint x: 60, startPoint y: 172, endPoint x: 28, endPoint y: 173, distance: 32.0
click at [28, 173] on input "[PERSON_NAME]" at bounding box center [75, 172] width 100 height 8
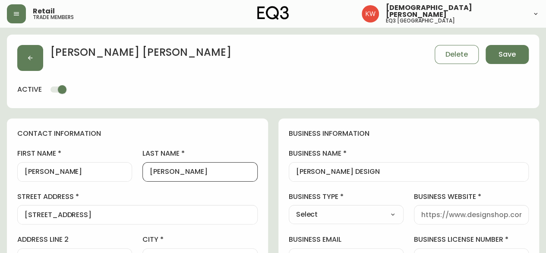
drag, startPoint x: 176, startPoint y: 174, endPoint x: 155, endPoint y: 171, distance: 20.9
click at [155, 171] on input "[PERSON_NAME]" at bounding box center [200, 172] width 100 height 8
click at [388, 216] on select "Select Interior Designer Architect Home Builder Contractor Real Estate Agent Ho…" at bounding box center [346, 214] width 115 height 13
click at [289, 208] on select "Select Interior Designer Architect Home Builder Contractor Real Estate Agent Ho…" at bounding box center [346, 214] width 115 height 13
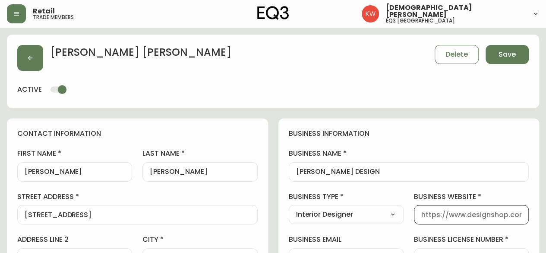
click at [460, 216] on input "business website" at bounding box center [471, 214] width 100 height 8
click at [508, 54] on span "Save" at bounding box center [507, 54] width 17 height 9
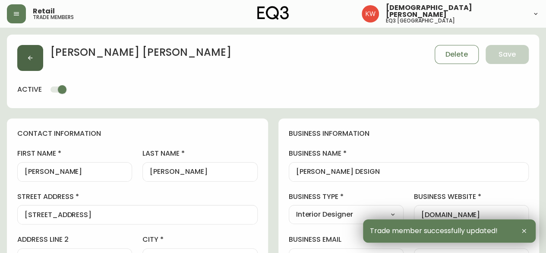
click at [30, 60] on icon "button" at bounding box center [30, 57] width 7 height 7
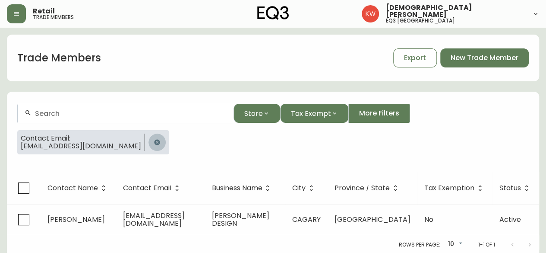
click at [149, 141] on button "button" at bounding box center [157, 141] width 17 height 17
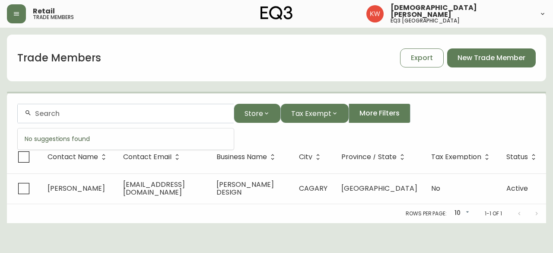
click at [79, 117] on input "text" at bounding box center [131, 113] width 192 height 8
paste input "[EMAIL_ADDRESS][DOMAIN_NAME]"
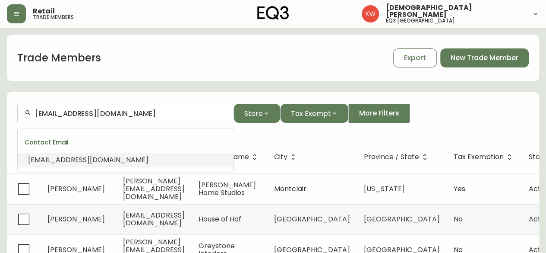
click at [77, 160] on span "[EMAIL_ADDRESS][DOMAIN_NAME]" at bounding box center [88, 160] width 120 height 10
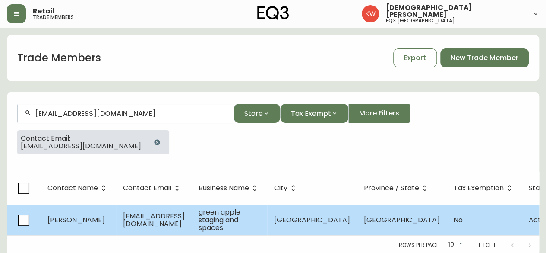
click at [82, 225] on span "[PERSON_NAME]" at bounding box center [75, 220] width 57 height 10
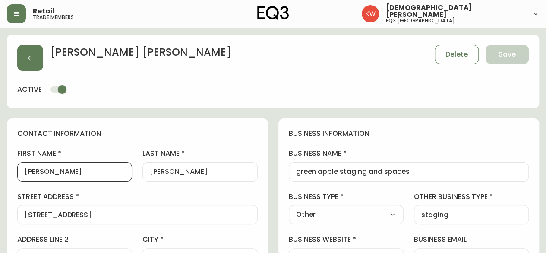
click at [30, 172] on input "[PERSON_NAME]" at bounding box center [75, 172] width 100 height 8
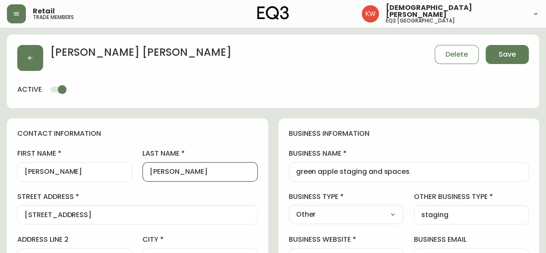
click at [154, 172] on input "[PERSON_NAME]" at bounding box center [200, 172] width 100 height 8
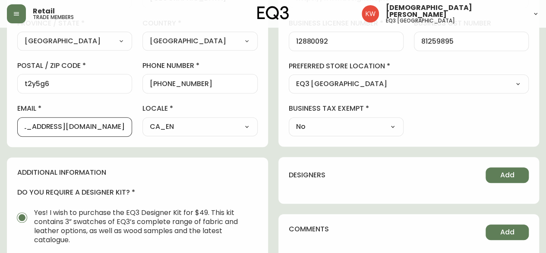
scroll to position [0, 54]
drag, startPoint x: 95, startPoint y: 125, endPoint x: 144, endPoint y: 130, distance: 49.5
click at [144, 130] on div "first name [PERSON_NAME] last name [PERSON_NAME][GEOGRAPHIC_DATA] address [STRE…" at bounding box center [137, 12] width 241 height 247
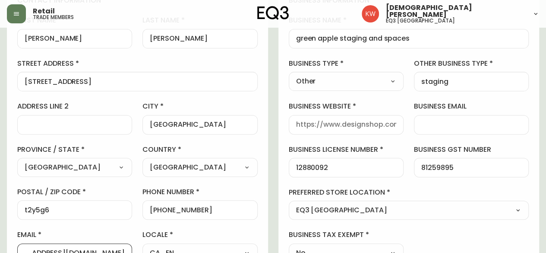
scroll to position [130, 0]
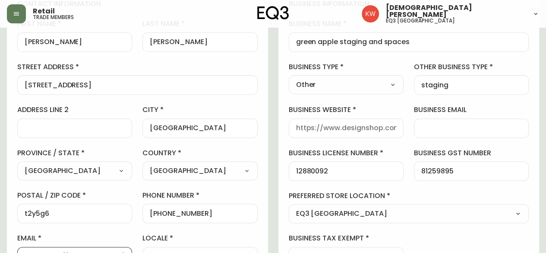
click at [331, 125] on input "business website" at bounding box center [346, 128] width 100 height 8
paste input "[DOMAIN_NAME]"
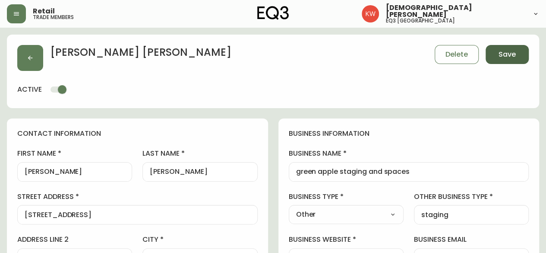
click at [513, 50] on span "Save" at bounding box center [507, 54] width 17 height 9
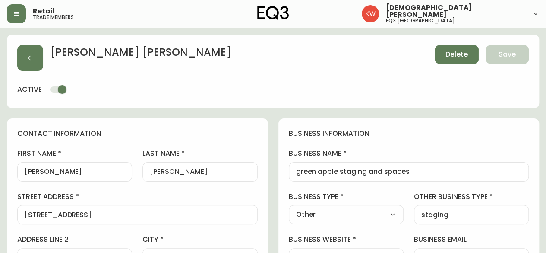
click at [456, 57] on span "Delete" at bounding box center [457, 54] width 22 height 9
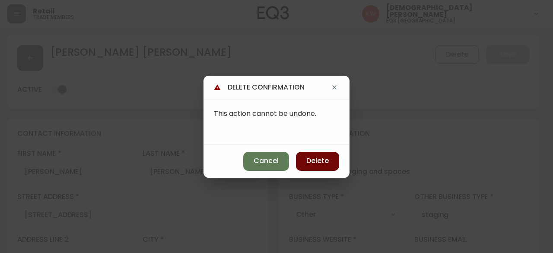
click at [325, 162] on span "Delete" at bounding box center [317, 160] width 22 height 9
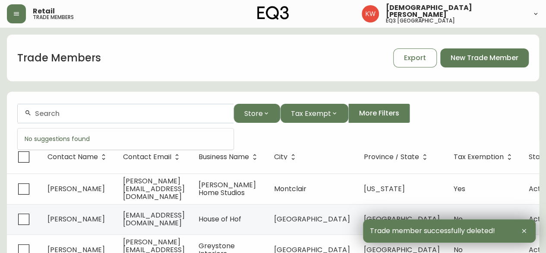
click at [46, 110] on input "text" at bounding box center [131, 113] width 192 height 8
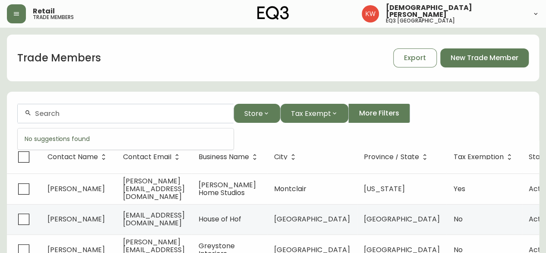
paste input "[PERSON_NAME][EMAIL_ADDRESS][DOMAIN_NAME]"
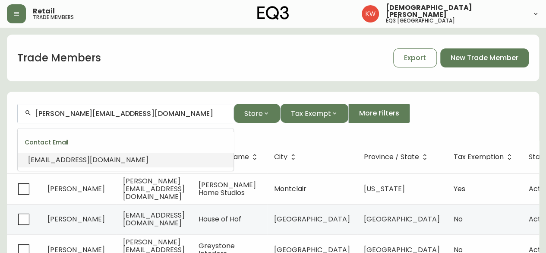
click at [51, 164] on span "[EMAIL_ADDRESS][DOMAIN_NAME]" at bounding box center [88, 160] width 120 height 10
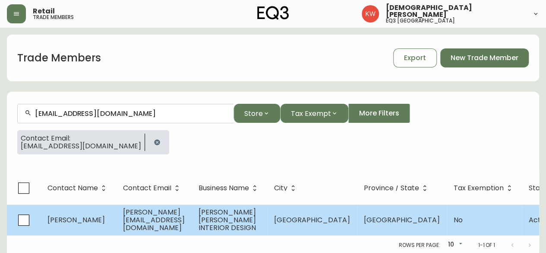
click at [72, 217] on span "[PERSON_NAME]" at bounding box center [75, 220] width 57 height 10
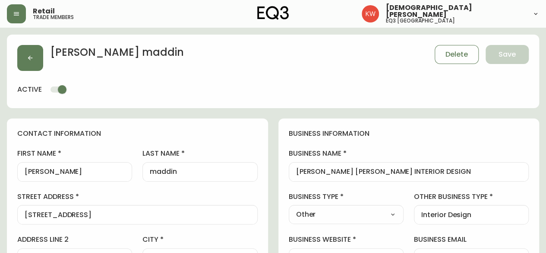
click at [29, 169] on input "[PERSON_NAME]" at bounding box center [75, 172] width 100 height 8
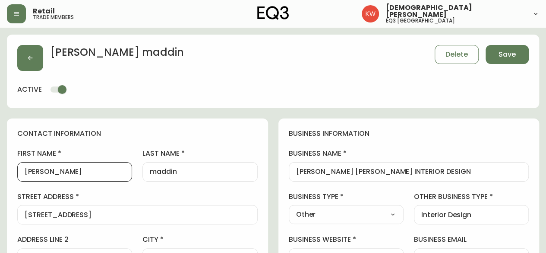
click at [157, 173] on input "maddin" at bounding box center [200, 172] width 100 height 8
click at [389, 218] on select "Select Interior Designer Architect Home Builder Contractor Real Estate Agent Ho…" at bounding box center [346, 214] width 115 height 13
click at [289, 208] on select "Select Interior Designer Architect Home Builder Contractor Real Estate Agent Ho…" at bounding box center [346, 214] width 115 height 13
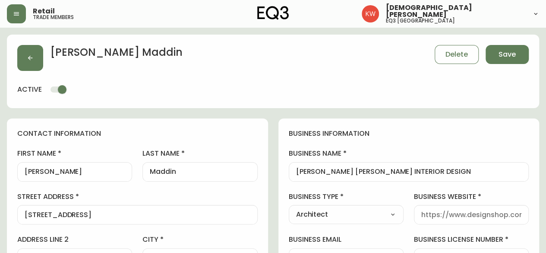
click at [391, 215] on select "Select Interior Designer Architect Home Builder Contractor Real Estate Agent Ho…" at bounding box center [346, 214] width 115 height 13
click at [289, 208] on select "Select Interior Designer Architect Home Builder Contractor Real Estate Agent Ho…" at bounding box center [346, 214] width 115 height 13
click at [510, 56] on span "Save" at bounding box center [507, 54] width 17 height 9
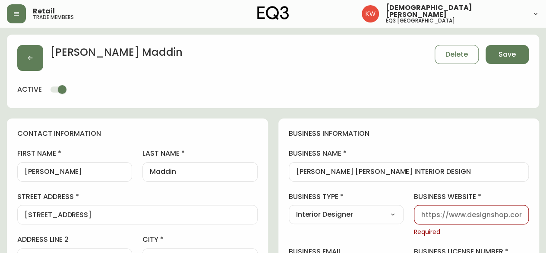
click at [469, 219] on div at bounding box center [471, 214] width 115 height 19
click at [456, 210] on input "business website" at bounding box center [471, 214] width 100 height 8
click at [506, 51] on span "Save" at bounding box center [507, 54] width 17 height 9
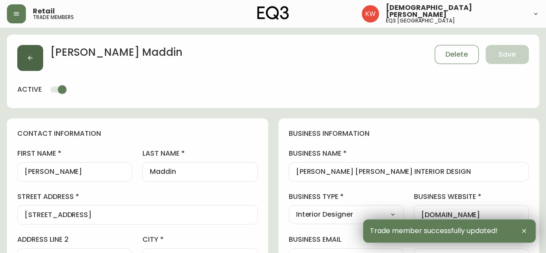
click at [33, 58] on icon "button" at bounding box center [30, 57] width 7 height 7
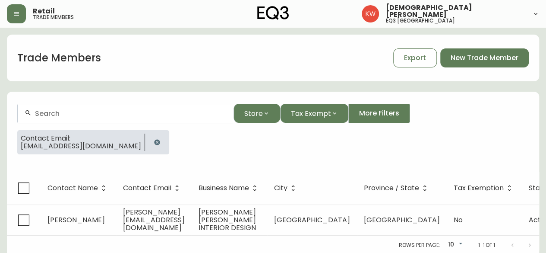
click at [155, 142] on icon "button" at bounding box center [157, 142] width 7 height 7
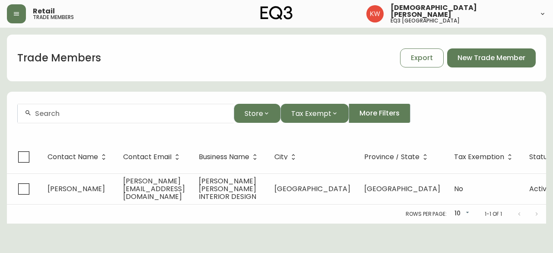
click at [105, 112] on input "text" at bounding box center [131, 113] width 192 height 8
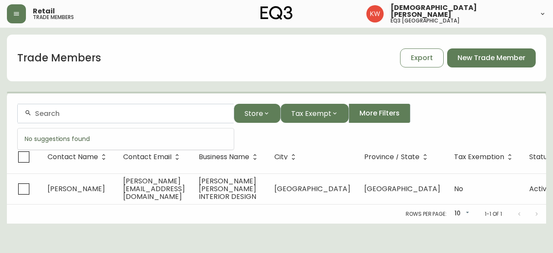
paste input "[PERSON_NAME][EMAIL_ADDRESS][DOMAIN_NAME]"
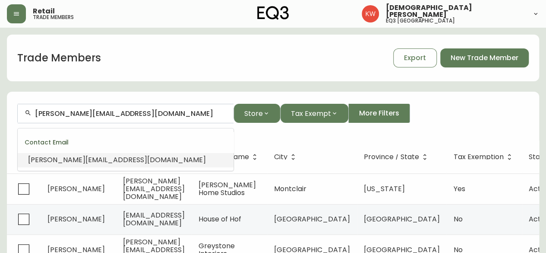
click at [67, 163] on span "[PERSON_NAME][EMAIL_ADDRESS][DOMAIN_NAME]" at bounding box center [117, 160] width 178 height 10
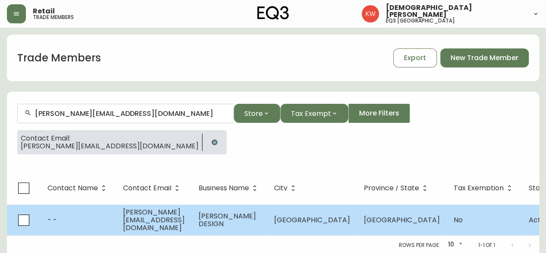
click at [171, 220] on span "[PERSON_NAME][EMAIL_ADDRESS][DOMAIN_NAME]" at bounding box center [154, 219] width 62 height 25
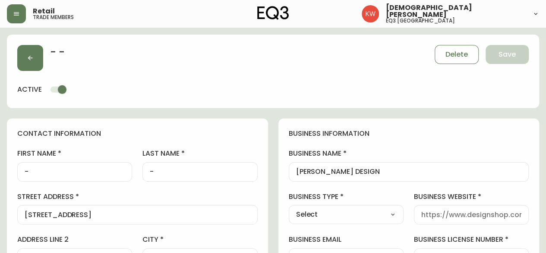
click at [389, 211] on select "Select Interior Designer Architect Home Builder Contractor Real Estate Agent Ho…" at bounding box center [346, 214] width 115 height 13
click at [289, 208] on select "Select Interior Designer Architect Home Builder Contractor Real Estate Agent Ho…" at bounding box center [346, 214] width 115 height 13
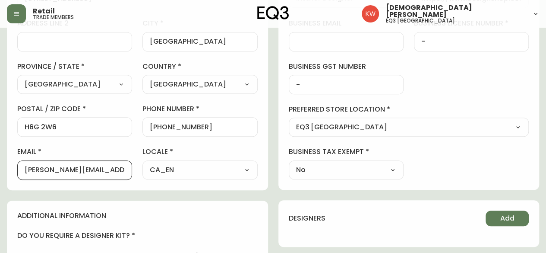
scroll to position [0, 15]
drag, startPoint x: 61, startPoint y: 171, endPoint x: 137, endPoint y: 171, distance: 76.0
click at [137, 171] on div "first name - last name - street address [STREET_ADDRESS] address line 2 city [G…" at bounding box center [137, 56] width 241 height 247
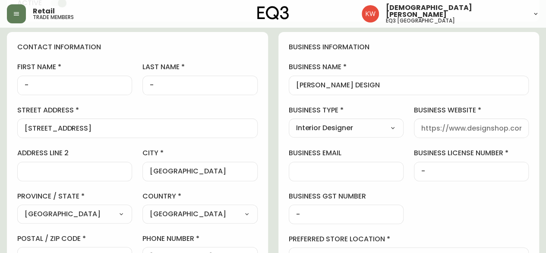
scroll to position [0, 0]
click at [463, 128] on input "business website" at bounding box center [471, 128] width 100 height 8
paste input "[DOMAIN_NAME]"
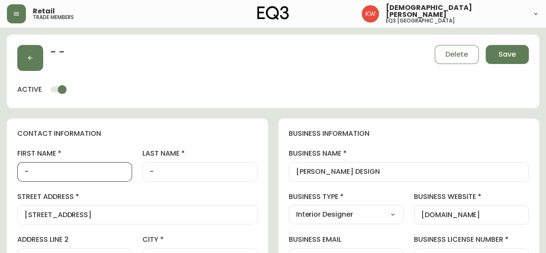
drag, startPoint x: 60, startPoint y: 171, endPoint x: 0, endPoint y: 171, distance: 60.4
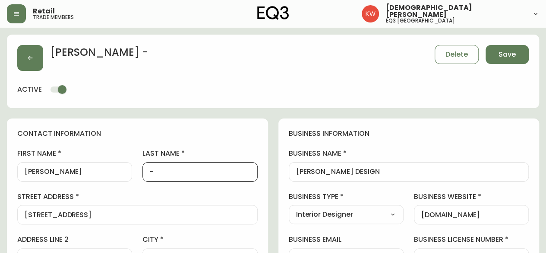
click at [188, 168] on input "-" at bounding box center [200, 172] width 100 height 8
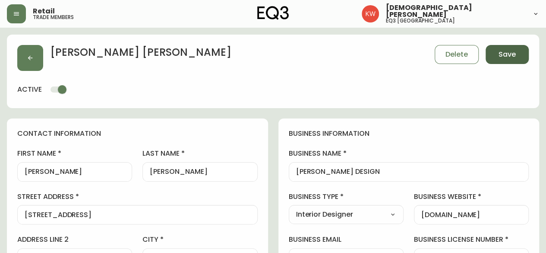
click at [502, 57] on span "Save" at bounding box center [507, 54] width 17 height 9
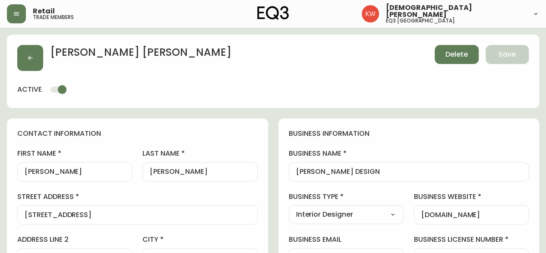
click at [469, 57] on button "Delete" at bounding box center [457, 54] width 44 height 19
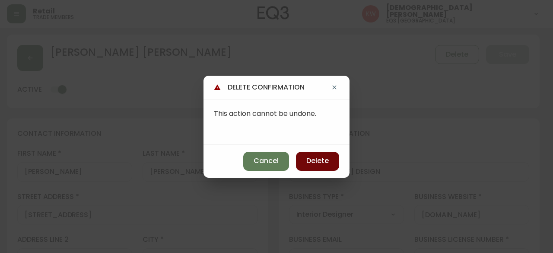
click at [320, 158] on span "Delete" at bounding box center [317, 160] width 22 height 9
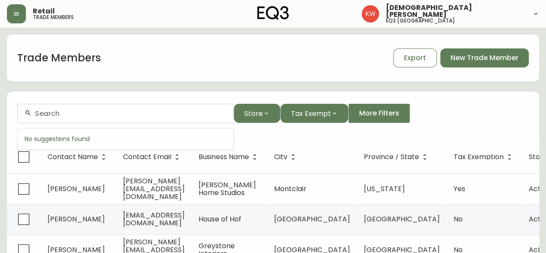
click at [74, 111] on input "text" at bounding box center [131, 113] width 192 height 8
paste input "[EMAIL_ADDRESS][DOMAIN_NAME]"
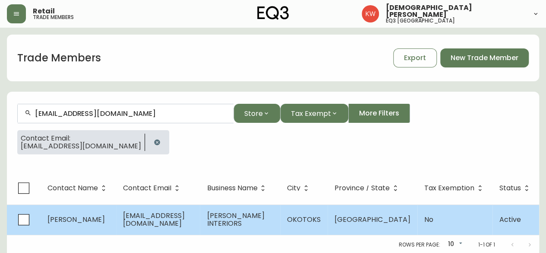
click at [79, 220] on span "[PERSON_NAME]" at bounding box center [75, 219] width 57 height 10
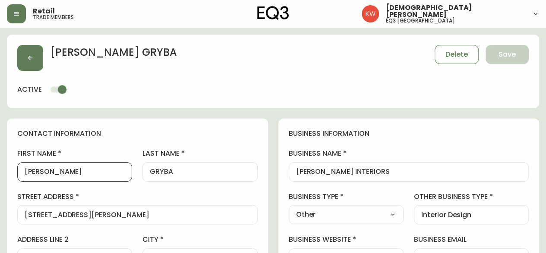
drag, startPoint x: 70, startPoint y: 169, endPoint x: 31, endPoint y: 171, distance: 38.9
click at [31, 171] on input "[PERSON_NAME]" at bounding box center [75, 172] width 100 height 8
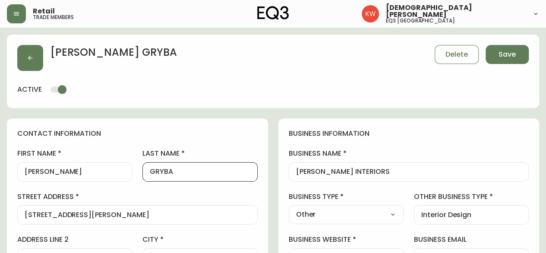
drag, startPoint x: 184, startPoint y: 171, endPoint x: 156, endPoint y: 174, distance: 28.2
click at [156, 174] on input "GRYBA" at bounding box center [200, 172] width 100 height 8
click at [370, 212] on select "Select Interior Designer Architect Home Builder Contractor Real Estate Agent Ho…" at bounding box center [346, 214] width 115 height 13
click at [289, 208] on select "Select Interior Designer Architect Home Builder Contractor Real Estate Agent Ho…" at bounding box center [346, 214] width 115 height 13
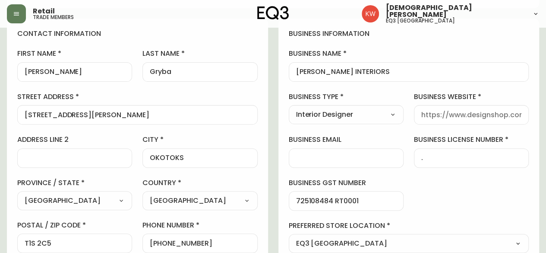
scroll to position [86, 0]
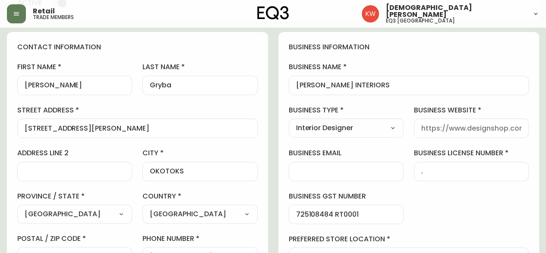
click at [466, 125] on input "business website" at bounding box center [471, 128] width 100 height 8
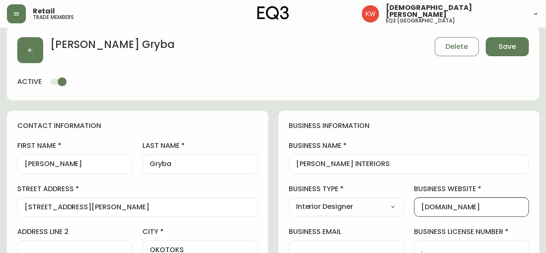
scroll to position [0, 0]
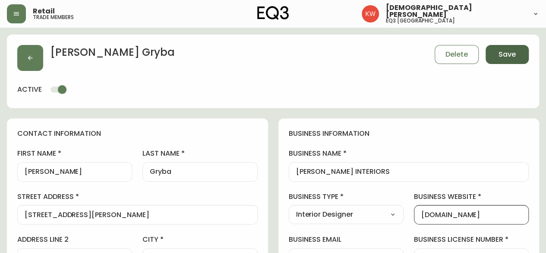
click at [507, 55] on span "Save" at bounding box center [507, 54] width 17 height 9
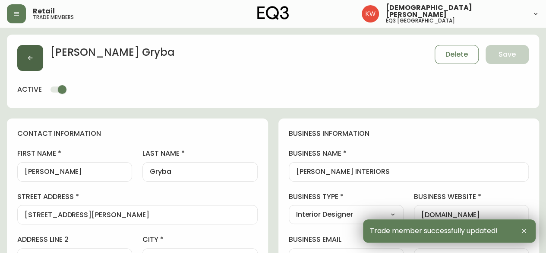
click at [24, 57] on button "button" at bounding box center [30, 58] width 26 height 26
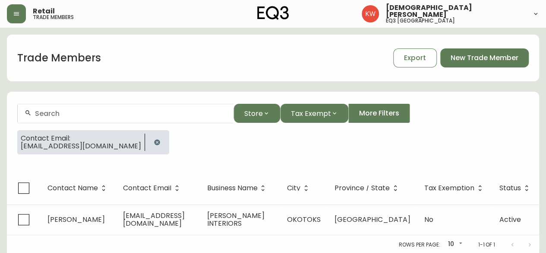
click at [154, 142] on icon "button" at bounding box center [157, 142] width 6 height 6
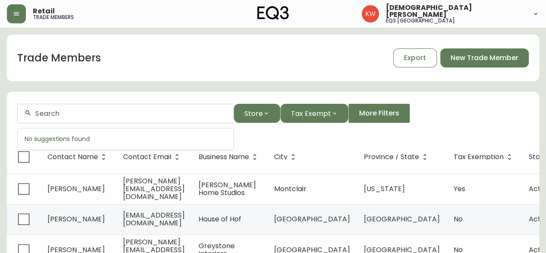
click at [100, 114] on input "text" at bounding box center [131, 113] width 192 height 8
paste input "[EMAIL_ADDRESS][DOMAIN_NAME]"
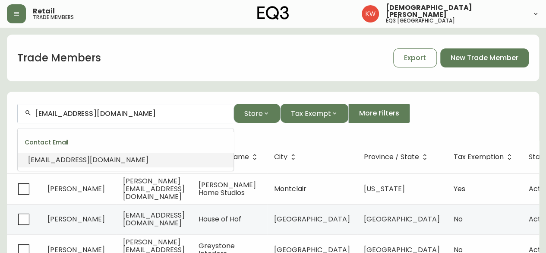
click at [63, 163] on span "[EMAIL_ADDRESS][DOMAIN_NAME]" at bounding box center [88, 160] width 120 height 10
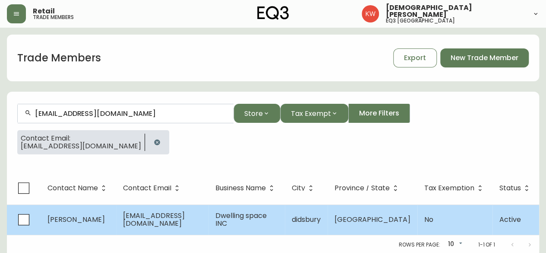
click at [171, 221] on span "[EMAIL_ADDRESS][DOMAIN_NAME]" at bounding box center [154, 219] width 62 height 18
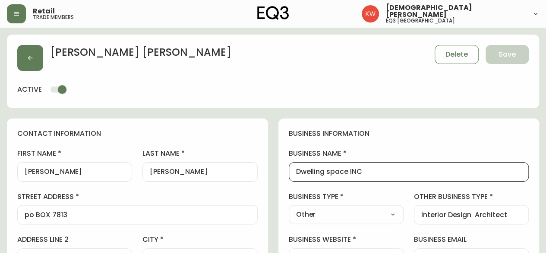
drag, startPoint x: 384, startPoint y: 171, endPoint x: 284, endPoint y: 180, distance: 101.1
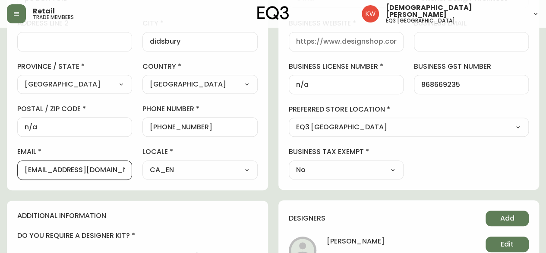
drag, startPoint x: 118, startPoint y: 170, endPoint x: 45, endPoint y: 168, distance: 73.0
click at [45, 168] on input "[EMAIL_ADDRESS][DOMAIN_NAME]" at bounding box center [75, 170] width 100 height 8
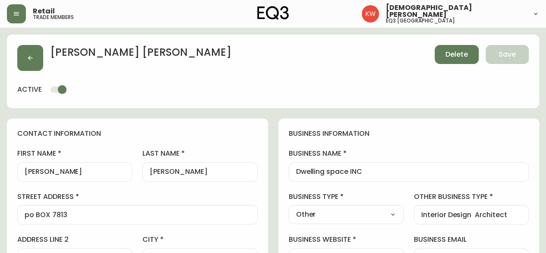
click at [456, 50] on span "Delete" at bounding box center [457, 54] width 22 height 9
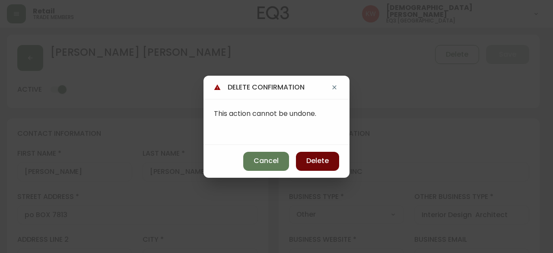
click at [317, 165] on span "Delete" at bounding box center [317, 160] width 22 height 9
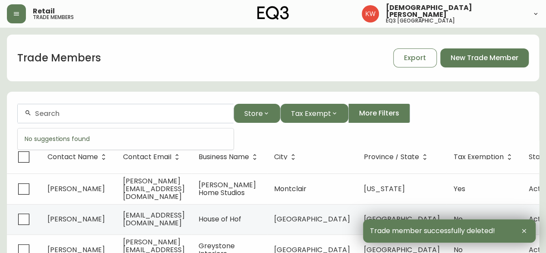
click at [100, 113] on input "text" at bounding box center [131, 113] width 192 height 8
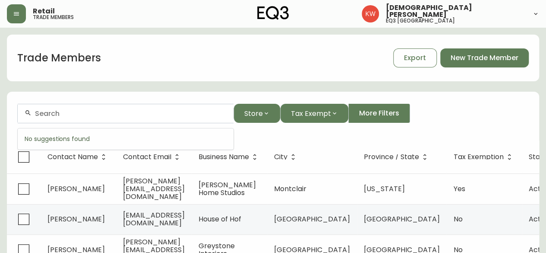
paste input "[PERSON_NAME][EMAIL_ADDRESS][DOMAIN_NAME]"
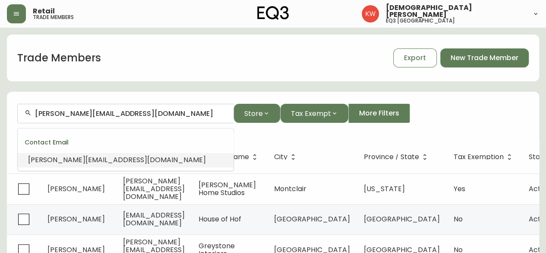
click at [76, 162] on span "[PERSON_NAME][EMAIL_ADDRESS][DOMAIN_NAME]" at bounding box center [117, 160] width 178 height 10
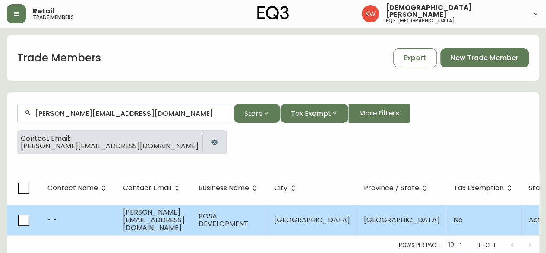
click at [90, 216] on td "- -" at bounding box center [79, 219] width 76 height 31
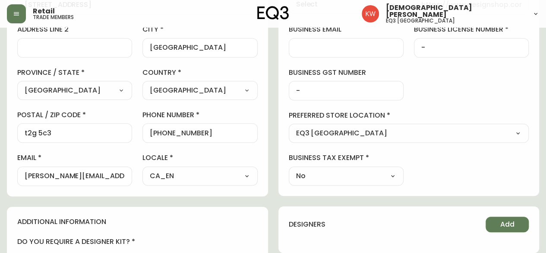
scroll to position [216, 0]
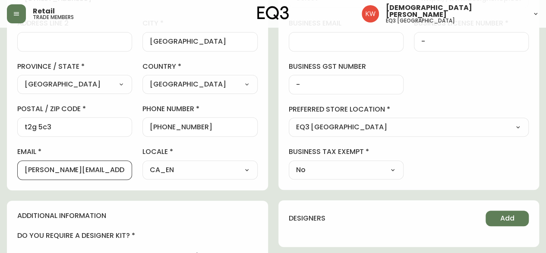
drag, startPoint x: 51, startPoint y: 169, endPoint x: 146, endPoint y: 167, distance: 95.4
click at [146, 167] on div "first name - last name - street address [STREET_ADDRESS] se address line 2 city…" at bounding box center [137, 56] width 241 height 247
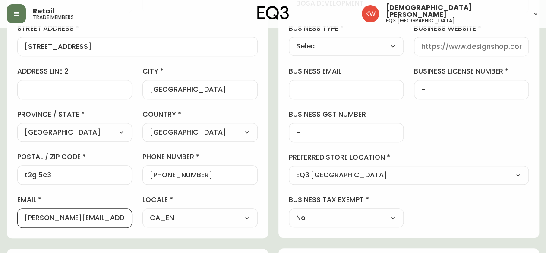
scroll to position [86, 0]
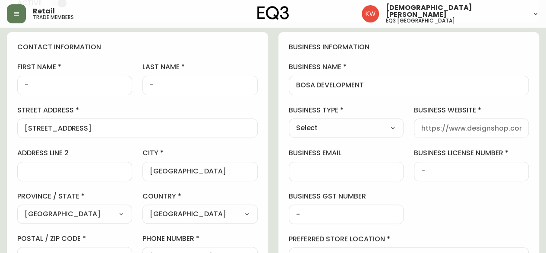
click at [454, 130] on input "business website" at bounding box center [471, 128] width 100 height 8
paste input "[DOMAIN_NAME]"
drag, startPoint x: 503, startPoint y: 129, endPoint x: 413, endPoint y: 131, distance: 90.7
click at [413, 131] on div "business information business name BOSA DEVELOPMENT business type Select Select…" at bounding box center [409, 175] width 261 height 287
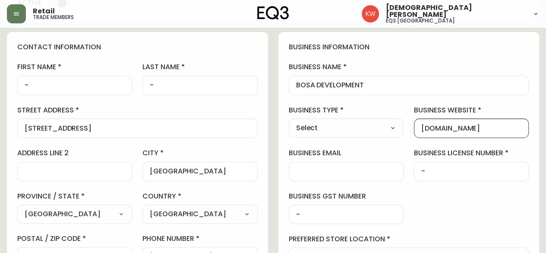
paste input "[URL][DOMAIN_NAME]"
click at [384, 124] on select "Select Interior Designer Architect Home Builder Contractor Real Estate Agent Ho…" at bounding box center [346, 127] width 115 height 13
click at [289, 121] on select "Select Interior Designer Architect Home Builder Contractor Real Estate Agent Ho…" at bounding box center [346, 127] width 115 height 13
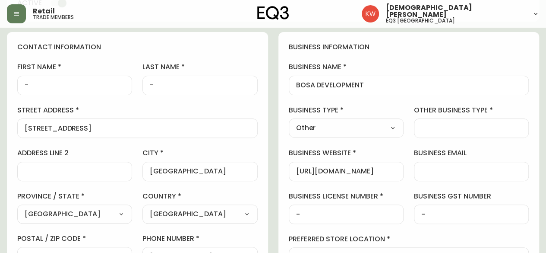
click at [436, 125] on input "other business type" at bounding box center [471, 128] width 100 height 8
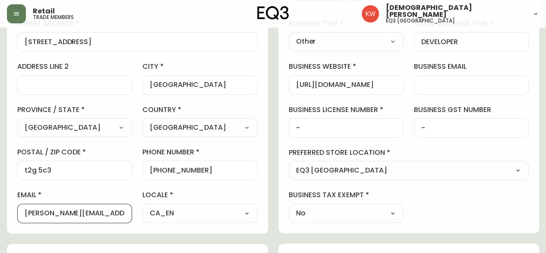
drag, startPoint x: 43, startPoint y: 211, endPoint x: 6, endPoint y: 215, distance: 37.4
click at [6, 215] on main "- - Delete Save active contact information first name - last name - street addr…" at bounding box center [273, 209] width 546 height 708
drag, startPoint x: 112, startPoint y: 212, endPoint x: 10, endPoint y: 212, distance: 101.5
click at [10, 212] on div "contact information first name - last name - street address [STREET_ADDRESS] / …" at bounding box center [137, 90] width 261 height 288
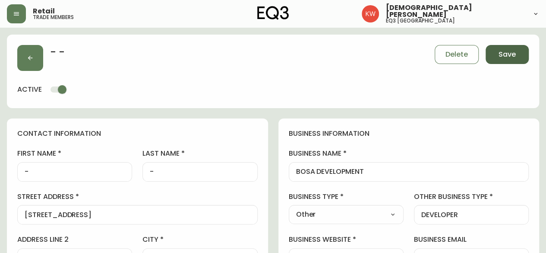
click at [503, 53] on span "Save" at bounding box center [507, 54] width 17 height 9
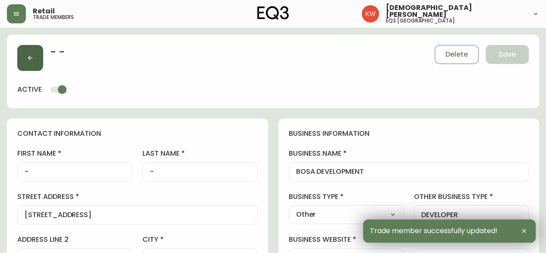
click at [28, 51] on button "button" at bounding box center [30, 58] width 26 height 26
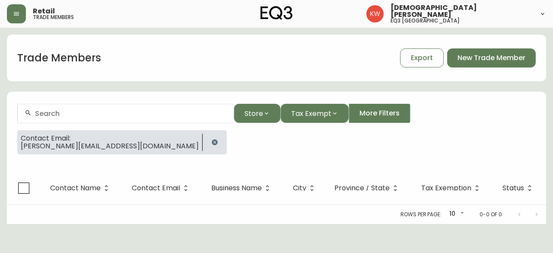
click at [212, 139] on icon "button" at bounding box center [215, 142] width 6 height 6
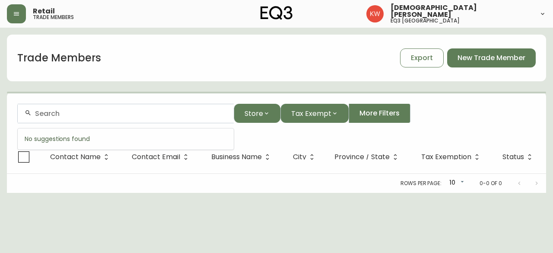
click at [87, 113] on input "text" at bounding box center [131, 113] width 192 height 8
paste input "[PERSON_NAME][EMAIL_ADDRESS][DOMAIN_NAME]"
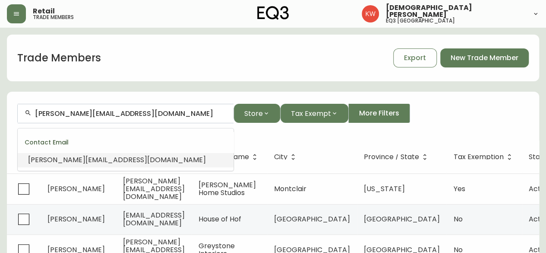
click at [80, 161] on span "[PERSON_NAME][EMAIL_ADDRESS][DOMAIN_NAME]" at bounding box center [117, 160] width 178 height 10
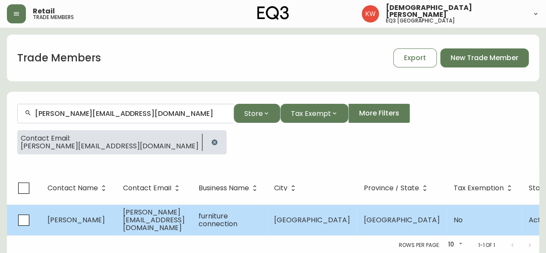
click at [92, 213] on td "[PERSON_NAME]" at bounding box center [79, 219] width 76 height 31
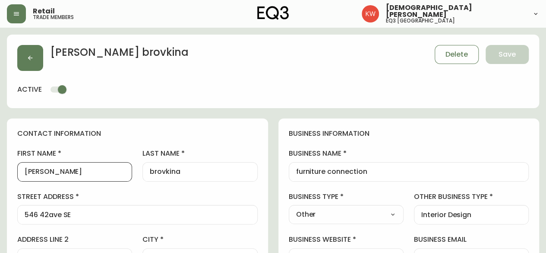
drag, startPoint x: 79, startPoint y: 172, endPoint x: 0, endPoint y: 171, distance: 78.6
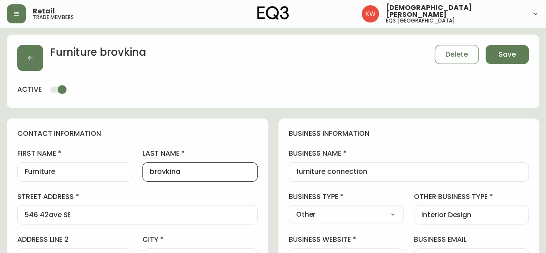
drag, startPoint x: 180, startPoint y: 172, endPoint x: 136, endPoint y: 175, distance: 43.3
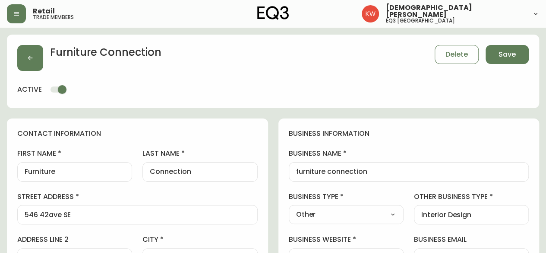
click at [390, 214] on select "Select Interior Designer Architect Home Builder Contractor Real Estate Agent Ho…" at bounding box center [346, 214] width 115 height 13
click at [289, 208] on select "Select Interior Designer Architect Home Builder Contractor Real Estate Agent Ho…" at bounding box center [346, 214] width 115 height 13
drag, startPoint x: 475, startPoint y: 211, endPoint x: 383, endPoint y: 211, distance: 91.5
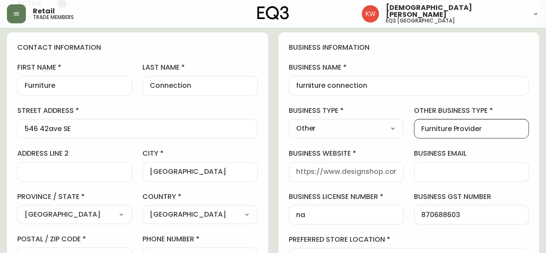
scroll to position [86, 0]
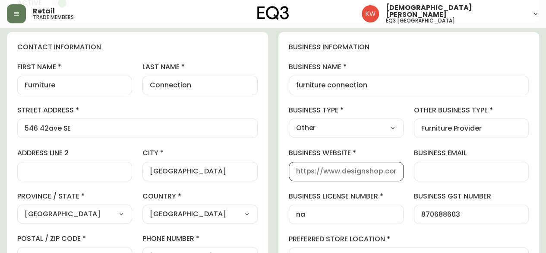
click at [338, 169] on input "business website" at bounding box center [346, 171] width 100 height 8
paste input "[URL][DOMAIN_NAME]"
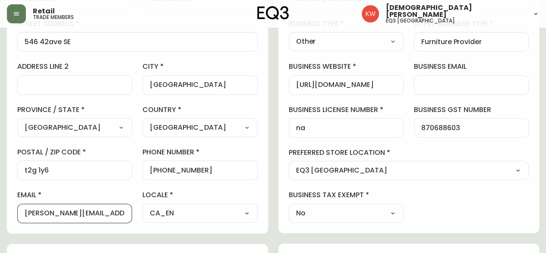
scroll to position [0, 0]
drag, startPoint x: 39, startPoint y: 213, endPoint x: 0, endPoint y: 214, distance: 39.3
click at [0, 214] on main "Furniture Connection Delete Save active contact information first name Furnitur…" at bounding box center [273, 209] width 546 height 708
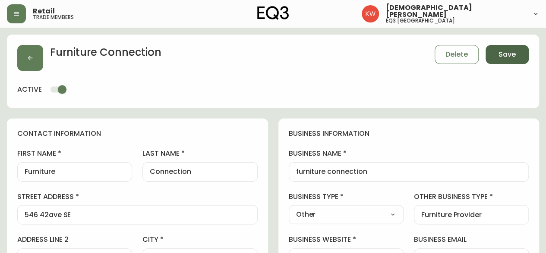
click at [507, 51] on span "Save" at bounding box center [507, 54] width 17 height 9
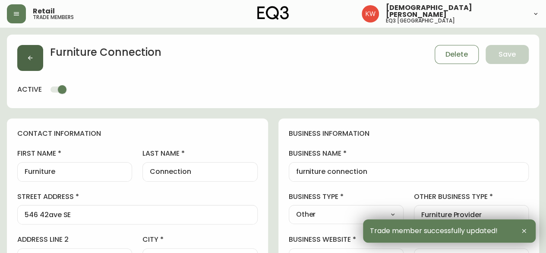
click at [24, 57] on button "button" at bounding box center [30, 58] width 26 height 26
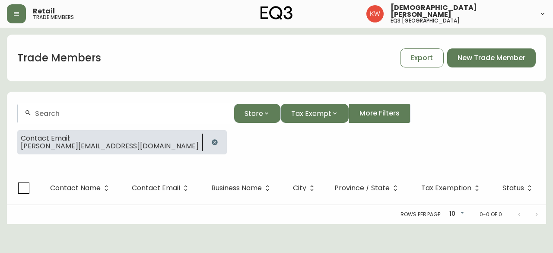
click at [128, 113] on input "text" at bounding box center [131, 113] width 192 height 8
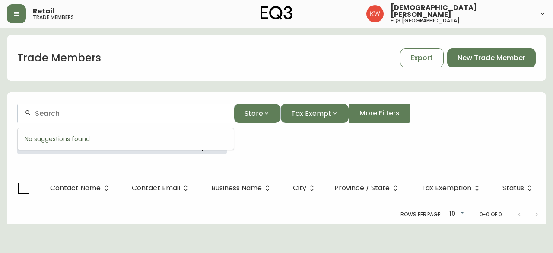
paste input "[EMAIL_ADDRESS][DOMAIN_NAME]"
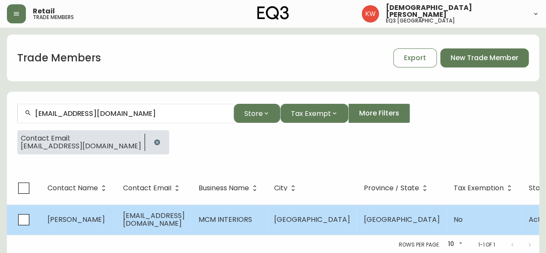
click at [116, 218] on td "[PERSON_NAME]" at bounding box center [79, 219] width 76 height 30
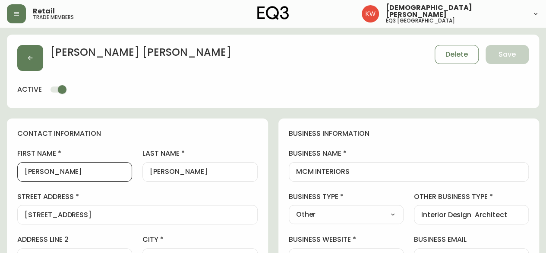
click at [28, 171] on input "[PERSON_NAME]" at bounding box center [75, 172] width 100 height 8
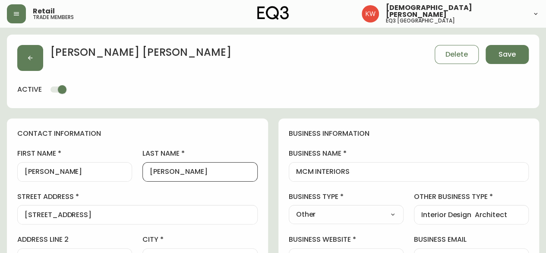
click at [154, 170] on input "[PERSON_NAME]" at bounding box center [200, 172] width 100 height 8
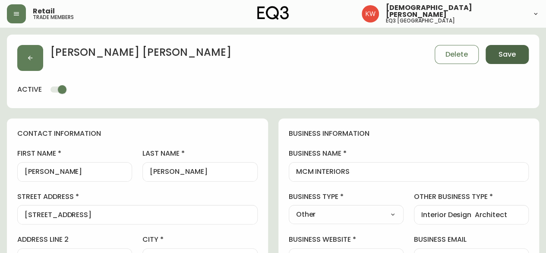
click at [518, 51] on button "Save" at bounding box center [507, 54] width 43 height 19
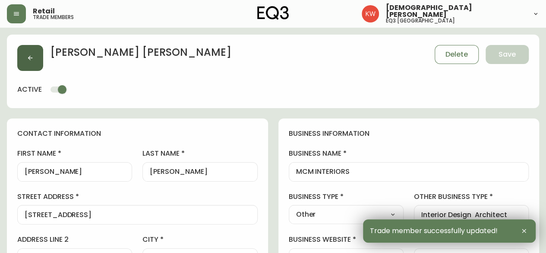
click at [29, 57] on icon "button" at bounding box center [30, 57] width 7 height 7
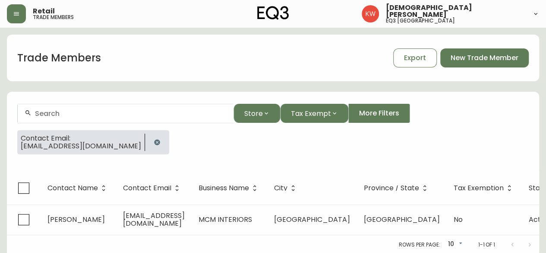
click at [154, 141] on icon "button" at bounding box center [157, 142] width 7 height 7
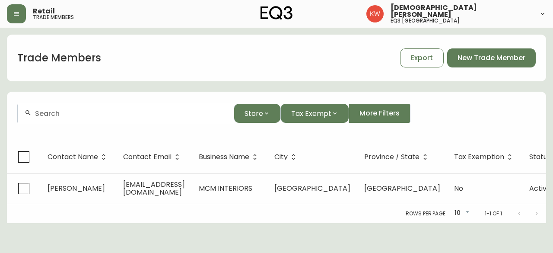
click at [105, 115] on input "text" at bounding box center [131, 113] width 192 height 8
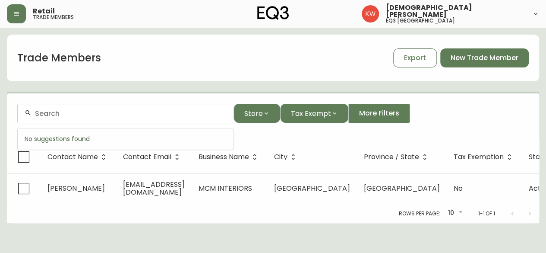
paste input "[PERSON_NAME][EMAIL_ADDRESS][PERSON_NAME][DOMAIN_NAME]"
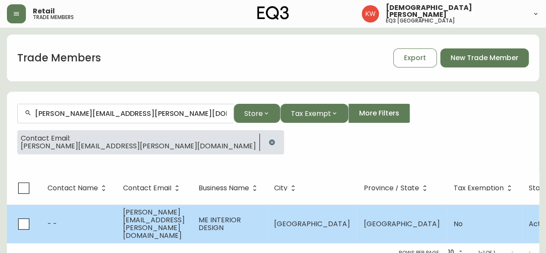
click at [107, 219] on td "- -" at bounding box center [79, 223] width 76 height 38
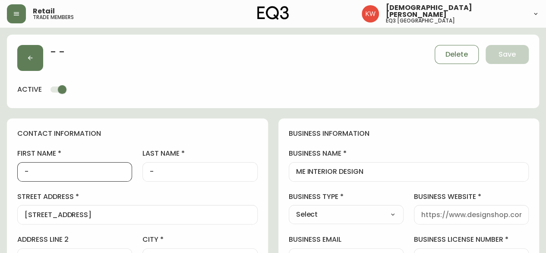
drag, startPoint x: 76, startPoint y: 172, endPoint x: 0, endPoint y: 172, distance: 76.0
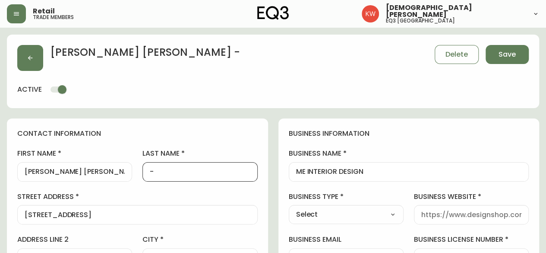
click at [165, 173] on input "-" at bounding box center [200, 172] width 100 height 8
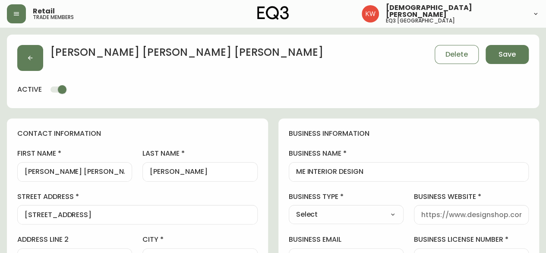
click at [380, 214] on select "Select Interior Designer Architect Home Builder Contractor Real Estate Agent Ho…" at bounding box center [346, 214] width 115 height 13
click at [289, 208] on select "Select Interior Designer Architect Home Builder Contractor Real Estate Agent Ho…" at bounding box center [346, 214] width 115 height 13
click at [492, 214] on input "business website" at bounding box center [471, 214] width 100 height 8
click at [514, 56] on span "Save" at bounding box center [507, 54] width 17 height 9
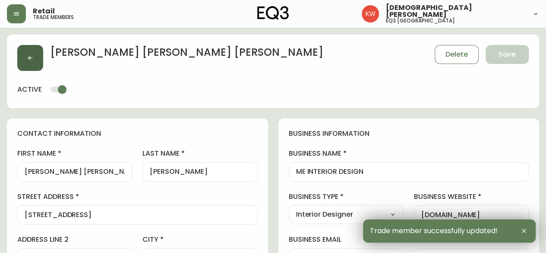
click at [24, 56] on button "button" at bounding box center [30, 58] width 26 height 26
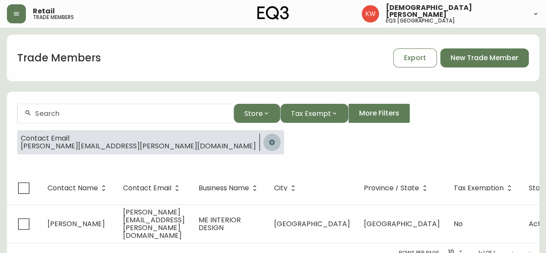
click at [269, 142] on icon "button" at bounding box center [272, 142] width 6 height 6
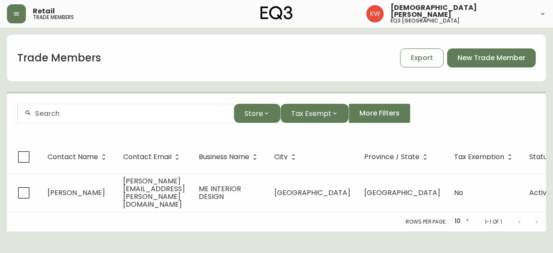
click at [89, 108] on div at bounding box center [126, 113] width 216 height 19
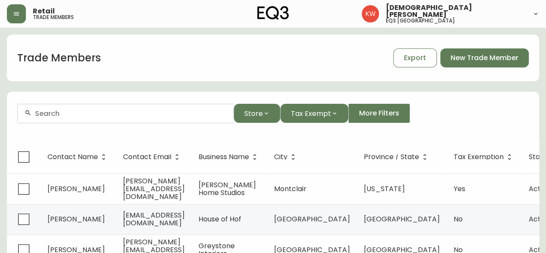
paste input "[EMAIL_ADDRESS]"
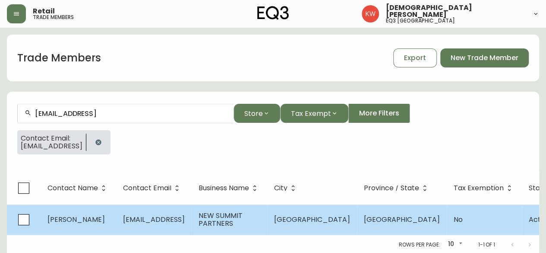
click at [103, 221] on td "[PERSON_NAME]" at bounding box center [79, 219] width 76 height 30
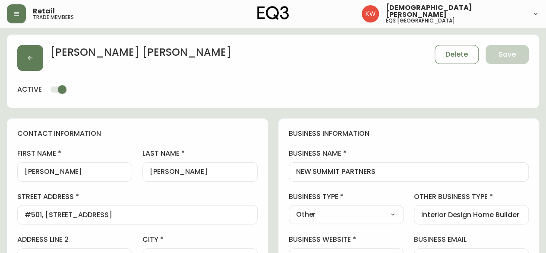
click at [60, 166] on div "[PERSON_NAME]" at bounding box center [74, 171] width 115 height 19
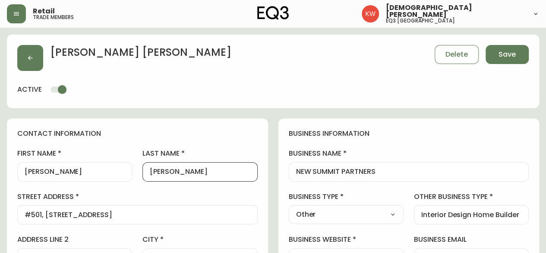
drag, startPoint x: 185, startPoint y: 171, endPoint x: 154, endPoint y: 174, distance: 31.3
click at [154, 174] on input "[PERSON_NAME]" at bounding box center [200, 172] width 100 height 8
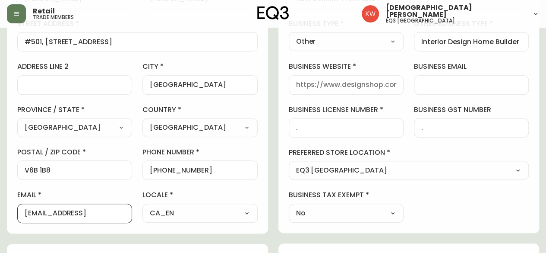
scroll to position [0, 38]
drag, startPoint x: 70, startPoint y: 213, endPoint x: 136, endPoint y: 215, distance: 66.1
click at [136, 215] on div "first name [PERSON_NAME] last name [PERSON_NAME][GEOGRAPHIC_DATA] address [STRE…" at bounding box center [137, 99] width 241 height 247
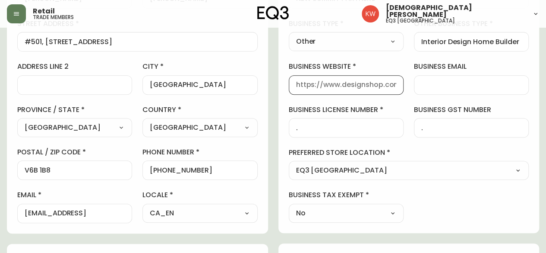
scroll to position [0, 0]
click at [354, 85] on input "business website" at bounding box center [346, 85] width 100 height 8
paste input "newsummitpoartners.corp"
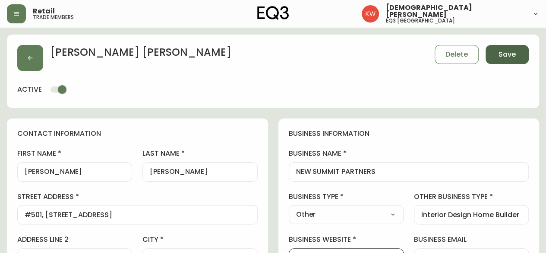
click at [516, 57] on button "Save" at bounding box center [507, 54] width 43 height 19
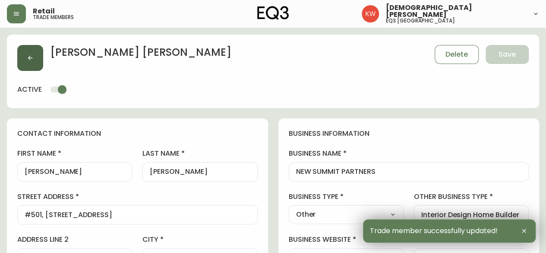
click at [33, 55] on icon "button" at bounding box center [30, 57] width 7 height 7
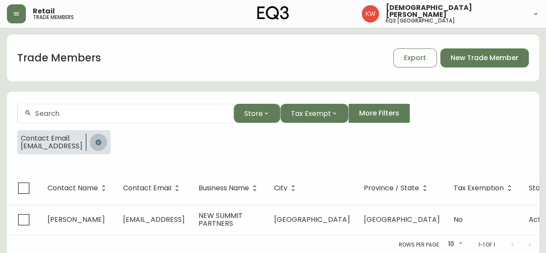
click at [102, 139] on icon "button" at bounding box center [98, 142] width 7 height 7
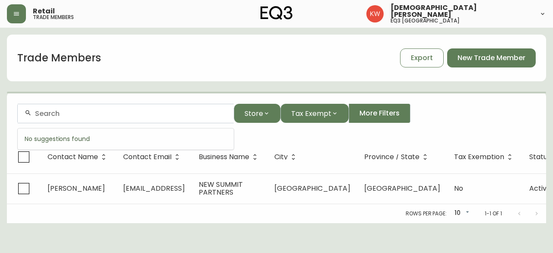
click at [131, 114] on input "text" at bounding box center [131, 113] width 192 height 8
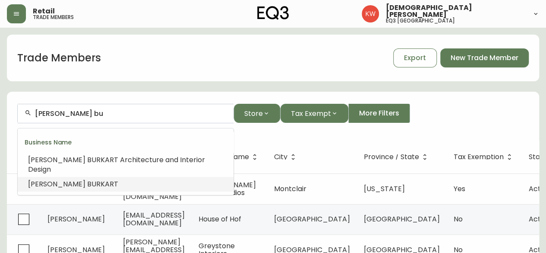
click at [96, 179] on span "RKART" at bounding box center [107, 184] width 22 height 10
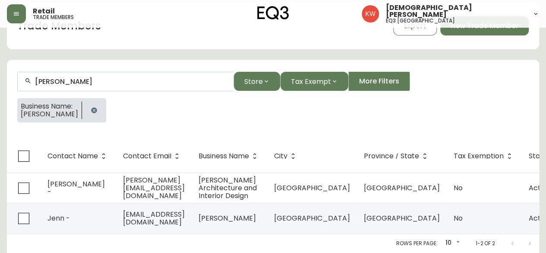
scroll to position [45, 0]
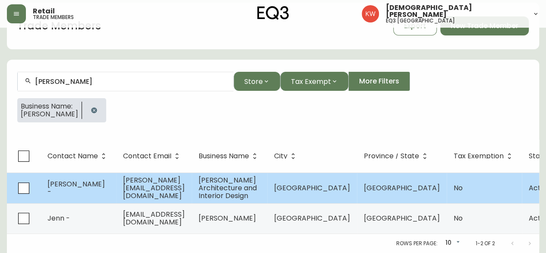
click at [75, 179] on span "[PERSON_NAME] -" at bounding box center [75, 188] width 57 height 18
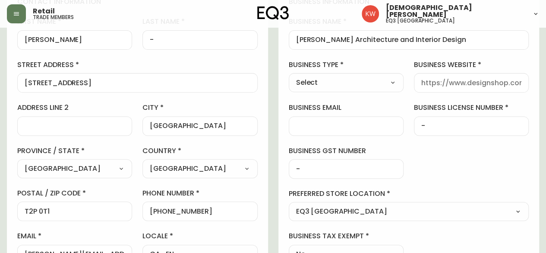
scroll to position [175, 0]
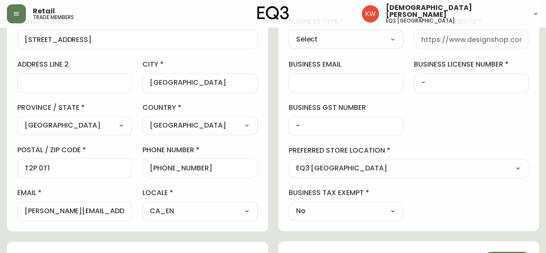
click at [377, 36] on select "Select Interior Designer Architect Home Builder Contractor Real Estate Agent Ho…" at bounding box center [346, 39] width 115 height 13
click at [289, 33] on select "Select Interior Designer Architect Home Builder Contractor Real Estate Agent Ho…" at bounding box center [346, 39] width 115 height 13
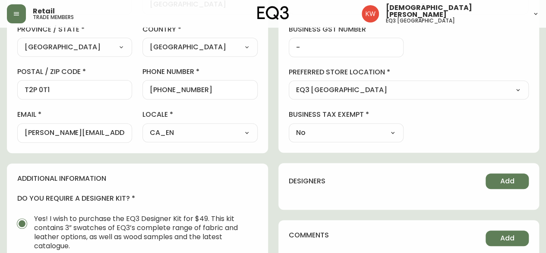
scroll to position [261, 0]
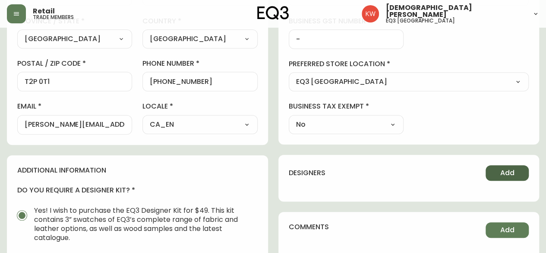
click at [515, 173] on button "Add" at bounding box center [507, 173] width 43 height 16
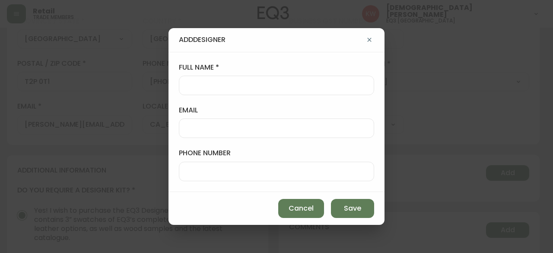
click at [222, 128] on input "email" at bounding box center [276, 128] width 180 height 8
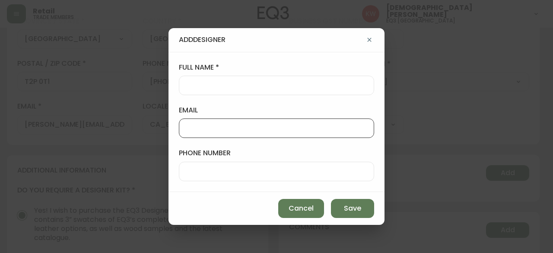
paste input "[EMAIL_ADDRESS][DOMAIN_NAME]"
click at [238, 86] on input "full name" at bounding box center [276, 85] width 180 height 8
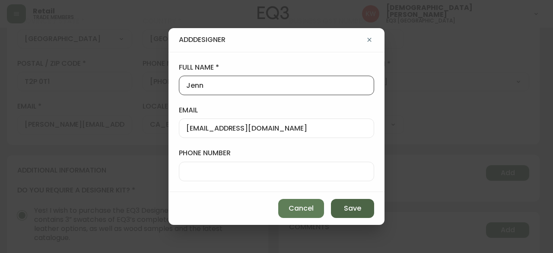
click at [343, 205] on button "Save" at bounding box center [352, 208] width 43 height 19
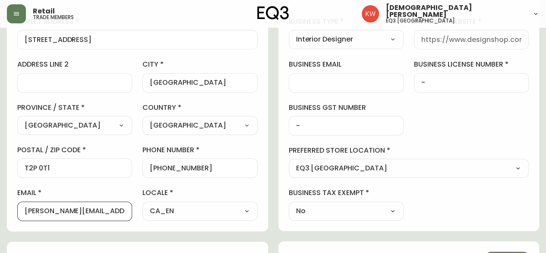
scroll to position [0, 0]
drag, startPoint x: 56, startPoint y: 209, endPoint x: 156, endPoint y: 211, distance: 100.6
click at [156, 211] on div "first name [PERSON_NAME] last name - street address [STREET_ADDRESS] / state [G…" at bounding box center [137, 97] width 241 height 247
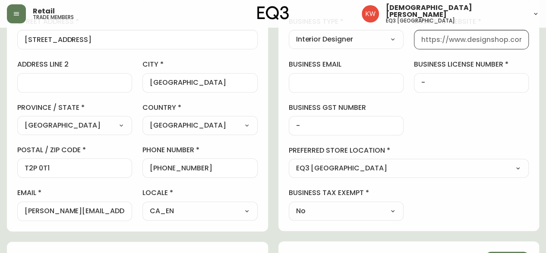
click at [458, 38] on input "business website" at bounding box center [471, 39] width 100 height 8
paste input "[DOMAIN_NAME]"
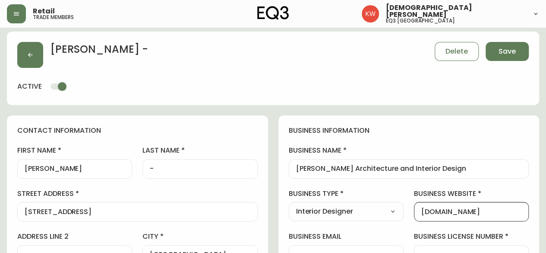
scroll to position [2, 0]
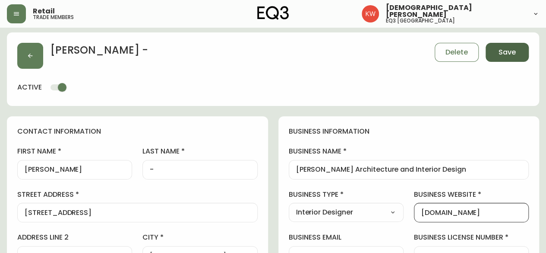
click at [509, 46] on button "Save" at bounding box center [507, 52] width 43 height 19
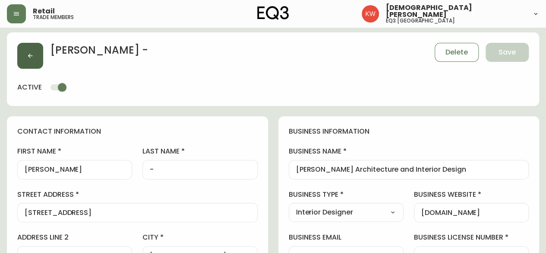
click at [38, 61] on button "button" at bounding box center [30, 56] width 26 height 26
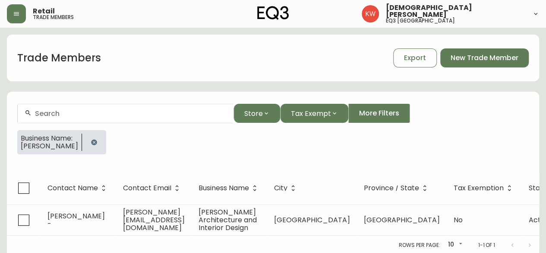
click at [108, 109] on input "text" at bounding box center [131, 113] width 192 height 8
paste input "[PERSON_NAME][EMAIL_ADDRESS][PERSON_NAME][DOMAIN_NAME]"
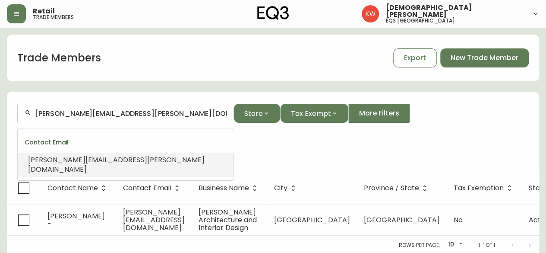
click at [109, 156] on span "[PERSON_NAME][EMAIL_ADDRESS][PERSON_NAME][DOMAIN_NAME]" at bounding box center [116, 164] width 177 height 19
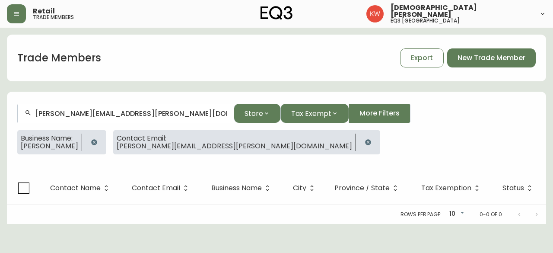
click at [98, 141] on icon "button" at bounding box center [94, 142] width 7 height 7
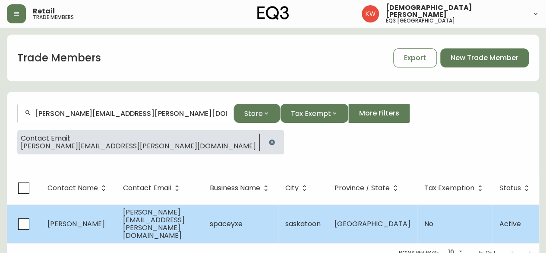
click at [104, 222] on span "[PERSON_NAME]" at bounding box center [75, 223] width 57 height 10
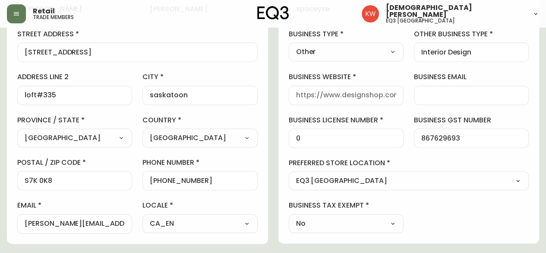
scroll to position [173, 0]
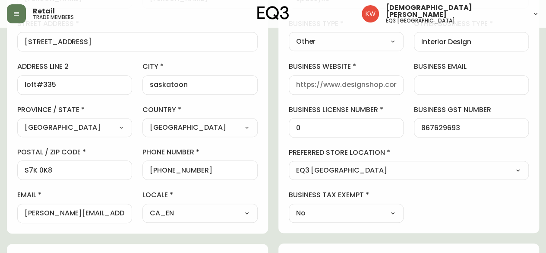
click at [394, 41] on select "Select Interior Designer Architect Home Builder Contractor Real Estate Agent Ho…" at bounding box center [346, 41] width 115 height 13
click at [289, 35] on select "Select Interior Designer Architect Home Builder Contractor Real Estate Agent Ho…" at bounding box center [346, 41] width 115 height 13
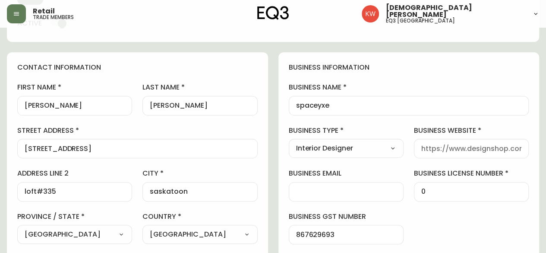
scroll to position [43, 0]
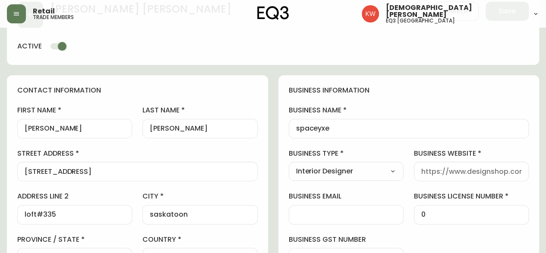
click at [29, 127] on input "[PERSON_NAME]" at bounding box center [75, 128] width 100 height 8
click at [152, 129] on input "[PERSON_NAME]" at bounding box center [200, 128] width 100 height 8
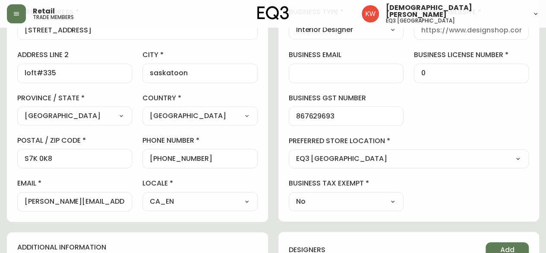
scroll to position [130, 0]
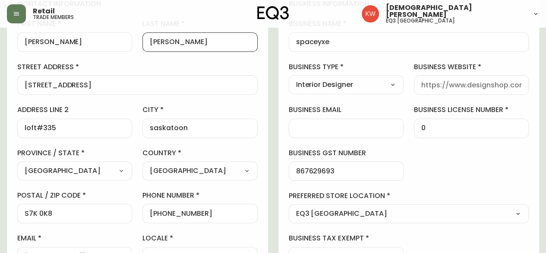
click at [491, 86] on input "business website" at bounding box center [471, 85] width 100 height 8
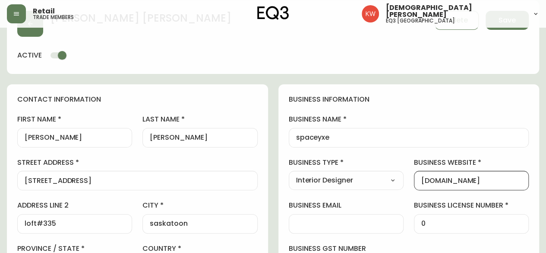
scroll to position [0, 0]
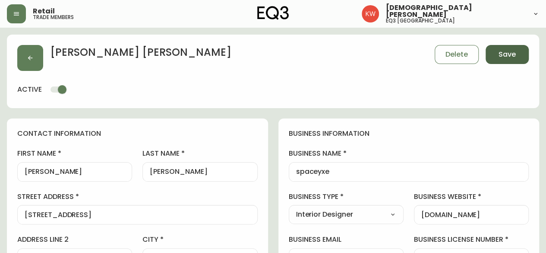
click at [509, 50] on span "Save" at bounding box center [507, 54] width 17 height 9
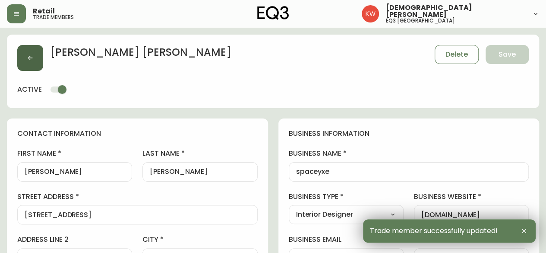
click at [35, 53] on button "button" at bounding box center [30, 58] width 26 height 26
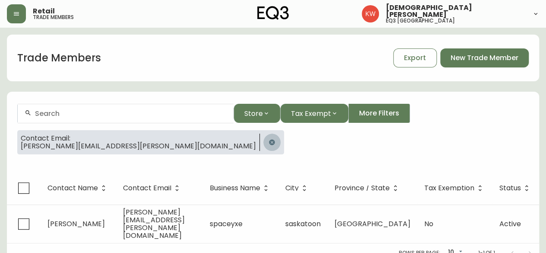
click at [269, 142] on icon "button" at bounding box center [272, 142] width 6 height 6
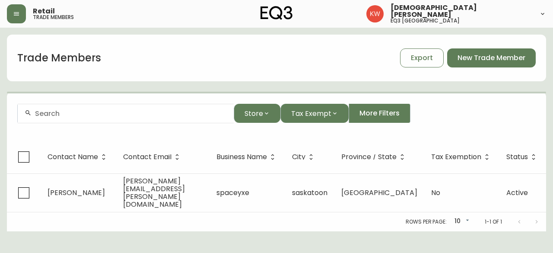
click at [109, 118] on div at bounding box center [126, 113] width 216 height 19
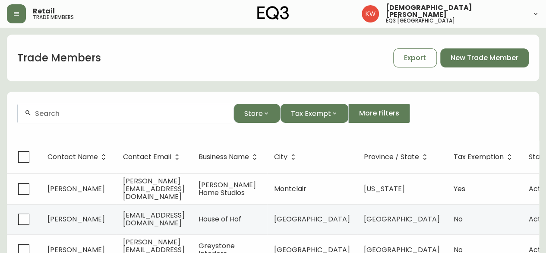
paste input "[PERSON_NAME][EMAIL_ADDRESS][DOMAIN_NAME]"
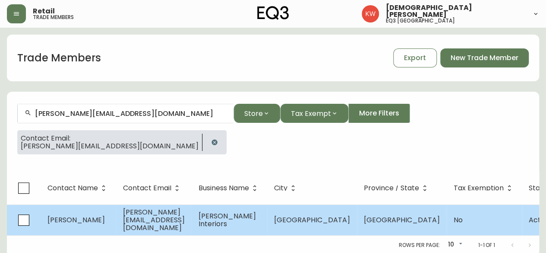
click at [65, 219] on span "[PERSON_NAME]" at bounding box center [75, 220] width 57 height 10
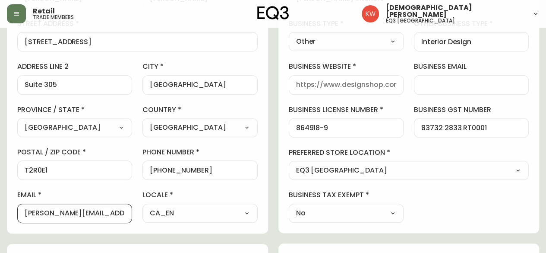
drag, startPoint x: 39, startPoint y: 214, endPoint x: 16, endPoint y: 214, distance: 23.3
click at [16, 214] on div "contact information first name [PERSON_NAME] last name [PERSON_NAME][GEOGRAPHIC…" at bounding box center [137, 90] width 261 height 288
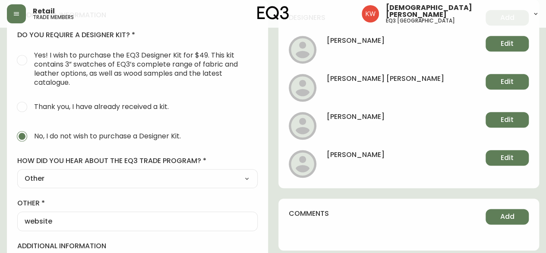
scroll to position [345, 0]
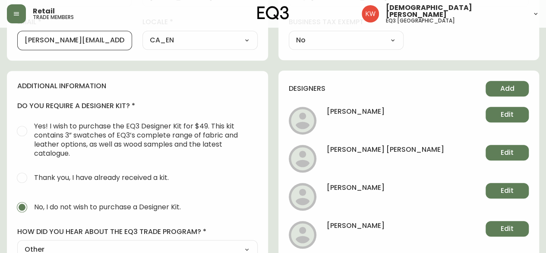
click at [25, 38] on input "[PERSON_NAME][EMAIL_ADDRESS][DOMAIN_NAME]" at bounding box center [75, 40] width 100 height 8
drag, startPoint x: 25, startPoint y: 38, endPoint x: 152, endPoint y: 50, distance: 126.6
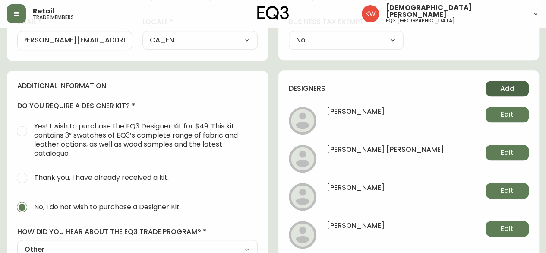
scroll to position [0, 0]
click at [506, 88] on span "Add" at bounding box center [507, 88] width 14 height 9
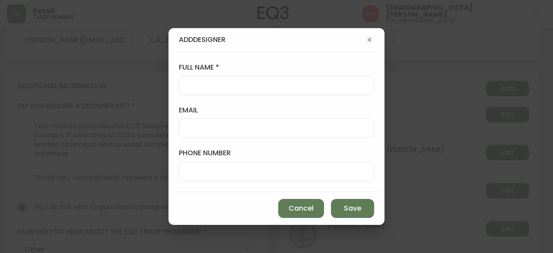
click at [237, 125] on input "email" at bounding box center [276, 128] width 180 height 8
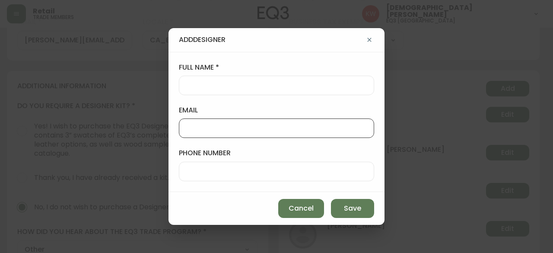
paste input "[PERSON_NAME][EMAIL_ADDRESS][DOMAIN_NAME]"
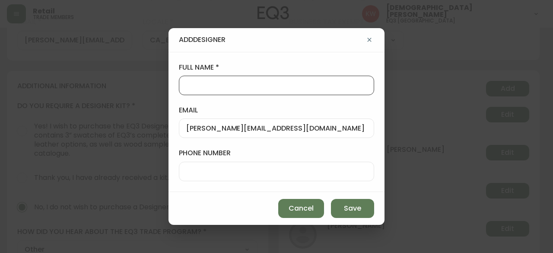
click at [189, 85] on input "full name" at bounding box center [276, 85] width 180 height 8
click at [353, 207] on span "Save" at bounding box center [352, 207] width 17 height 9
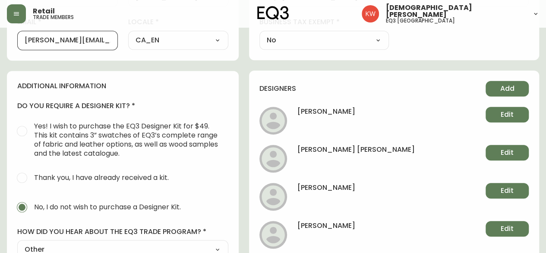
drag, startPoint x: 39, startPoint y: 37, endPoint x: 16, endPoint y: 40, distance: 23.0
click at [198, 92] on div "additional information do you require a designer kit? Yes! I wish to purchase t…" at bounding box center [123, 230] width 232 height 319
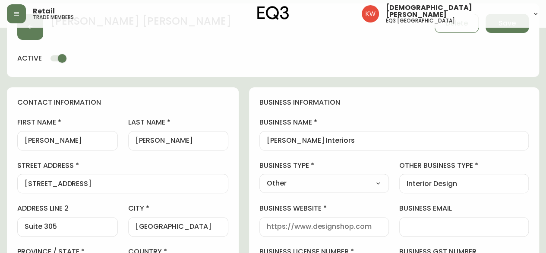
scroll to position [130, 0]
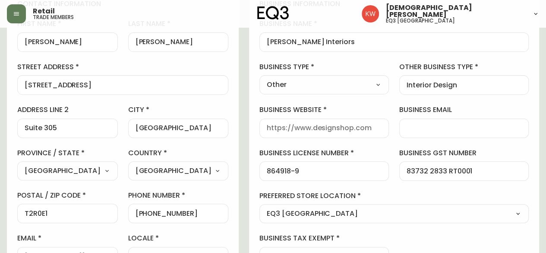
click at [389, 82] on select "Select Interior Designer Architect Home Builder Contractor Real Estate Agent Ho…" at bounding box center [325, 84] width 130 height 13
click at [288, 78] on select "Select Interior Designer Architect Home Builder Contractor Real Estate Agent Ho…" at bounding box center [325, 84] width 130 height 13
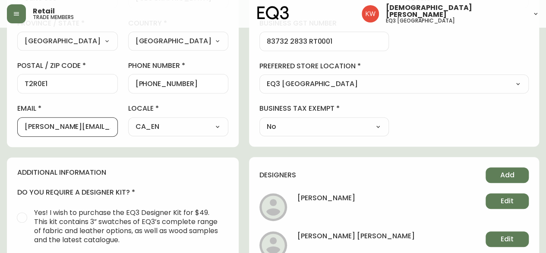
scroll to position [0, 9]
drag, startPoint x: 51, startPoint y: 125, endPoint x: 148, endPoint y: 126, distance: 96.3
click at [148, 126] on div "first name [PERSON_NAME] last name [PERSON_NAME][GEOGRAPHIC_DATA] address [STRE…" at bounding box center [122, 12] width 211 height 247
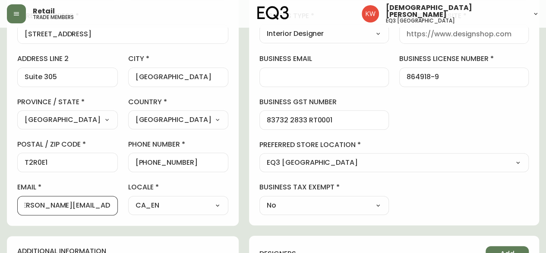
scroll to position [173, 0]
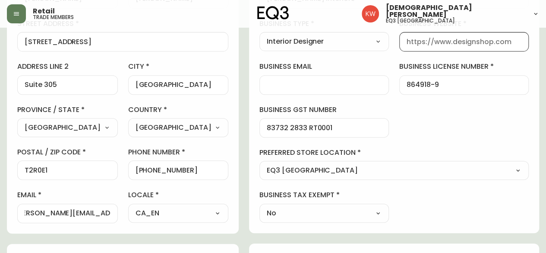
click at [459, 41] on input "business website" at bounding box center [464, 42] width 115 height 8
paste input "[DOMAIN_NAME]"
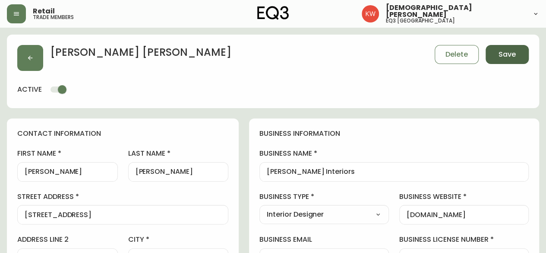
click at [506, 56] on span "Save" at bounding box center [507, 54] width 17 height 9
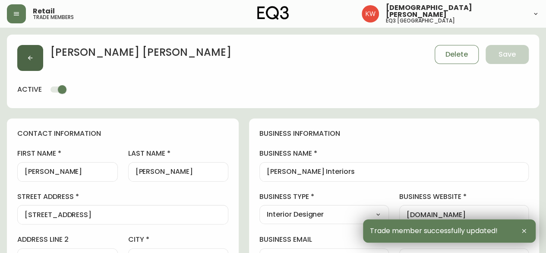
click at [34, 57] on button "button" at bounding box center [30, 58] width 26 height 26
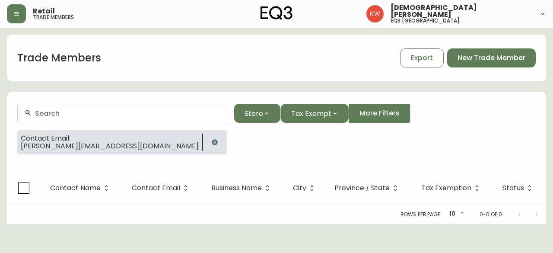
click at [211, 144] on icon "button" at bounding box center [214, 142] width 7 height 7
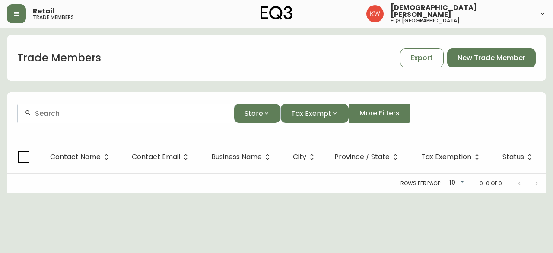
click at [142, 120] on div at bounding box center [126, 113] width 216 height 19
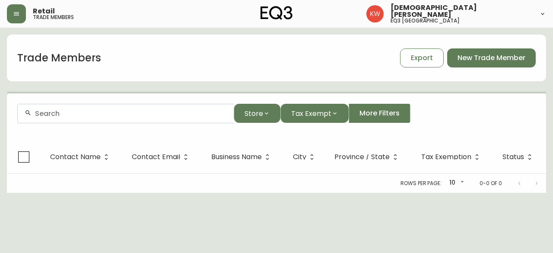
paste input "[EMAIL_ADDRESS][DOMAIN_NAME]"
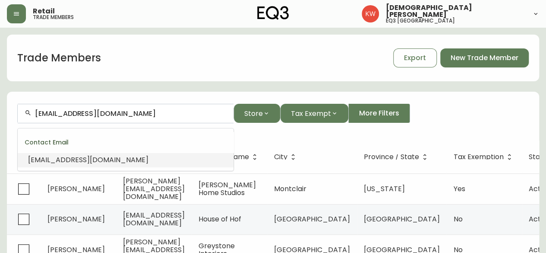
drag, startPoint x: 125, startPoint y: 104, endPoint x: 85, endPoint y: 157, distance: 66.2
click at [85, 157] on span "[EMAIL_ADDRESS][DOMAIN_NAME]" at bounding box center [88, 160] width 120 height 10
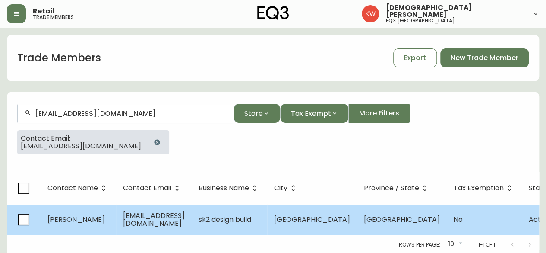
click at [100, 218] on td "[PERSON_NAME]" at bounding box center [79, 219] width 76 height 30
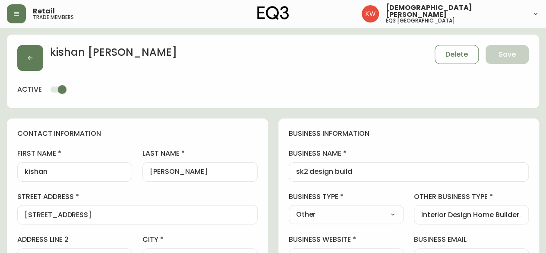
click at [30, 171] on input "kishan" at bounding box center [75, 172] width 100 height 8
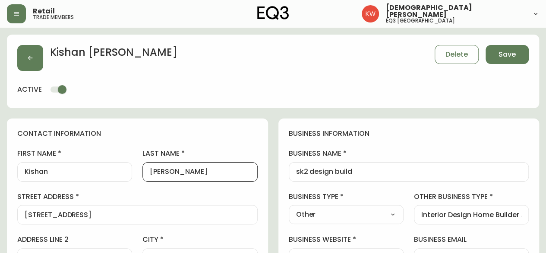
click at [153, 174] on input "[PERSON_NAME]" at bounding box center [200, 172] width 100 height 8
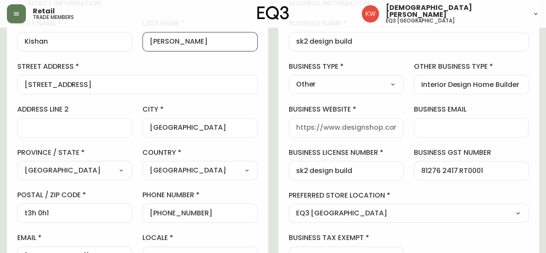
scroll to position [173, 0]
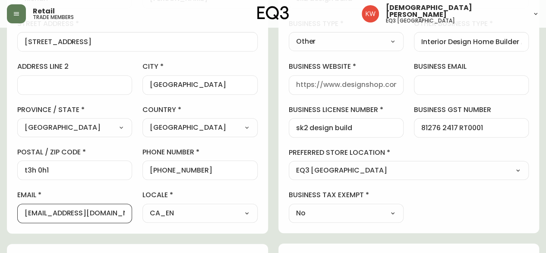
drag, startPoint x: 54, startPoint y: 212, endPoint x: 131, endPoint y: 212, distance: 77.3
click at [131, 212] on div "[EMAIL_ADDRESS][DOMAIN_NAME]" at bounding box center [74, 212] width 115 height 19
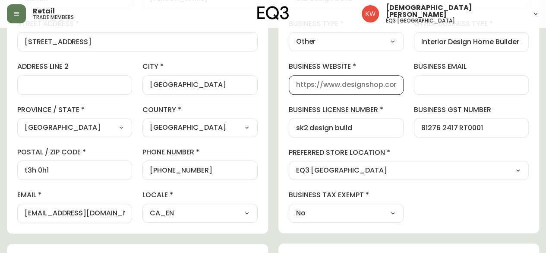
click at [360, 82] on input "business website" at bounding box center [346, 85] width 100 height 8
paste input "[DOMAIN_NAME]"
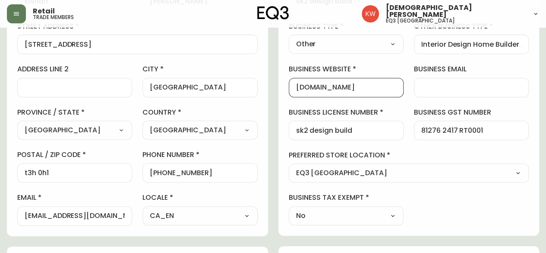
scroll to position [0, 0]
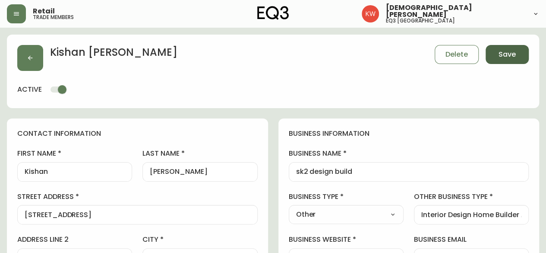
click at [514, 54] on span "Save" at bounding box center [507, 54] width 17 height 9
click at [41, 57] on button "button" at bounding box center [30, 58] width 26 height 26
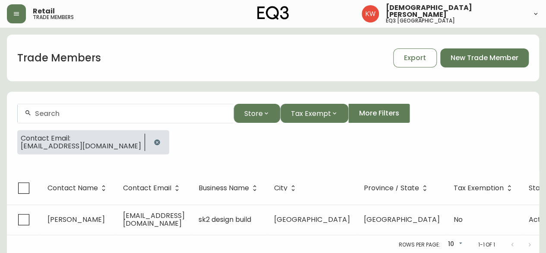
click at [154, 143] on icon "button" at bounding box center [157, 142] width 6 height 6
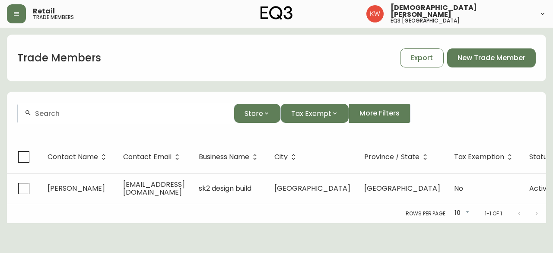
click at [86, 120] on div at bounding box center [126, 113] width 216 height 19
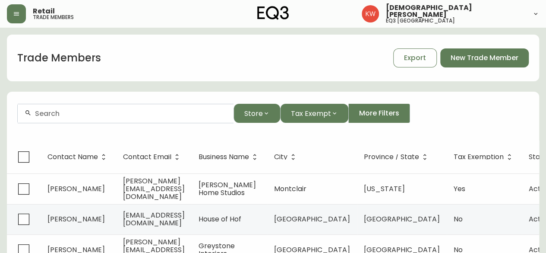
paste input "[EMAIL_ADDRESS][DOMAIN_NAME]"
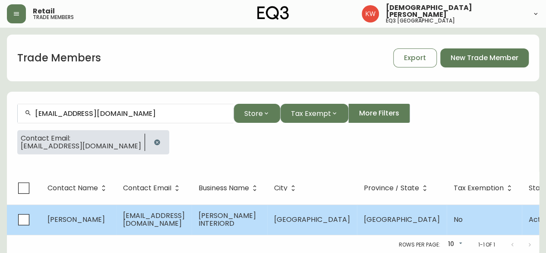
click at [120, 220] on td "[EMAIL_ADDRESS][DOMAIN_NAME]" at bounding box center [154, 219] width 76 height 30
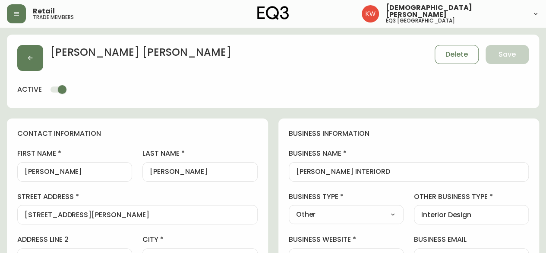
click at [28, 173] on input "[PERSON_NAME]" at bounding box center [75, 172] width 100 height 8
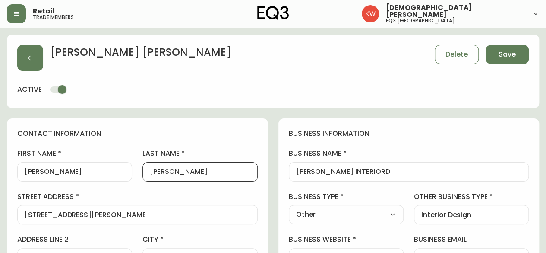
click at [155, 171] on input "[PERSON_NAME]" at bounding box center [200, 172] width 100 height 8
click at [377, 209] on select "Select Interior Designer Architect Home Builder Contractor Real Estate Agent Ho…" at bounding box center [346, 214] width 115 height 13
click at [289, 208] on select "Select Interior Designer Architect Home Builder Contractor Real Estate Agent Ho…" at bounding box center [346, 214] width 115 height 13
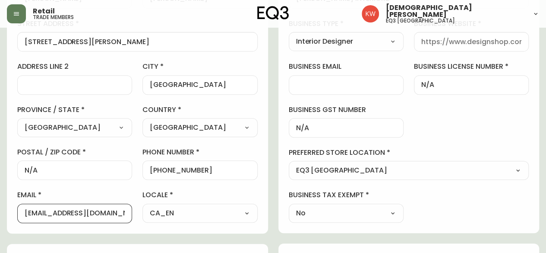
drag, startPoint x: 45, startPoint y: 213, endPoint x: 168, endPoint y: 217, distance: 123.1
click at [168, 217] on div "first name [PERSON_NAME] last name [PERSON_NAME][GEOGRAPHIC_DATA] address [STRE…" at bounding box center [137, 99] width 241 height 247
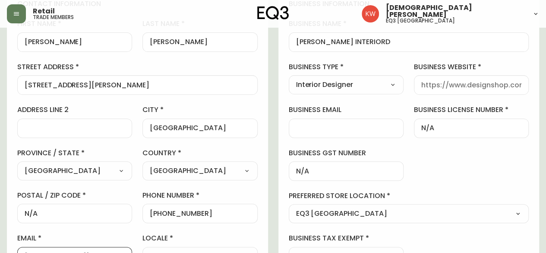
click at [465, 85] on input "business website" at bounding box center [471, 85] width 100 height 8
paste input "[DOMAIN_NAME]"
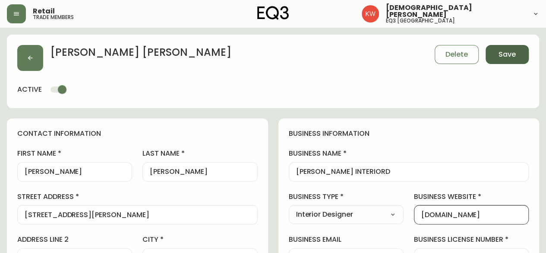
click at [509, 47] on button "Save" at bounding box center [507, 54] width 43 height 19
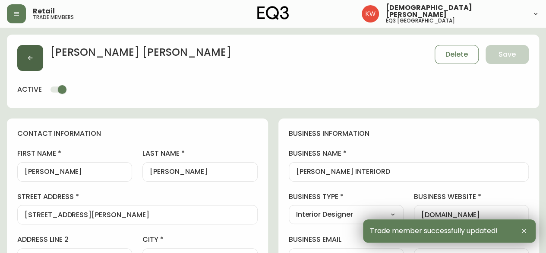
click at [30, 51] on button "button" at bounding box center [30, 58] width 26 height 26
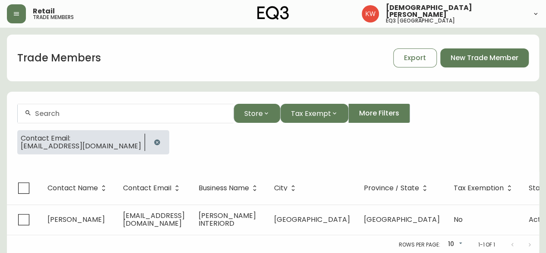
click at [149, 142] on button "button" at bounding box center [157, 141] width 17 height 17
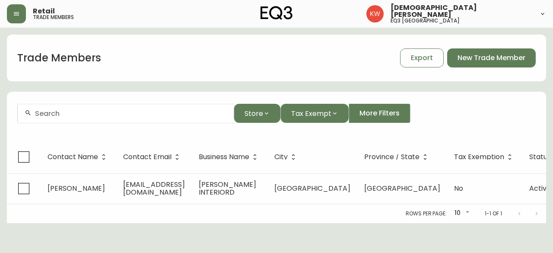
click at [134, 119] on div at bounding box center [126, 113] width 216 height 19
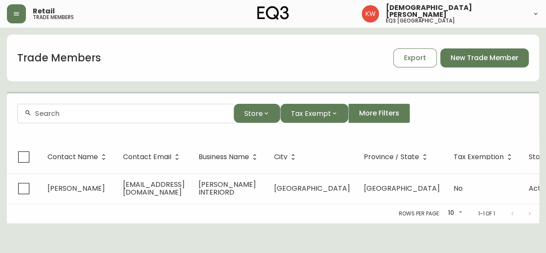
paste input "[PERSON_NAME][EMAIL_ADDRESS][DOMAIN_NAME]"
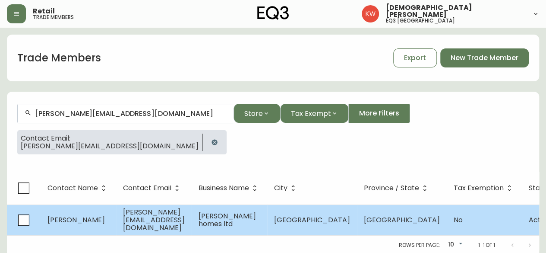
click at [134, 221] on span "[PERSON_NAME][EMAIL_ADDRESS][DOMAIN_NAME]" at bounding box center [154, 219] width 62 height 25
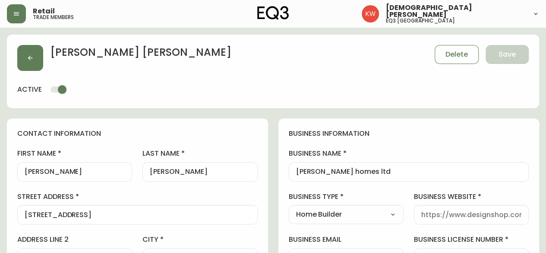
click at [28, 172] on input "[PERSON_NAME]" at bounding box center [75, 172] width 100 height 8
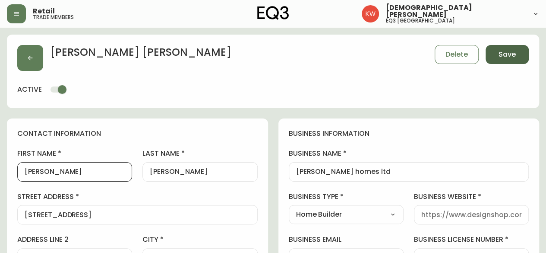
click at [502, 51] on span "Save" at bounding box center [507, 54] width 17 height 9
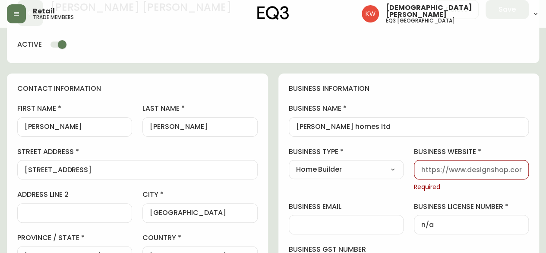
scroll to position [173, 0]
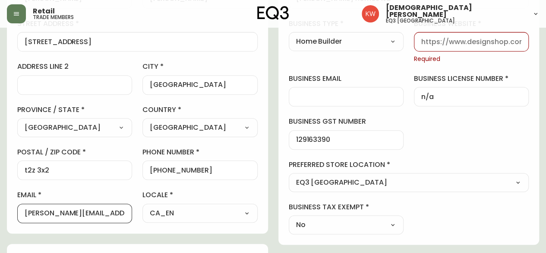
drag, startPoint x: 57, startPoint y: 211, endPoint x: 136, endPoint y: 210, distance: 78.6
click at [136, 210] on div "first name [PERSON_NAME] last name [PERSON_NAME][GEOGRAPHIC_DATA] address [STRE…" at bounding box center [137, 99] width 241 height 247
click at [456, 43] on input "business website" at bounding box center [471, 42] width 100 height 8
paste input "[DOMAIN_NAME]"
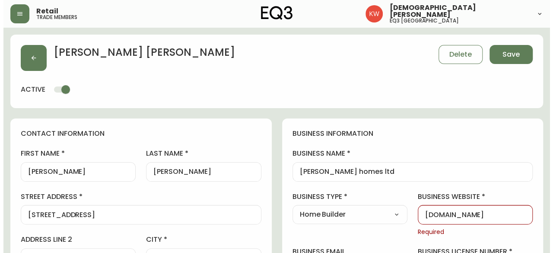
scroll to position [0, 0]
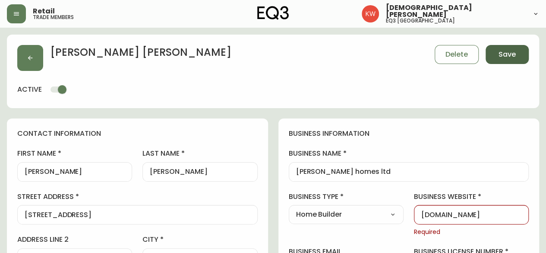
click at [513, 57] on span "Save" at bounding box center [507, 54] width 17 height 9
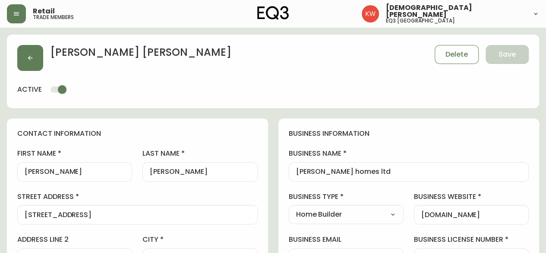
drag, startPoint x: 420, startPoint y: 217, endPoint x: 430, endPoint y: 217, distance: 10.4
click at [430, 217] on div "[DOMAIN_NAME]" at bounding box center [471, 214] width 115 height 19
drag, startPoint x: 418, startPoint y: 214, endPoint x: 500, endPoint y: 203, distance: 82.7
click at [500, 203] on div "business website [DOMAIN_NAME]" at bounding box center [471, 208] width 115 height 32
click at [453, 50] on span "Delete" at bounding box center [457, 54] width 22 height 9
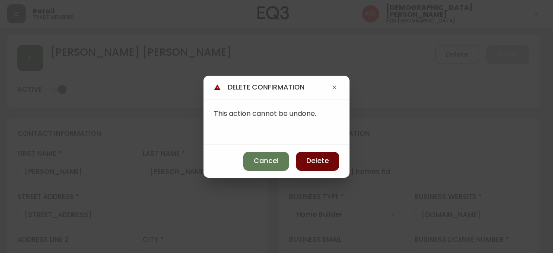
click at [318, 159] on span "Delete" at bounding box center [317, 160] width 22 height 9
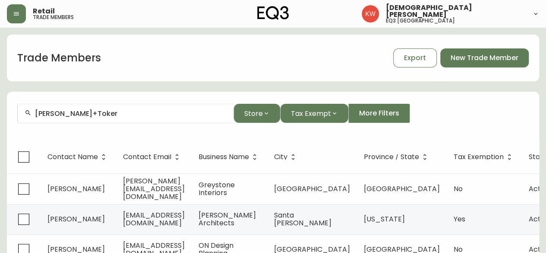
click at [117, 108] on div "Lemay+Toker" at bounding box center [126, 113] width 216 height 19
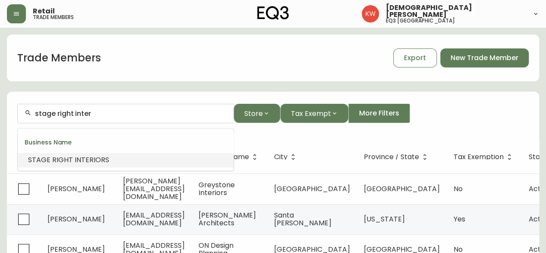
click at [101, 155] on span "IORS" at bounding box center [102, 160] width 16 height 10
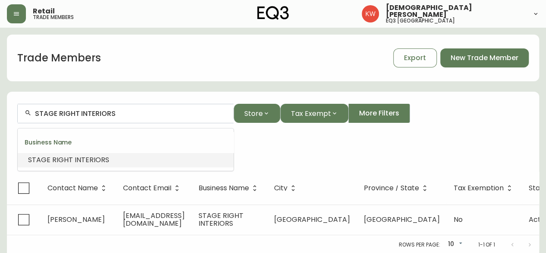
drag, startPoint x: 118, startPoint y: 112, endPoint x: 81, endPoint y: 110, distance: 36.8
click at [81, 110] on input "STAGE RIGHT INTERIORS" at bounding box center [131, 113] width 192 height 8
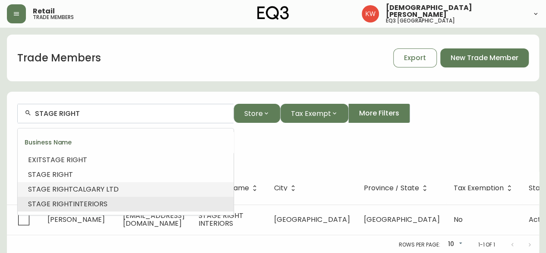
click at [65, 190] on span "RIGHT" at bounding box center [62, 189] width 21 height 10
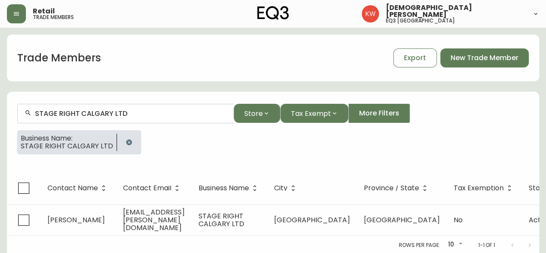
type input "STAGE RIGHT CALGARY LTD"
click at [128, 141] on icon "button" at bounding box center [129, 142] width 6 height 6
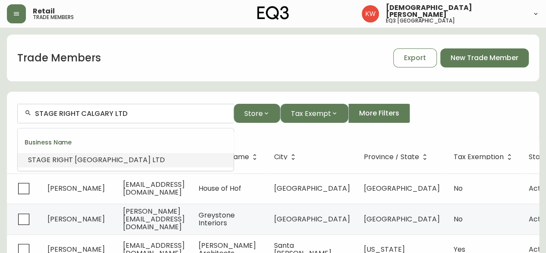
drag, startPoint x: 146, startPoint y: 111, endPoint x: 6, endPoint y: 111, distance: 140.8
click at [8, 109] on form "STAGE RIGHT CALGARY LTD Store Tax Exempt More Filters" at bounding box center [273, 116] width 532 height 47
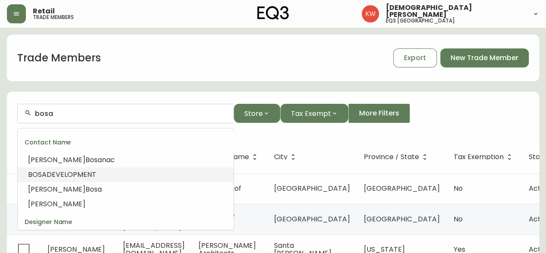
click at [85, 177] on span "DEVELOPMENT" at bounding box center [72, 174] width 50 height 10
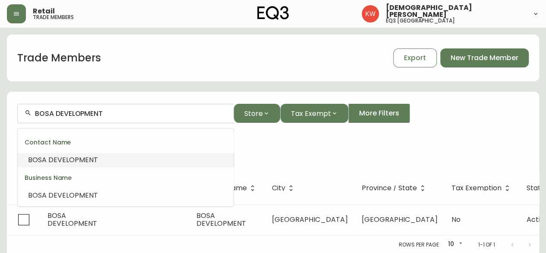
drag, startPoint x: 107, startPoint y: 115, endPoint x: 52, endPoint y: 104, distance: 56.3
click at [52, 104] on div "BOSA DEVELOPMENT" at bounding box center [126, 113] width 216 height 19
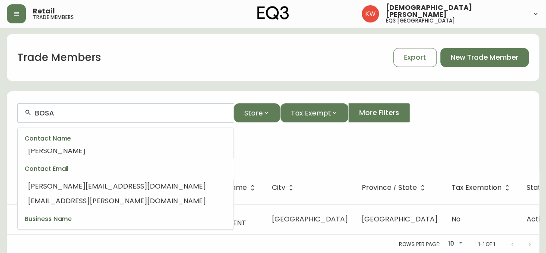
scroll to position [33, 0]
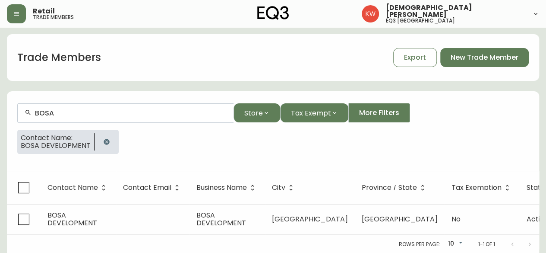
click at [107, 143] on icon "button" at bounding box center [106, 141] width 7 height 7
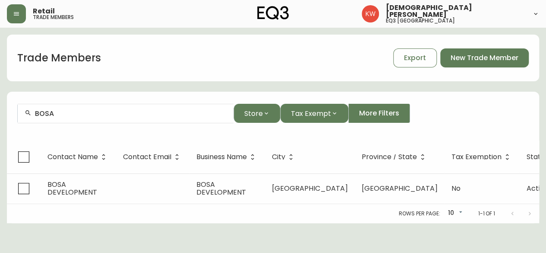
scroll to position [0, 0]
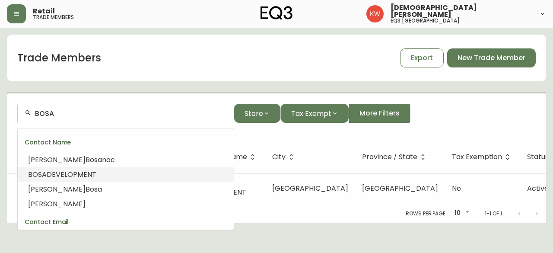
drag, startPoint x: 91, startPoint y: 114, endPoint x: 22, endPoint y: 111, distance: 69.2
click at [22, 112] on div "BOSA" at bounding box center [126, 113] width 216 height 19
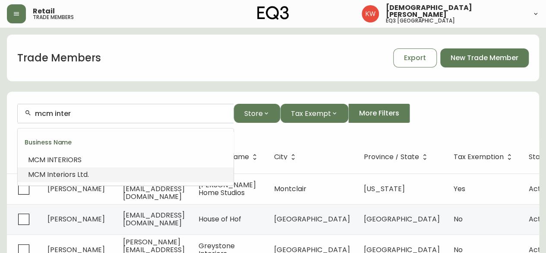
click at [67, 175] on span "iors Ltd." at bounding box center [75, 174] width 25 height 10
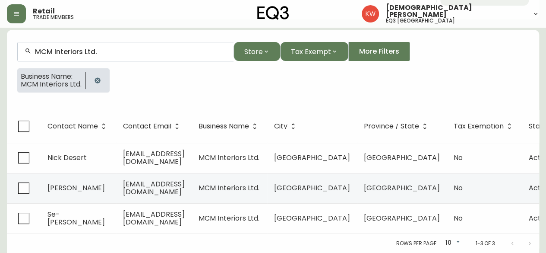
scroll to position [67, 0]
click at [99, 72] on button "button" at bounding box center [97, 80] width 17 height 17
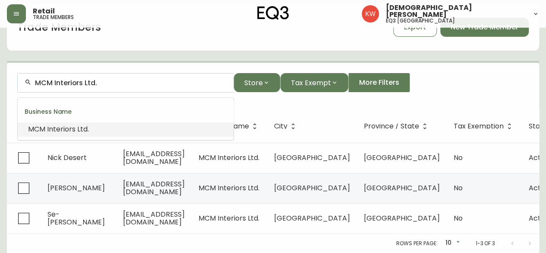
drag, startPoint x: 114, startPoint y: 77, endPoint x: 9, endPoint y: 77, distance: 105.4
click at [9, 77] on form "MCM Interiors Ltd. Store Tax Exempt More Filters" at bounding box center [273, 86] width 532 height 47
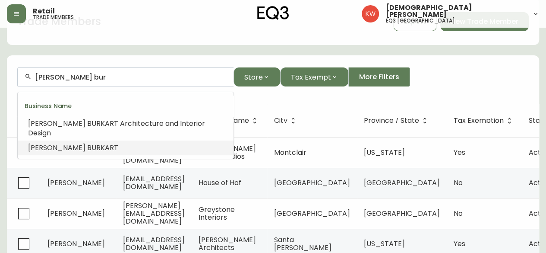
click at [87, 142] on span "BUR" at bounding box center [93, 147] width 13 height 10
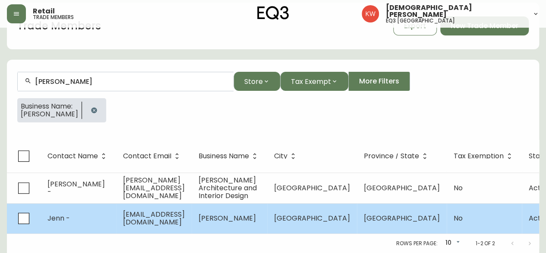
type input "[PERSON_NAME]"
click at [80, 212] on td "Jenn -" at bounding box center [79, 218] width 76 height 30
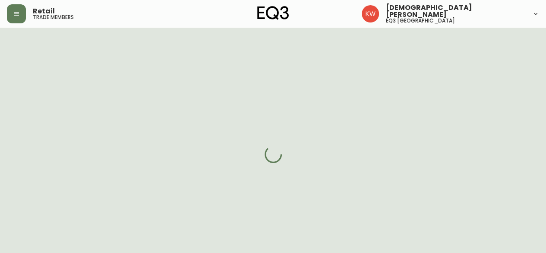
select select "AB"
select select "CA"
select select "CA_EN"
select select "Other"
select select "Interior Designer"
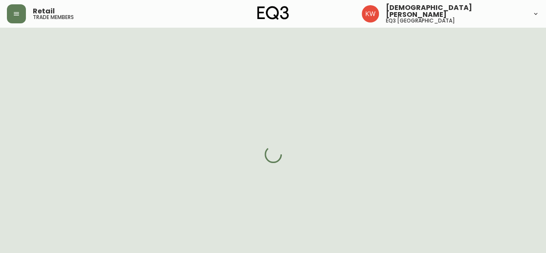
select select "cjw10z96m00006gs08l3o91tv"
select select "false"
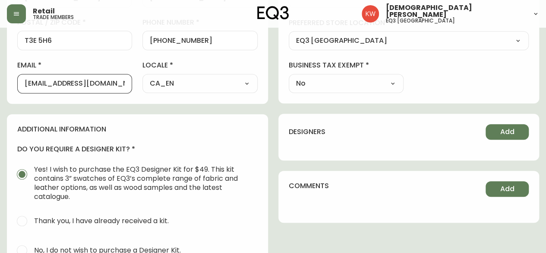
drag, startPoint x: 119, startPoint y: 82, endPoint x: 22, endPoint y: 85, distance: 96.8
click at [22, 85] on div "[EMAIL_ADDRESS][DOMAIN_NAME]" at bounding box center [74, 83] width 115 height 19
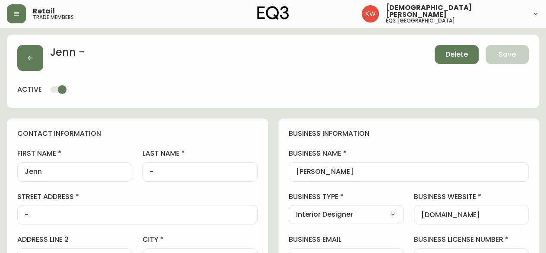
click at [446, 57] on span "Delete" at bounding box center [457, 54] width 22 height 9
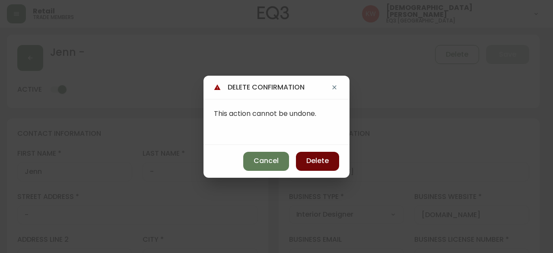
click at [329, 160] on button "Delete" at bounding box center [317, 161] width 43 height 19
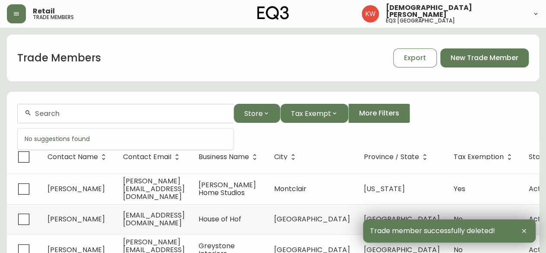
click at [67, 110] on input "text" at bounding box center [131, 113] width 192 height 8
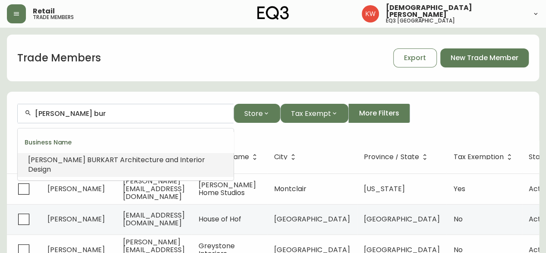
click at [84, 161] on span "KART Architecture and Interior Design" at bounding box center [116, 164] width 177 height 19
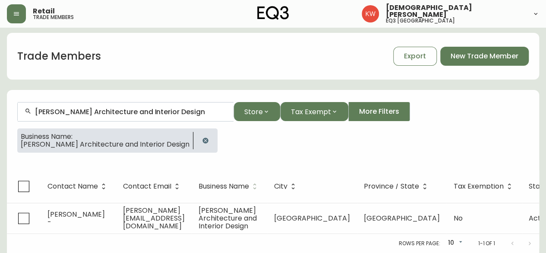
scroll to position [15, 0]
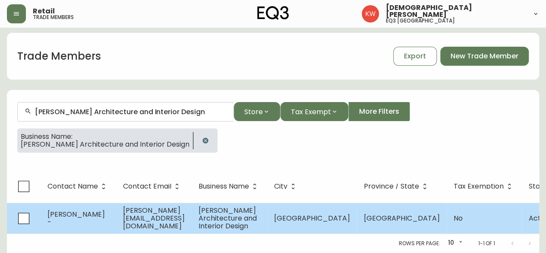
type input "[PERSON_NAME] Architecture and Interior Design"
click at [95, 203] on td "[PERSON_NAME] -" at bounding box center [79, 218] width 76 height 31
select select "AB"
select select "CA"
select select "CA_EN"
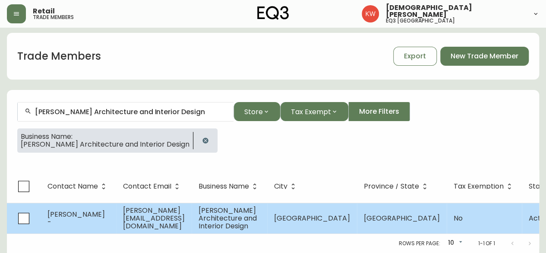
select select "Other"
select select "Interior Designer"
select select "cjw10z96m00006gs08l3o91tv"
select select "false"
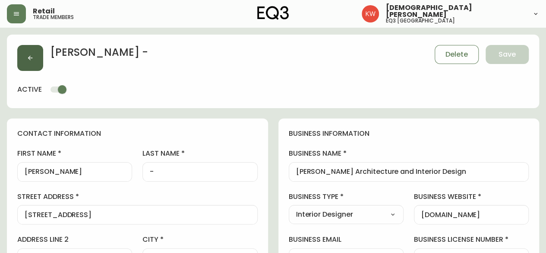
click at [27, 56] on icon "button" at bounding box center [30, 57] width 7 height 7
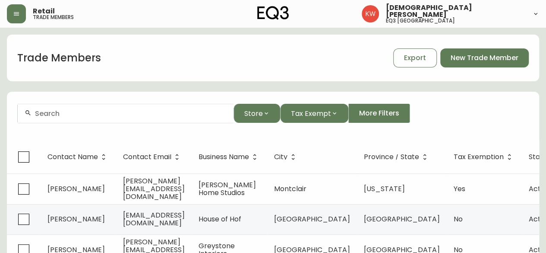
click at [51, 116] on input "text" at bounding box center [131, 113] width 192 height 8
paste input "renee@sonatadesign.ca"
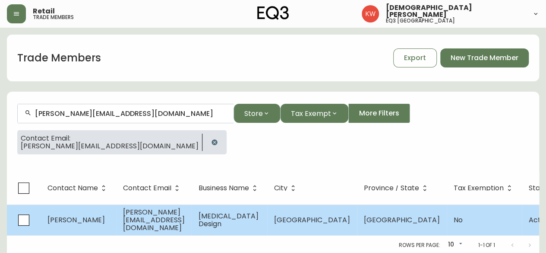
type input "renee@sonatadesign.ca"
click at [73, 218] on span "Tyrell DaSilva" at bounding box center [75, 220] width 57 height 10
select select "AB"
select select "CA"
select select "CA_EN"
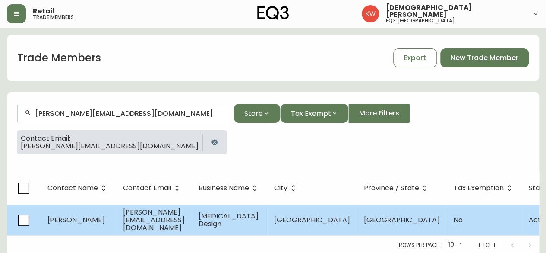
select select "Social Media"
select select "Interior Designer"
select select "false"
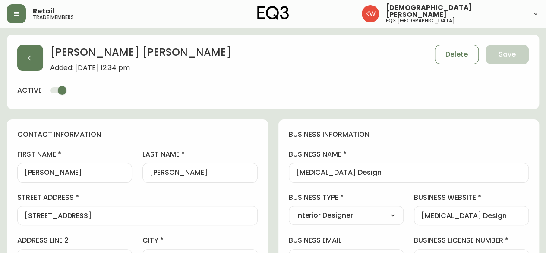
type input "EQ3 [GEOGRAPHIC_DATA]"
select select "cjw10z96m00006gs08l3o91tv"
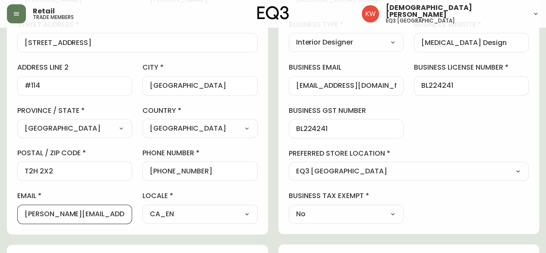
drag, startPoint x: 44, startPoint y: 212, endPoint x: 4, endPoint y: 215, distance: 40.7
click at [4, 215] on main "Tyrell DaSilva Added: January 6, 2022 at 12:34 pm Delete Save active contact in…" at bounding box center [273, 187] width 546 height 665
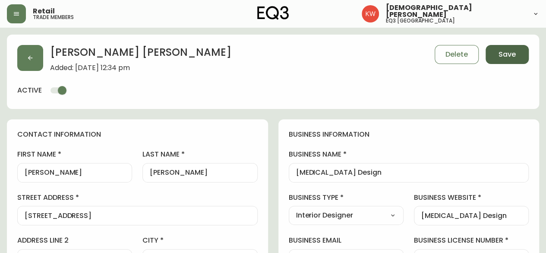
type input "tyrell@sonatadesign.ca"
click at [511, 55] on span "Save" at bounding box center [507, 54] width 17 height 9
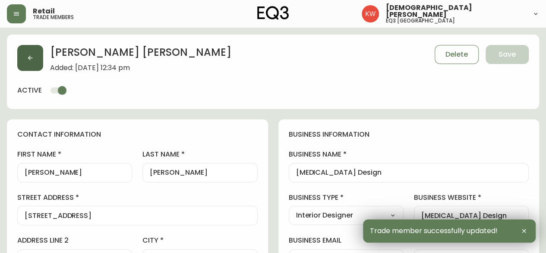
click at [30, 51] on button "button" at bounding box center [30, 58] width 26 height 26
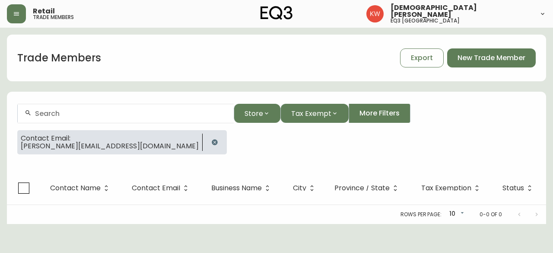
click at [212, 141] on icon "button" at bounding box center [215, 142] width 6 height 6
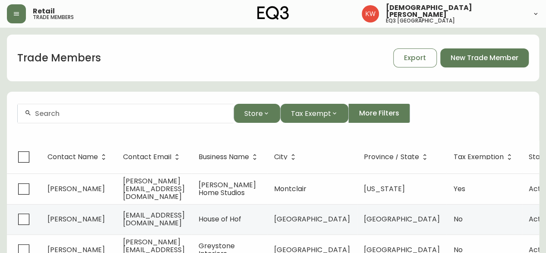
click at [93, 117] on div at bounding box center [126, 113] width 216 height 19
click at [143, 114] on input "text" at bounding box center [131, 113] width 192 height 8
paste input "kim@kimjoydesign.com"
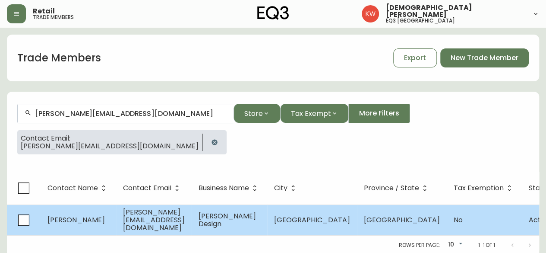
type input "kim@kimjoydesign.com"
click at [86, 211] on td "Kimbilyn Charbonneau" at bounding box center [79, 219] width 76 height 31
select select "AB"
select select "CA"
select select "CA_EN"
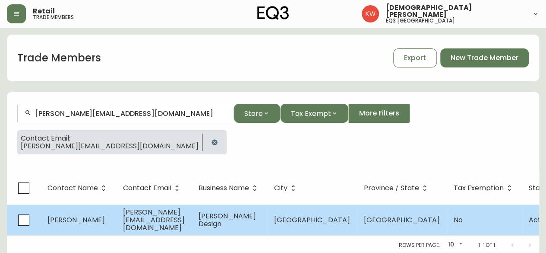
select select "Other"
select select "Interior Designer"
select select "false"
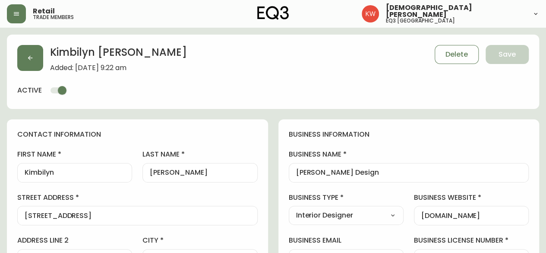
type input "EQ3 [GEOGRAPHIC_DATA]"
select select "cjw10z96m00006gs08l3o91tv"
click at [40, 56] on button "button" at bounding box center [30, 58] width 26 height 26
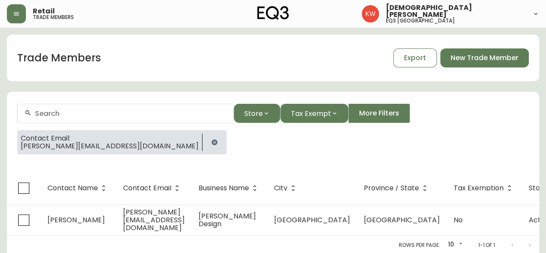
click at [212, 143] on icon "button" at bounding box center [215, 142] width 6 height 6
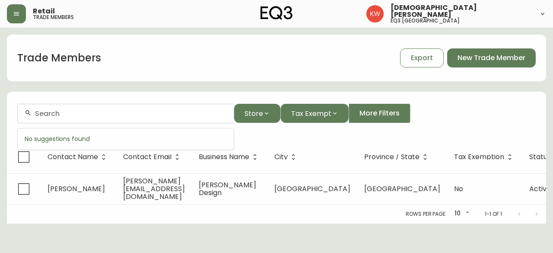
click at [101, 116] on input "text" at bounding box center [131, 113] width 192 height 8
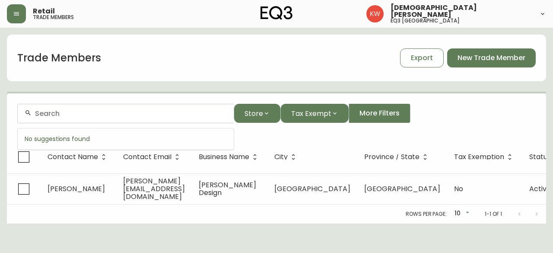
paste input "vedran@reimagine.ca"
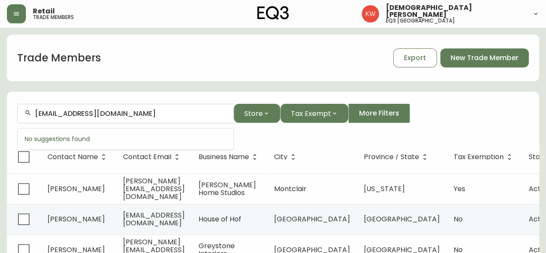
drag, startPoint x: 67, startPoint y: 114, endPoint x: 10, endPoint y: 115, distance: 56.6
click at [10, 115] on form "vedran@reimagine.ca Store Tax Exempt More Filters" at bounding box center [273, 116] width 532 height 47
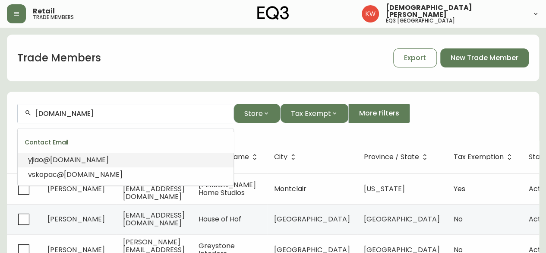
click at [113, 116] on input "reimagine.ca" at bounding box center [131, 113] width 192 height 8
click at [79, 173] on span "reimagine.ca" at bounding box center [93, 174] width 59 height 10
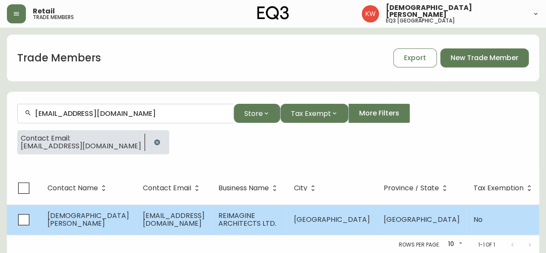
type input "vskopac@reimagine.ca"
click at [77, 220] on span "Vedran Skopac" at bounding box center [88, 219] width 82 height 18
select select "AB"
select select "CA"
select select "CA_EN"
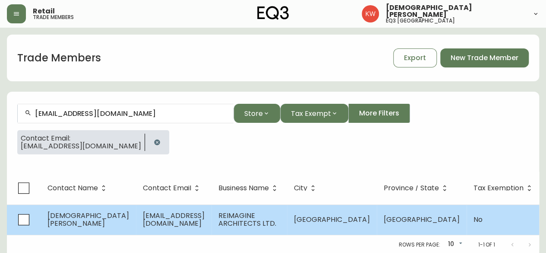
select select "Social Media"
select select "Architect"
select select "false"
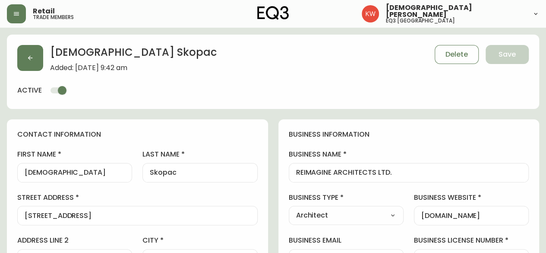
type input "EQ3 [GEOGRAPHIC_DATA]"
select select "cjw10z96m00006gs08l3o91tv"
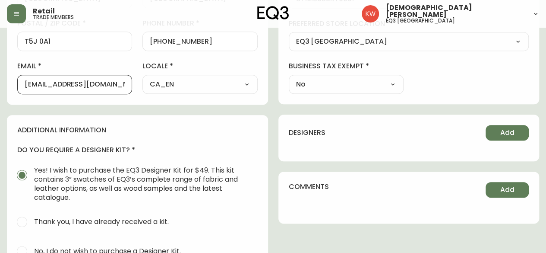
drag, startPoint x: 118, startPoint y: 82, endPoint x: 9, endPoint y: 85, distance: 109.7
click at [112, 81] on input "vskopac@reimagine.ca" at bounding box center [75, 84] width 100 height 8
drag, startPoint x: 49, startPoint y: 80, endPoint x: 4, endPoint y: 75, distance: 45.2
click at [4, 75] on main "Vedran Skopac Added: October 17, 2023 at 9:42 am Delete Save active contact inf…" at bounding box center [273, 57] width 546 height 665
